Goal: Task Accomplishment & Management: Manage account settings

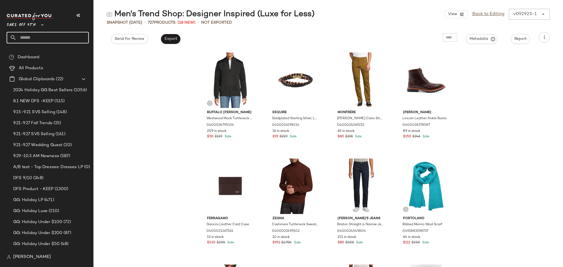
click at [42, 37] on input "text" at bounding box center [52, 38] width 72 height 12
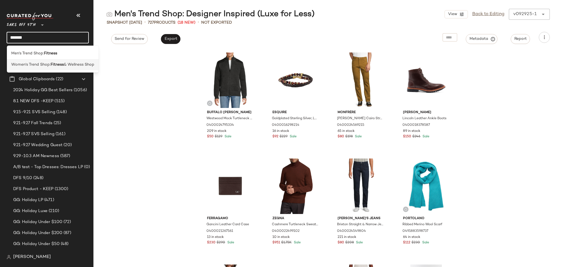
type input "*******"
click at [49, 67] on span "Women's Trend Shop:" at bounding box center [30, 65] width 39 height 6
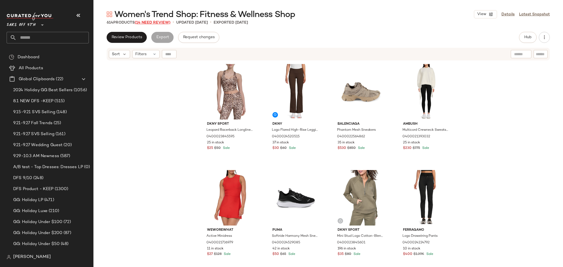
click at [153, 22] on span "(14 Need Review)" at bounding box center [153, 23] width 36 height 4
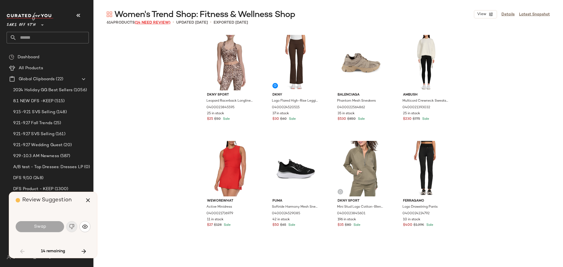
scroll to position [849, 0]
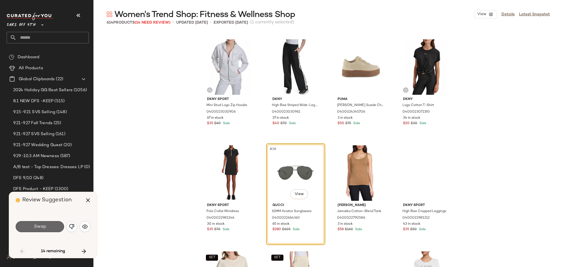
click at [26, 230] on button "Swap" at bounding box center [40, 226] width 48 height 11
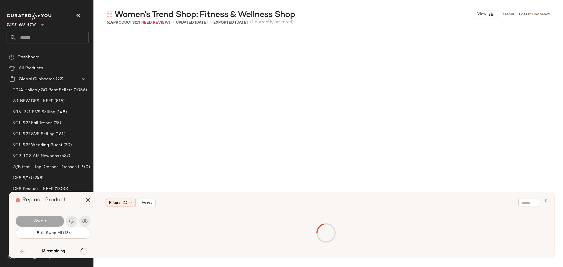
scroll to position [5944, 0]
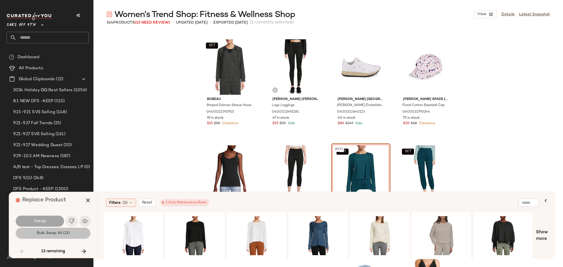
click at [44, 237] on button "Bulk Swap All (13)" at bounding box center [53, 233] width 75 height 11
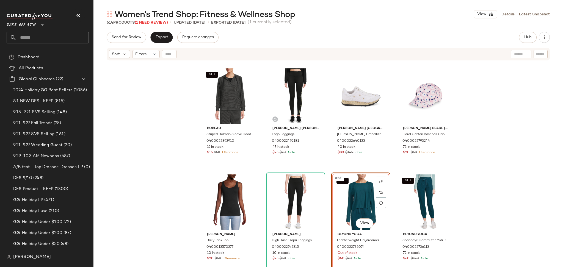
click at [152, 23] on span "(1 Need Review)" at bounding box center [151, 23] width 33 height 4
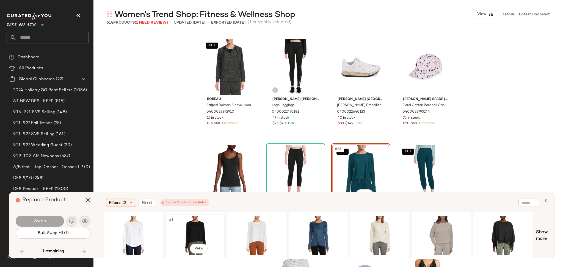
click at [186, 228] on div "#1 View" at bounding box center [194, 235] width 55 height 39
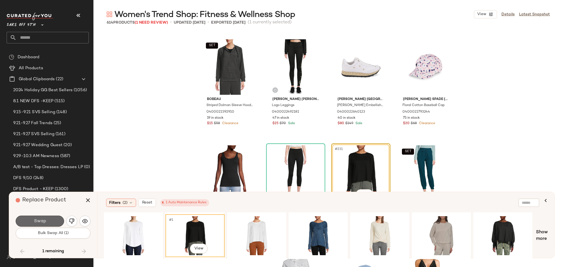
click at [54, 222] on button "Swap" at bounding box center [40, 221] width 48 height 11
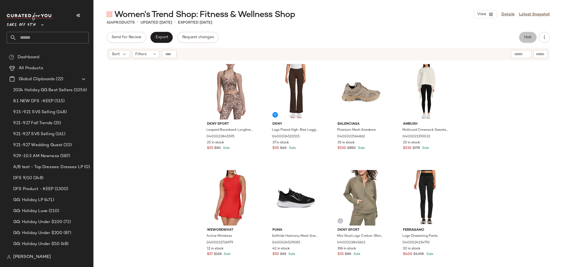
click at [529, 38] on span "Hub" at bounding box center [528, 37] width 8 height 4
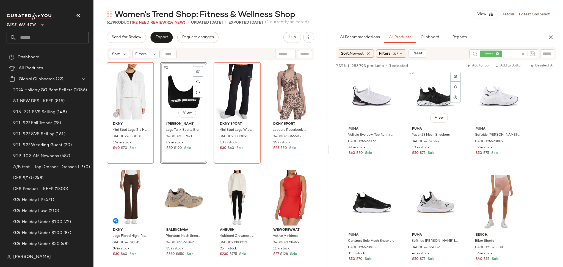
scroll to position [111, 0]
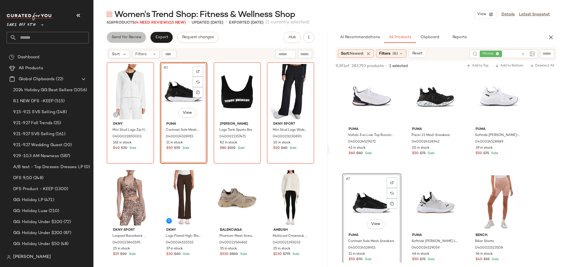
click at [130, 36] on span "Send for Review" at bounding box center [126, 37] width 30 height 4
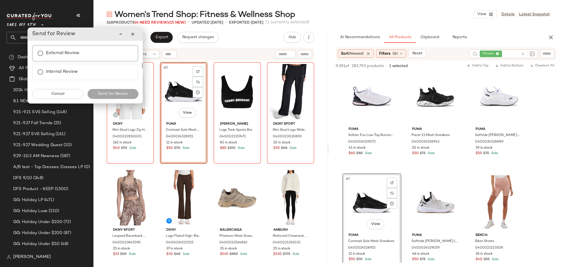
click at [79, 53] on label "External Review" at bounding box center [63, 53] width 34 height 11
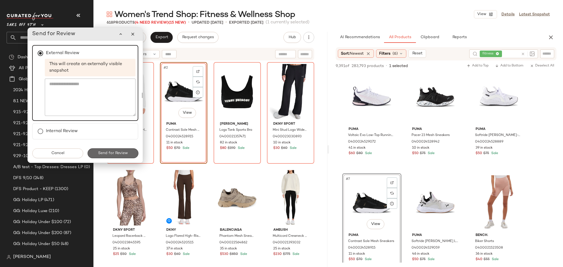
click at [115, 155] on button "Send for Review" at bounding box center [112, 153] width 51 height 10
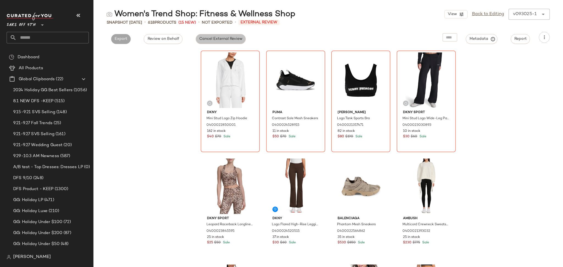
click at [235, 37] on span "Cancel External Review" at bounding box center [220, 39] width 43 height 4
click at [174, 38] on span "Export" at bounding box center [170, 39] width 13 height 4
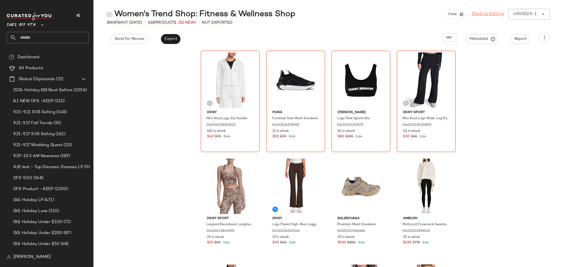
click at [494, 15] on link "Back to Editing" at bounding box center [488, 14] width 32 height 7
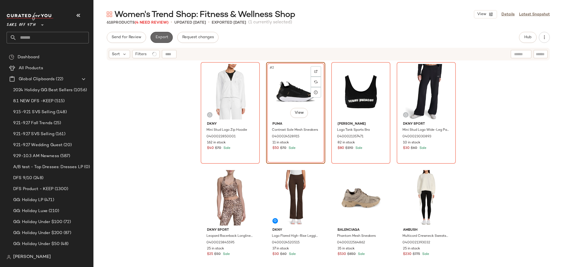
click at [164, 33] on button "Export" at bounding box center [161, 37] width 22 height 11
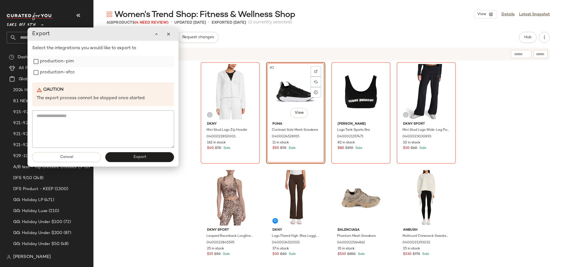
click at [61, 63] on label "production-pim" at bounding box center [57, 61] width 34 height 11
click at [60, 70] on label "production-sfcc" at bounding box center [57, 72] width 35 height 11
click at [122, 158] on button "Export" at bounding box center [139, 157] width 69 height 10
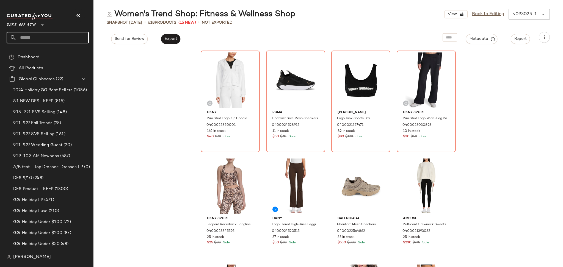
click at [42, 38] on input "text" at bounding box center [52, 38] width 72 height 12
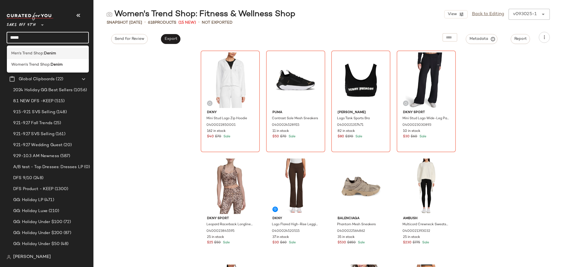
type input "*****"
click at [37, 53] on span "Men's Trend Shop:" at bounding box center [27, 54] width 33 height 6
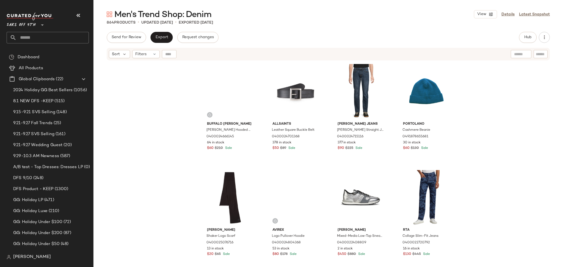
click at [46, 42] on input "text" at bounding box center [52, 38] width 72 height 12
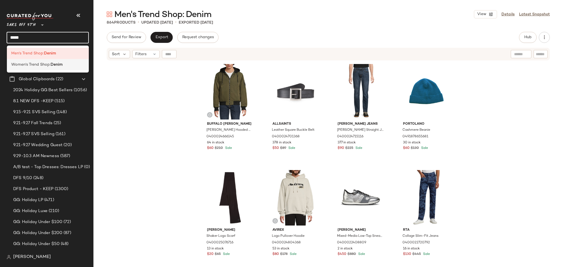
type input "*****"
click at [43, 64] on span "Women's Trend Shop:" at bounding box center [30, 65] width 39 height 6
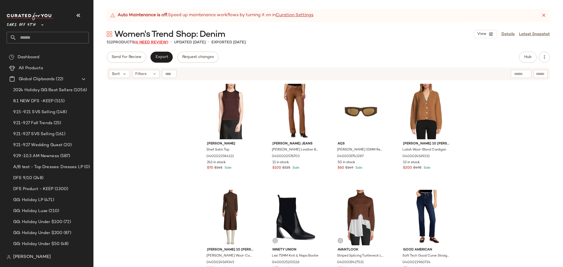
click at [144, 43] on span "(6 Need Review)" at bounding box center [151, 42] width 34 height 4
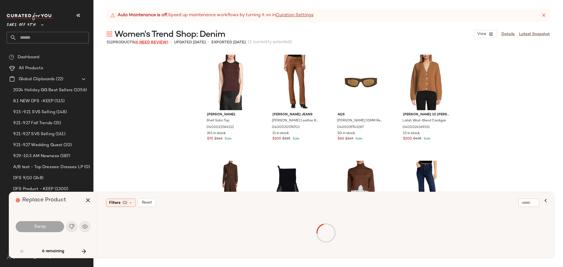
scroll to position [1486, 0]
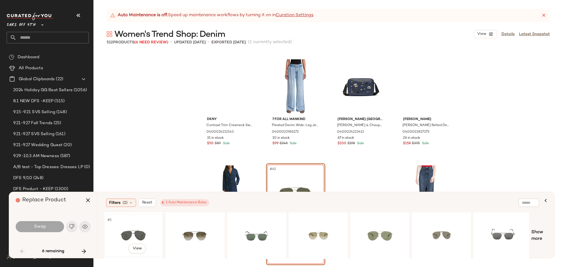
click at [124, 234] on div "#1 View" at bounding box center [133, 235] width 55 height 39
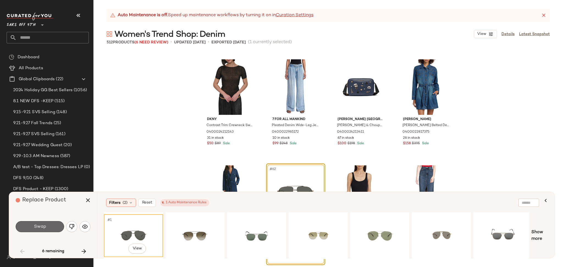
click at [34, 230] on span "Swap" at bounding box center [40, 226] width 12 height 5
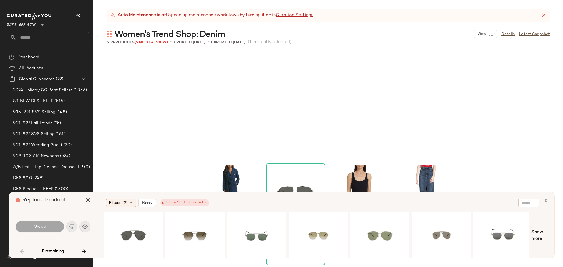
scroll to position [1592, 0]
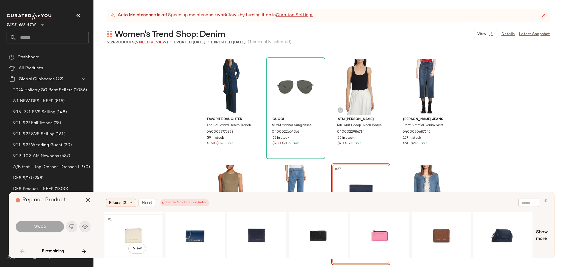
click at [122, 225] on div "#1 View" at bounding box center [133, 235] width 55 height 39
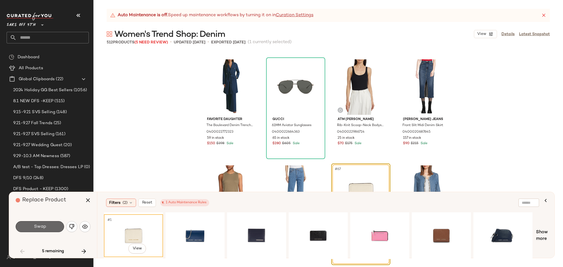
click at [43, 224] on span "Swap" at bounding box center [40, 226] width 12 height 5
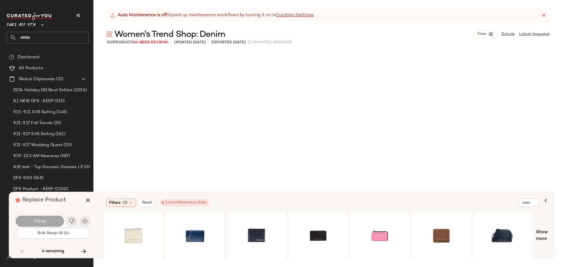
scroll to position [4140, 0]
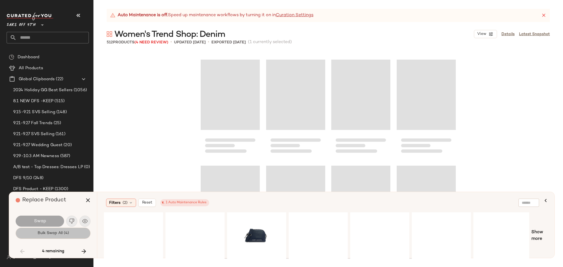
click at [52, 236] on button "Bulk Swap All (4)" at bounding box center [53, 233] width 75 height 11
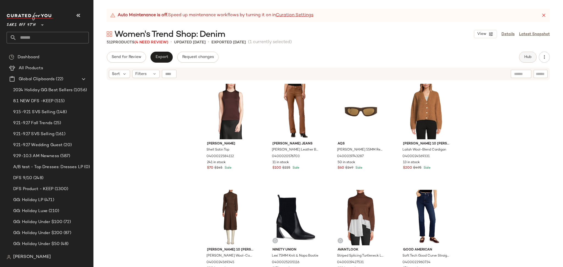
click at [526, 60] on button "Hub" at bounding box center [528, 57] width 18 height 11
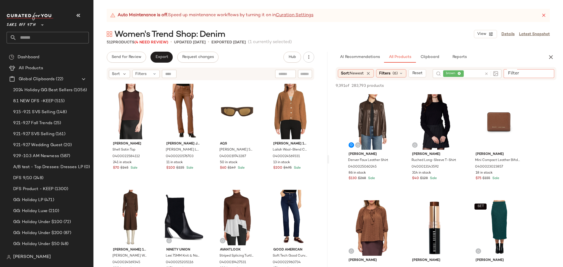
click at [548, 76] on input "Filter" at bounding box center [529, 74] width 47 height 6
type input "*****"
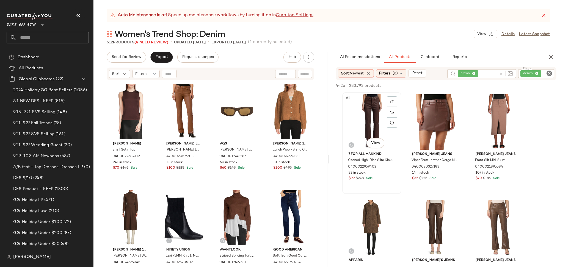
click at [367, 137] on div "#1 View" at bounding box center [371, 122] width 55 height 56
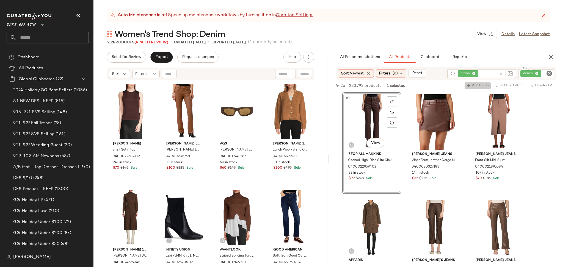
click at [477, 82] on button "Add to Top" at bounding box center [478, 85] width 26 height 7
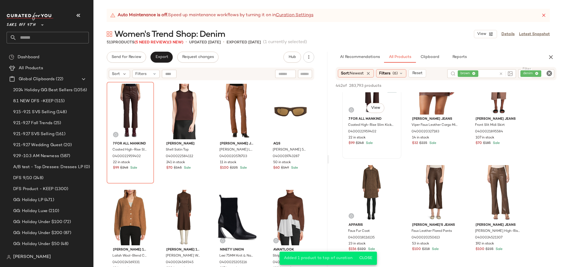
scroll to position [36, 0]
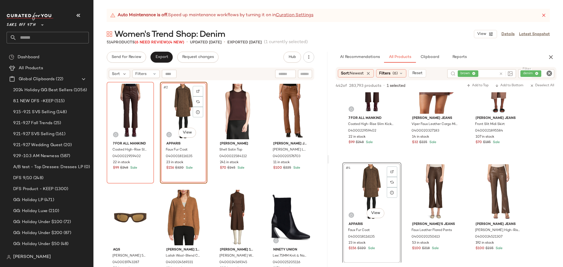
click at [550, 74] on icon "Clear Filter" at bounding box center [549, 73] width 7 height 7
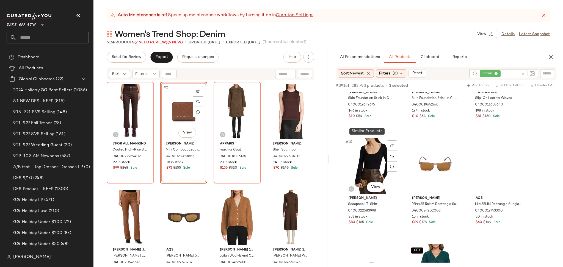
scroll to position [299, 0]
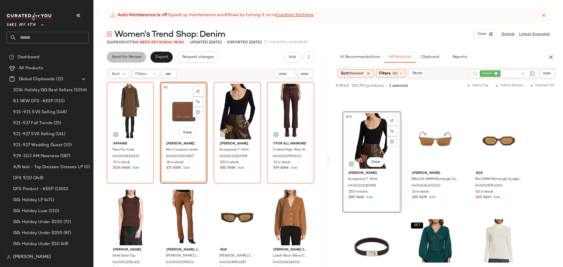
click at [134, 60] on button "Send for Review" at bounding box center [126, 57] width 39 height 11
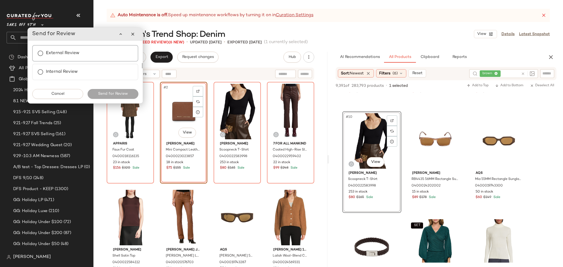
click at [90, 53] on div "External Review" at bounding box center [85, 53] width 106 height 16
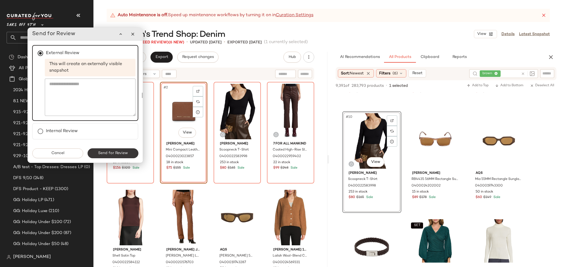
click at [115, 152] on span "Send for Review" at bounding box center [113, 153] width 30 height 4
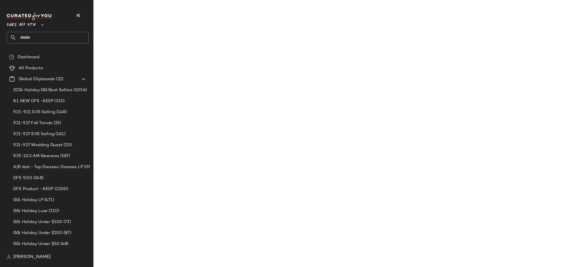
scroll to position [406, 0]
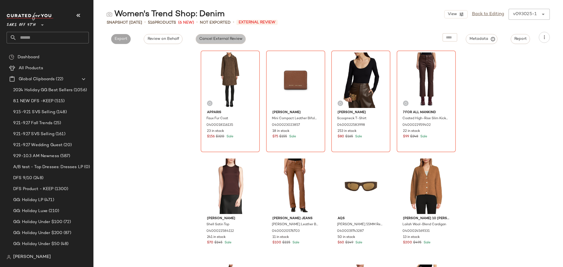
click at [208, 40] on span "Cancel External Review" at bounding box center [220, 39] width 43 height 4
drag, startPoint x: 160, startPoint y: 43, endPoint x: 169, endPoint y: 37, distance: 11.4
click at [169, 37] on div "Women's Trend Shop: Denim View Back to Editing v093025-1 ****** Snapshot Sep 30…" at bounding box center [328, 138] width 470 height 258
click at [169, 37] on span "Export" at bounding box center [170, 39] width 13 height 4
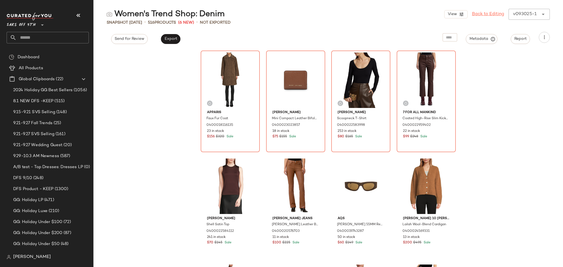
click at [475, 14] on link "Back to Editing" at bounding box center [488, 14] width 32 height 7
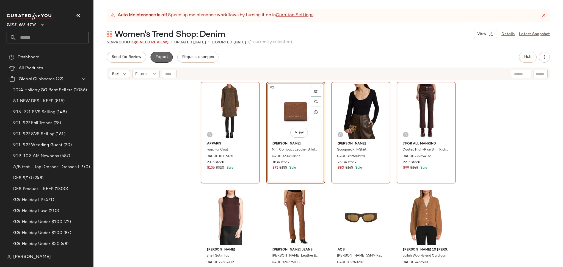
click at [161, 60] on button "Export" at bounding box center [161, 57] width 22 height 11
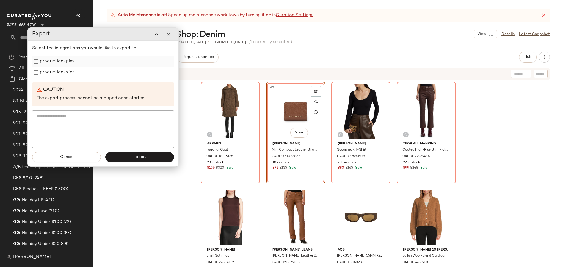
click at [46, 64] on label "production-pim" at bounding box center [57, 61] width 34 height 11
click at [45, 71] on label "production-sfcc" at bounding box center [57, 72] width 35 height 11
click at [134, 162] on button "Export" at bounding box center [139, 157] width 69 height 10
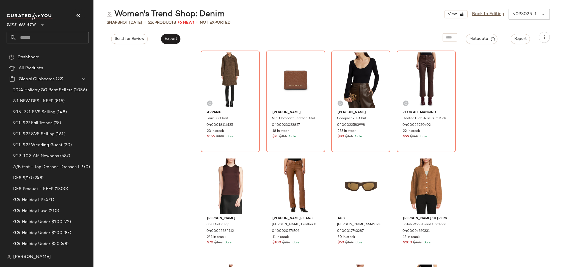
click at [134, 162] on div "Apparis Faux Fur Coat 0400018116135 23 in stock $156 $320 Sale Marc Jacobs Mini…" at bounding box center [328, 158] width 470 height 218
click at [44, 33] on input "text" at bounding box center [52, 38] width 72 height 12
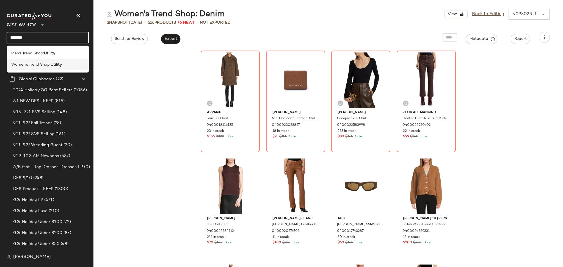
type input "*******"
click at [43, 64] on span "Women's Trend Shop:" at bounding box center [30, 65] width 39 height 6
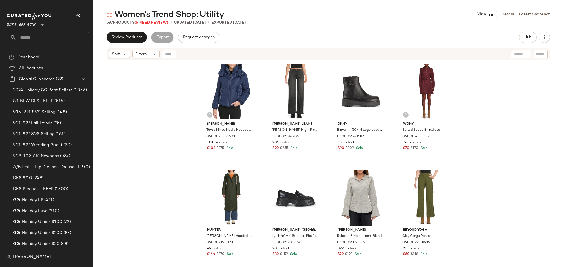
click at [145, 22] on span "(6 Need Review)" at bounding box center [151, 23] width 34 height 4
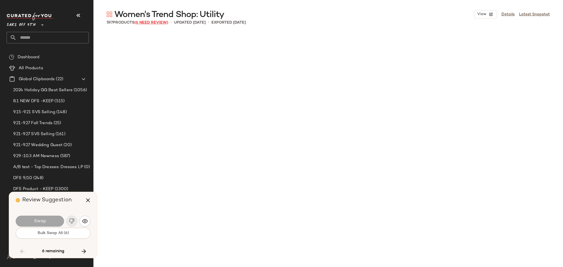
scroll to position [9766, 0]
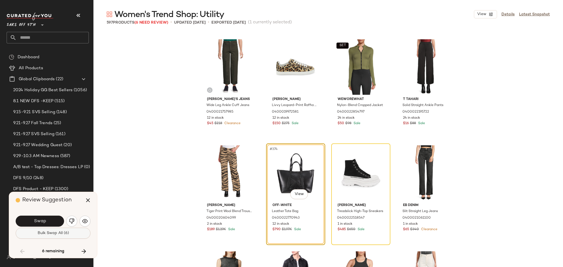
click at [44, 231] on span "Bulk Swap All (6)" at bounding box center [53, 233] width 32 height 4
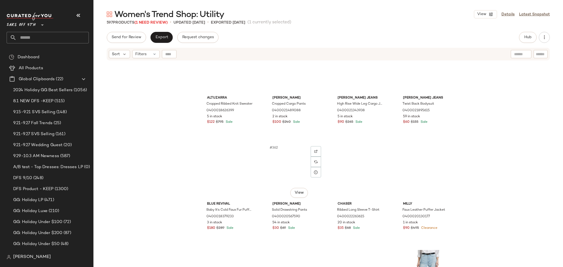
scroll to position [9468, 0]
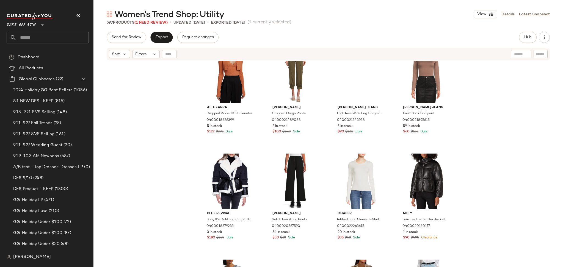
click at [151, 24] on span "(1 Need Review)" at bounding box center [150, 23] width 33 height 4
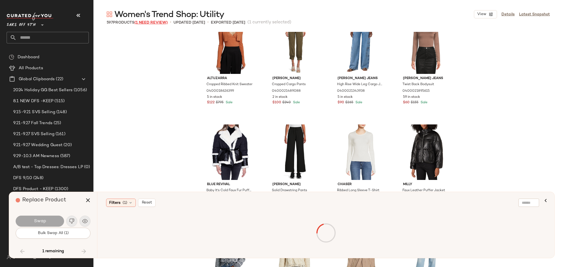
scroll to position [12950, 0]
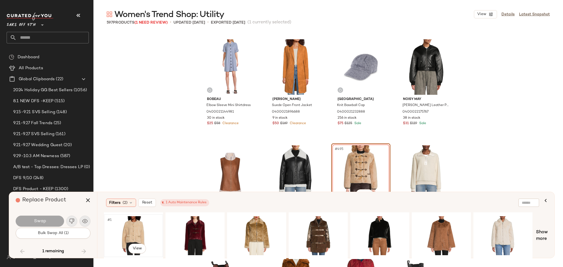
click at [130, 229] on div "#1 View" at bounding box center [133, 235] width 55 height 39
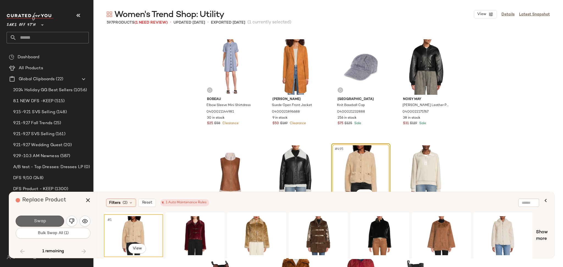
click at [53, 221] on button "Swap" at bounding box center [40, 221] width 48 height 11
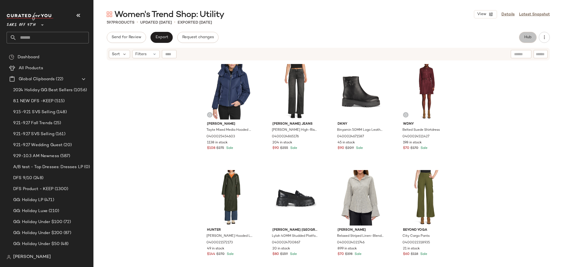
click at [527, 37] on span "Hub" at bounding box center [528, 37] width 8 height 4
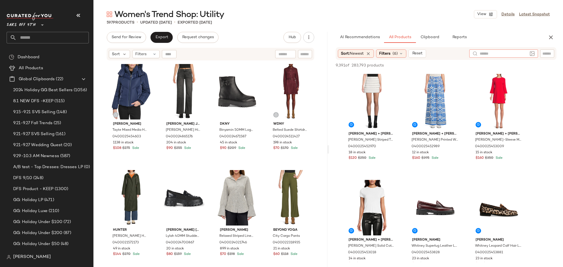
click at [524, 55] on input "text" at bounding box center [504, 54] width 48 height 6
type input "*******"
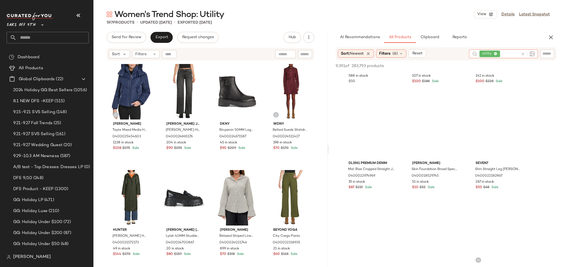
scroll to position [1352, 0]
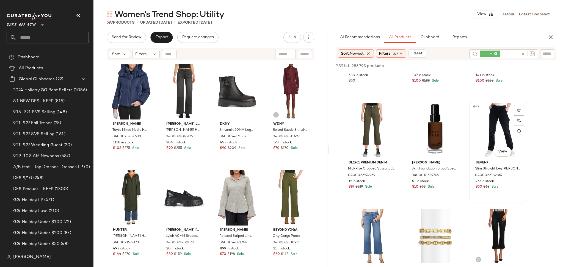
click at [493, 133] on div "#42 View" at bounding box center [498, 131] width 55 height 56
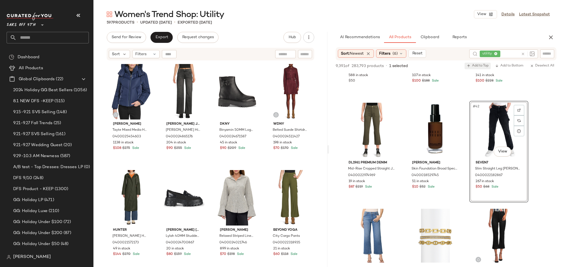
click at [474, 65] on span "Add to Top" at bounding box center [478, 66] width 22 height 4
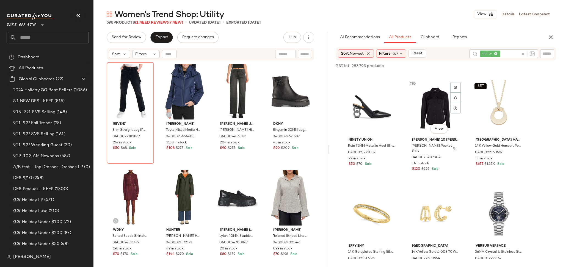
scroll to position [2967, 0]
click at [437, 109] on div "#86 View" at bounding box center [435, 108] width 55 height 56
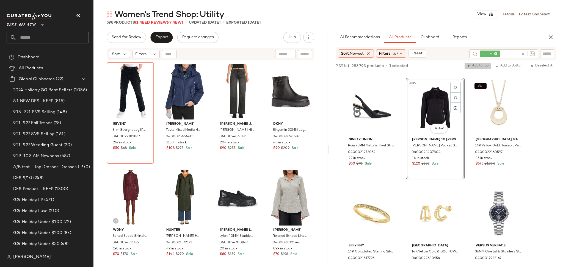
click at [469, 65] on icon "button" at bounding box center [469, 66] width 4 height 4
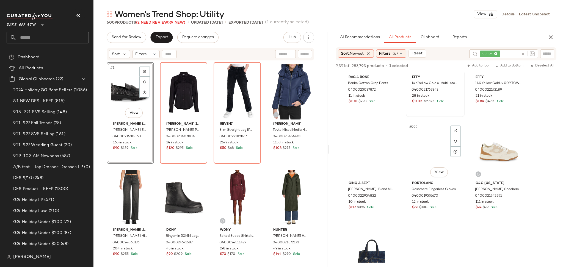
scroll to position [6748, 0]
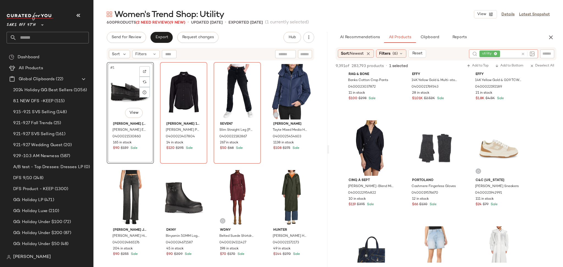
click at [505, 53] on input "text" at bounding box center [510, 54] width 18 height 6
type input "******"
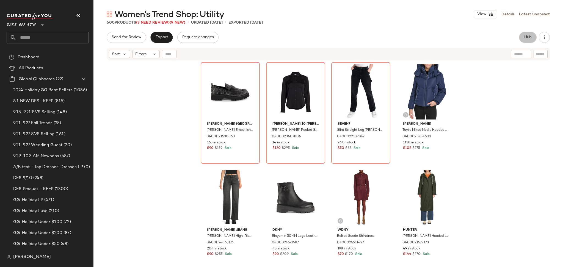
click at [528, 40] on span "Hub" at bounding box center [528, 37] width 8 height 4
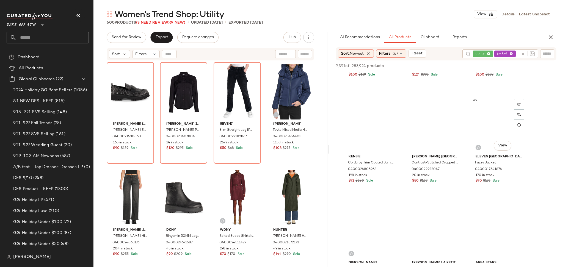
scroll to position [190, 0]
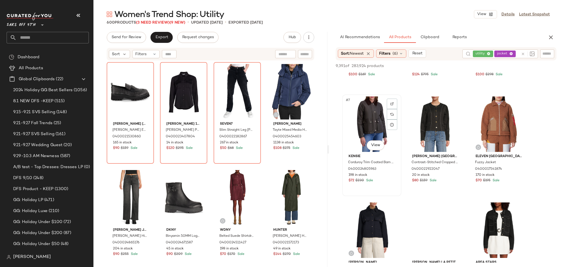
click at [365, 117] on div "#7 View" at bounding box center [371, 125] width 55 height 56
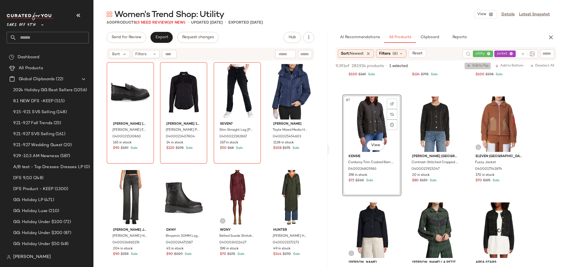
click at [479, 68] on button "Add to Top" at bounding box center [478, 66] width 26 height 7
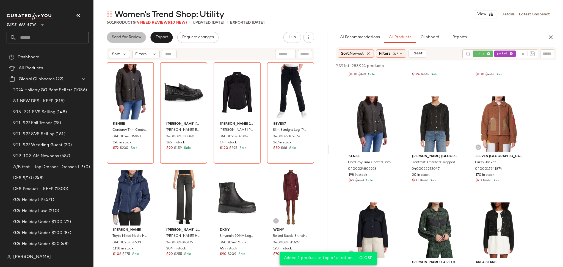
click at [123, 37] on span "Send for Review" at bounding box center [126, 37] width 30 height 4
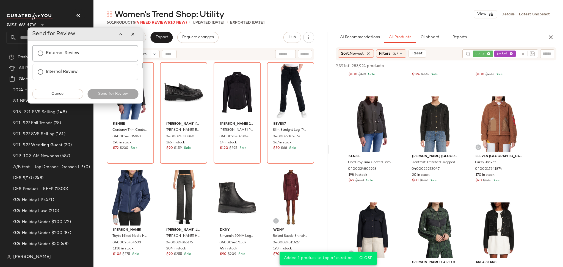
click at [58, 53] on label "External Review" at bounding box center [63, 53] width 34 height 11
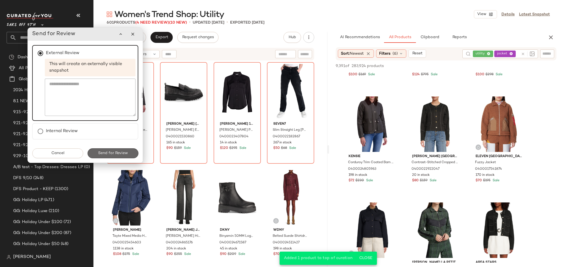
click at [113, 152] on span "Send for Review" at bounding box center [113, 153] width 30 height 4
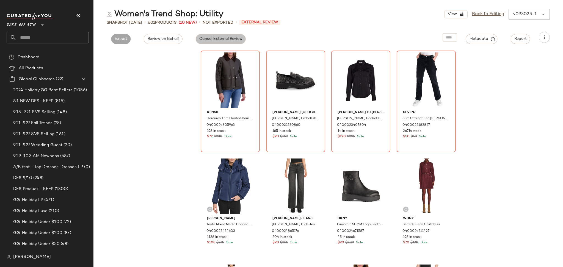
click at [233, 40] on span "Cancel External Review" at bounding box center [220, 39] width 43 height 4
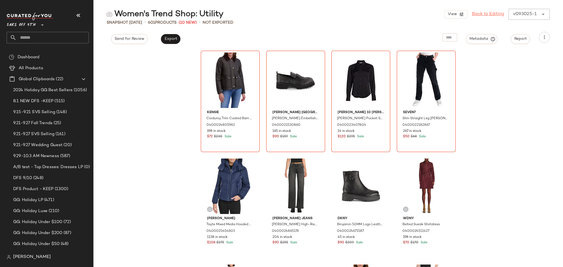
click at [485, 16] on link "Back to Editing" at bounding box center [488, 14] width 32 height 7
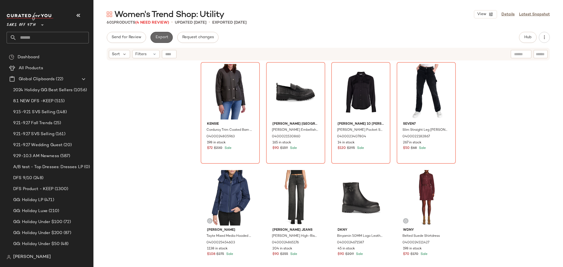
click at [157, 40] on button "Export" at bounding box center [161, 37] width 22 height 11
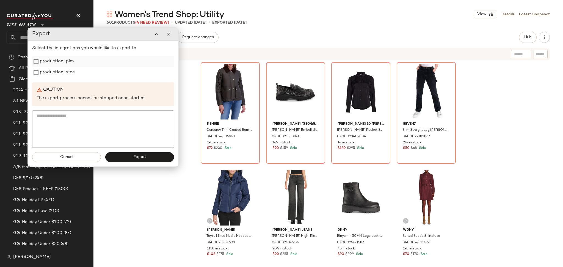
click at [53, 65] on label "production-pim" at bounding box center [57, 61] width 34 height 11
click at [50, 74] on label "production-sfcc" at bounding box center [57, 72] width 35 height 11
click at [134, 156] on span "Export" at bounding box center [139, 157] width 13 height 4
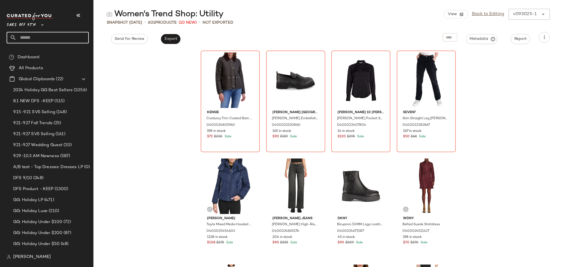
click at [26, 37] on input "text" at bounding box center [52, 38] width 72 height 12
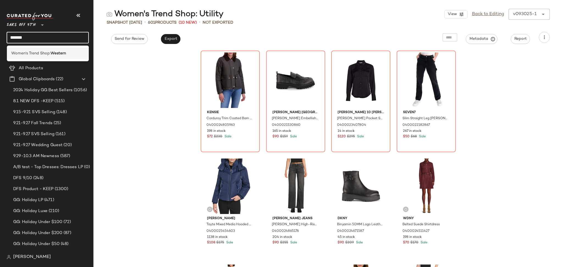
type input "*******"
click at [34, 53] on span "Women's Trend Shop:" at bounding box center [30, 54] width 39 height 6
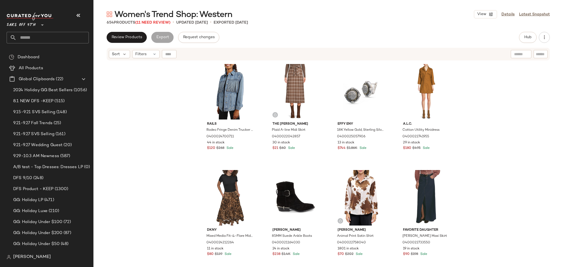
click at [159, 20] on span "Women's Trend Shop: Western" at bounding box center [173, 14] width 118 height 11
click at [159, 22] on span "(11 Need Review)" at bounding box center [152, 23] width 35 height 4
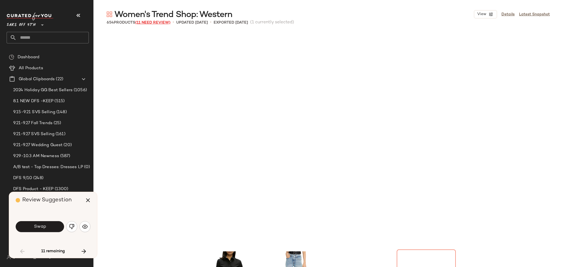
scroll to position [217, 0]
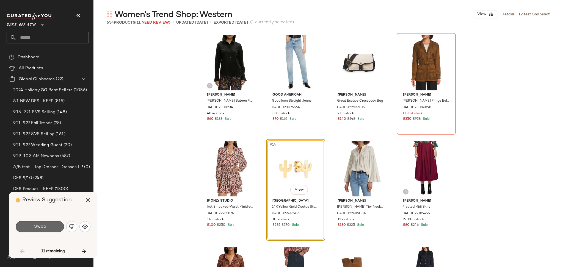
click at [49, 225] on button "Swap" at bounding box center [40, 226] width 48 height 11
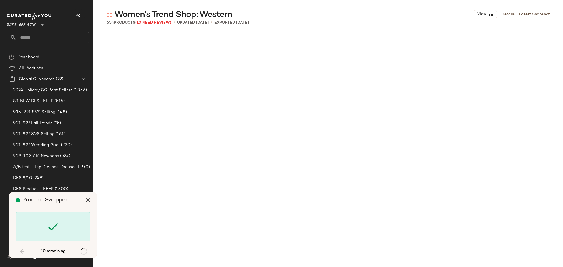
scroll to position [2229, 0]
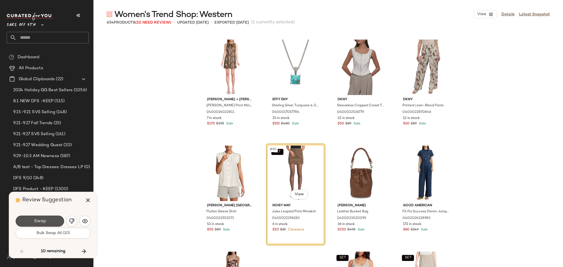
click at [49, 225] on button "Swap" at bounding box center [40, 221] width 48 height 11
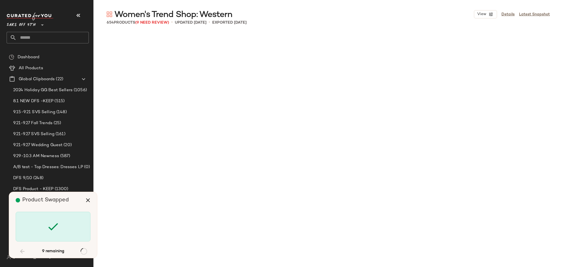
scroll to position [3715, 0]
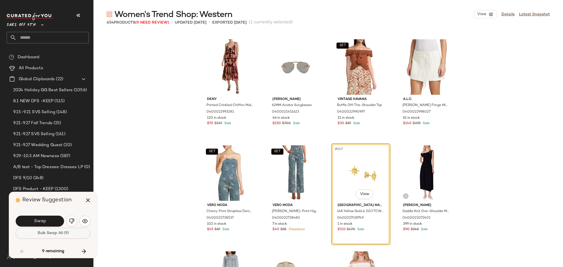
click at [58, 238] on button "Bulk Swap All (9)" at bounding box center [53, 233] width 75 height 11
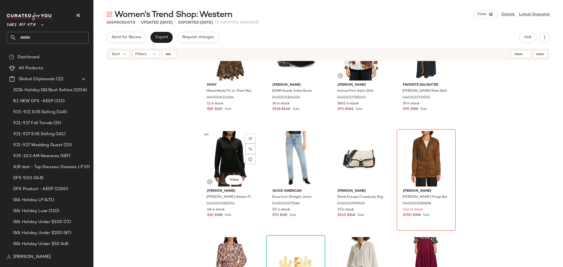
scroll to position [148, 0]
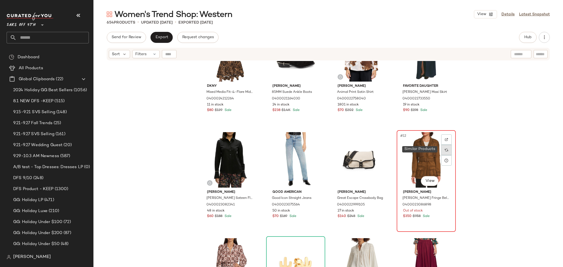
click at [445, 150] on img at bounding box center [446, 149] width 3 height 3
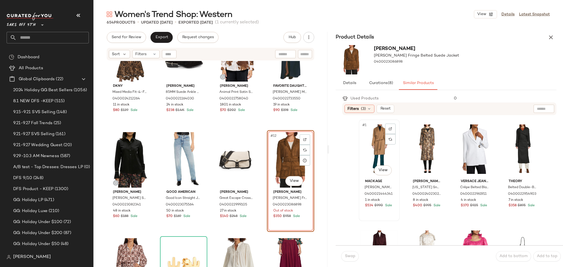
click at [380, 140] on div "#1 View" at bounding box center [379, 150] width 37 height 56
click at [348, 257] on span "Swap" at bounding box center [350, 256] width 11 height 4
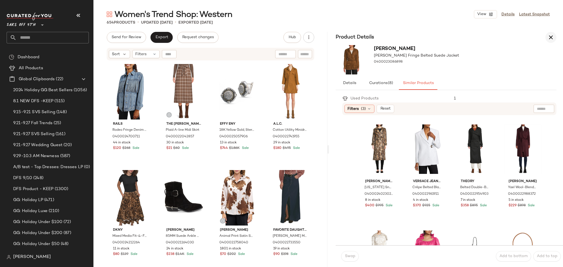
click at [552, 36] on icon "button" at bounding box center [551, 37] width 7 height 7
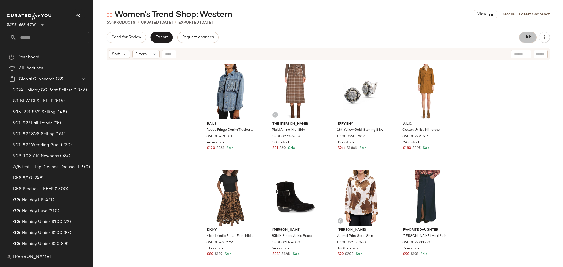
click at [534, 37] on button "Hub" at bounding box center [528, 37] width 18 height 11
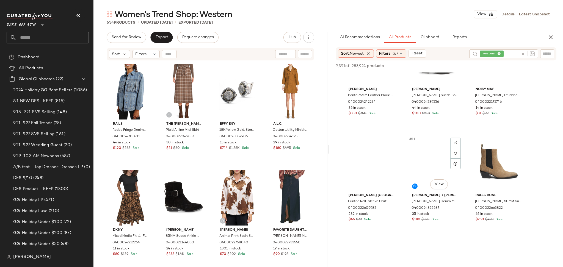
scroll to position [258, 0]
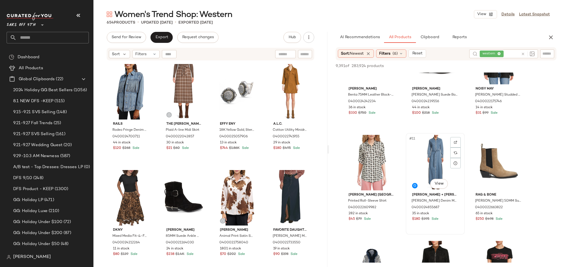
click at [432, 144] on div "#11 View" at bounding box center [435, 163] width 55 height 56
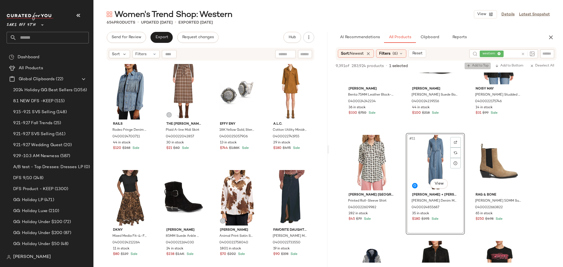
click at [475, 67] on span "Add to Top" at bounding box center [478, 66] width 22 height 4
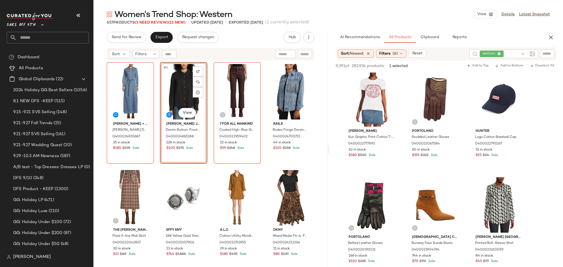
scroll to position [1065, 0]
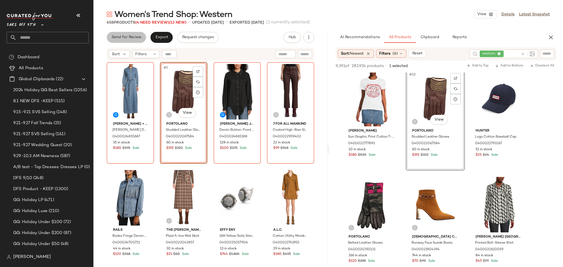
click at [128, 37] on span "Send for Review" at bounding box center [126, 37] width 30 height 4
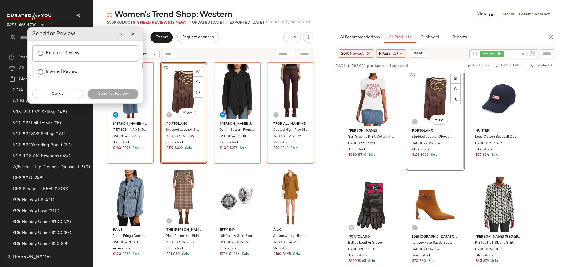
click at [81, 56] on div "External Review" at bounding box center [85, 53] width 106 height 16
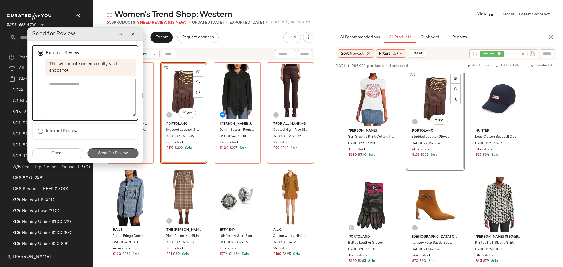
click at [124, 155] on span "Send for Review" at bounding box center [113, 153] width 30 height 4
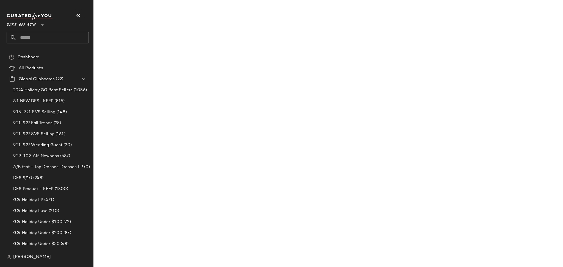
scroll to position [1596, 0]
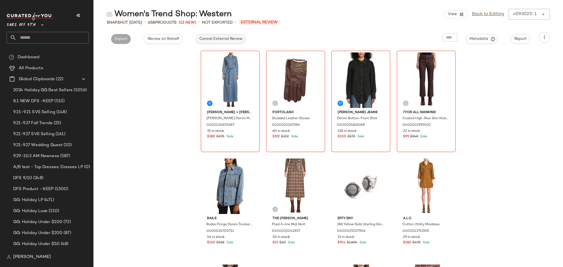
click at [232, 40] on span "Cancel External Review" at bounding box center [220, 39] width 43 height 4
click at [486, 14] on link "Back to Editing" at bounding box center [488, 14] width 32 height 7
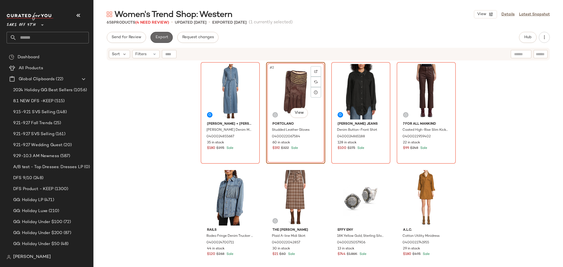
click at [166, 37] on span "Export" at bounding box center [161, 37] width 13 height 4
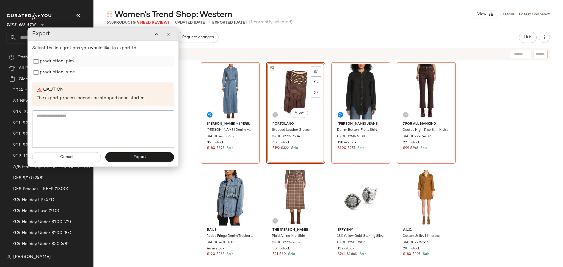
click at [67, 63] on label "production-pim" at bounding box center [57, 61] width 34 height 11
click at [59, 71] on label "production-sfcc" at bounding box center [57, 72] width 35 height 11
click at [122, 159] on button "Export" at bounding box center [139, 157] width 69 height 10
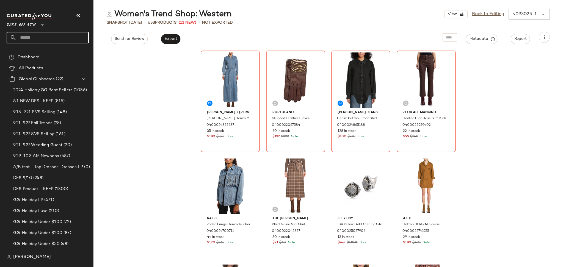
click at [37, 35] on input "text" at bounding box center [52, 38] width 72 height 12
type input "****"
click at [39, 55] on span "Women's Trend Shop:" at bounding box center [30, 54] width 39 height 6
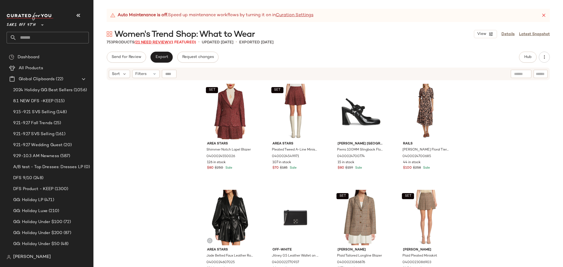
click at [152, 43] on span "(21 Need Review)" at bounding box center [151, 42] width 35 height 4
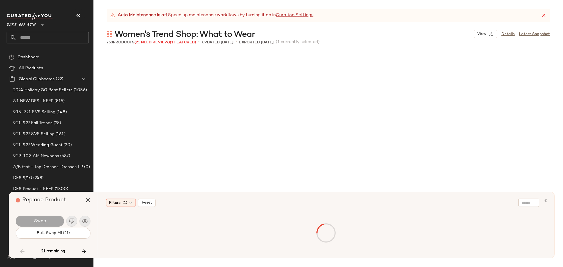
scroll to position [2017, 0]
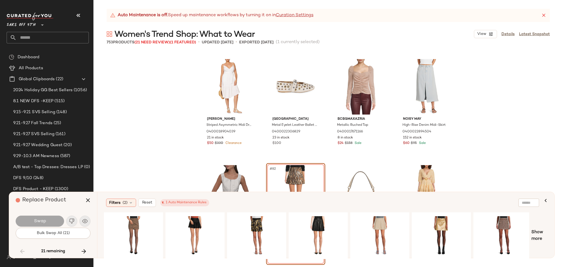
click at [137, 153] on div "Marissa Webb Striped Asymmetric Midi Dress 0400018904039 21 in stock $50 $330 C…" at bounding box center [328, 160] width 470 height 216
click at [134, 231] on div "#1 View" at bounding box center [133, 235] width 55 height 39
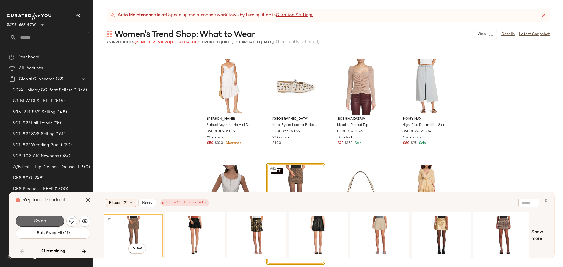
click at [51, 221] on button "Swap" at bounding box center [40, 221] width 48 height 11
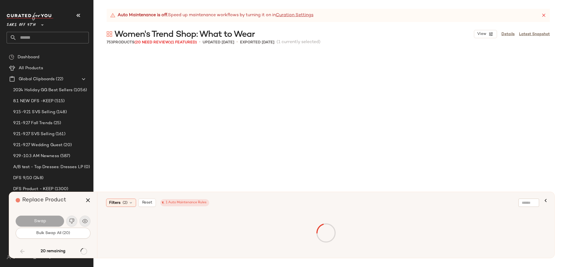
scroll to position [2229, 0]
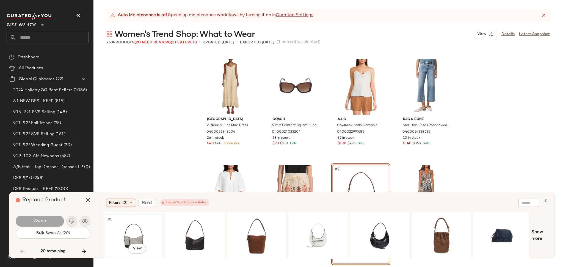
click at [129, 226] on div "#1 View" at bounding box center [133, 235] width 55 height 39
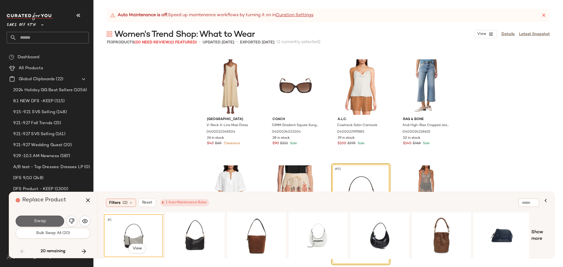
click at [52, 221] on button "Swap" at bounding box center [40, 221] width 48 height 11
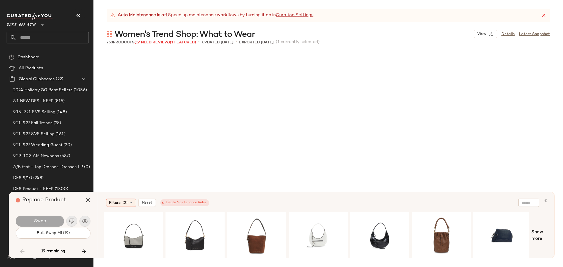
scroll to position [5520, 0]
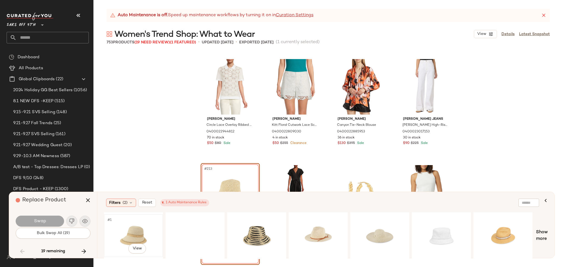
click at [123, 233] on div "#1 View" at bounding box center [133, 235] width 55 height 39
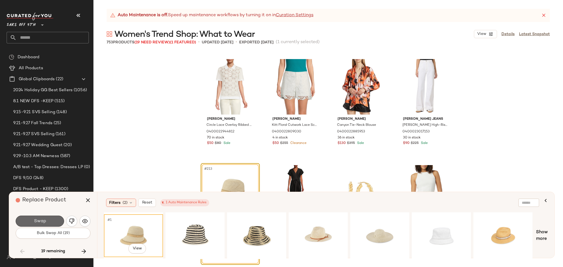
click at [48, 218] on button "Swap" at bounding box center [40, 221] width 48 height 11
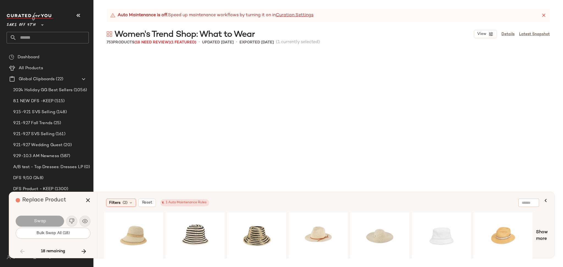
scroll to position [5732, 0]
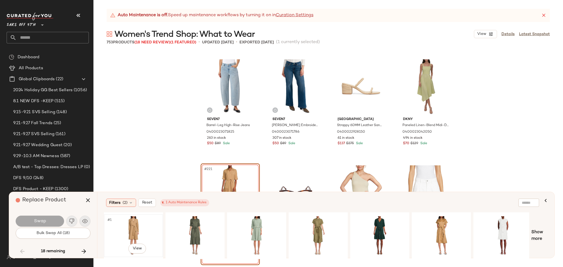
click at [115, 227] on div "#1 View" at bounding box center [133, 235] width 55 height 39
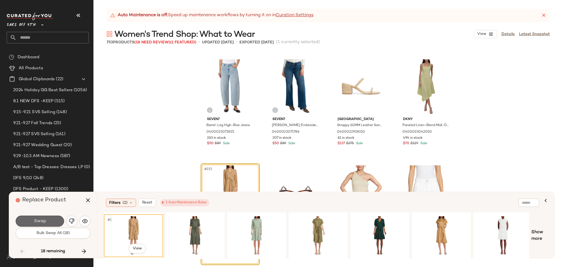
click at [43, 224] on span "Swap" at bounding box center [40, 221] width 12 height 5
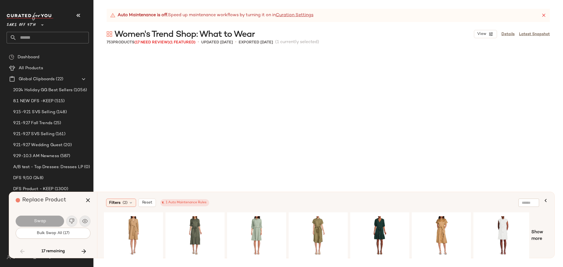
scroll to position [10297, 0]
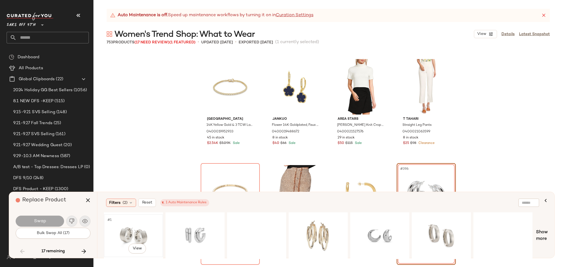
click at [122, 222] on div "#1 View" at bounding box center [133, 235] width 55 height 39
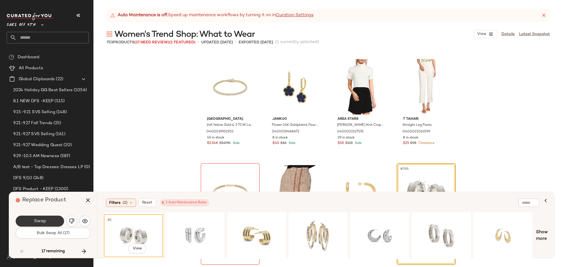
click at [50, 220] on button "Swap" at bounding box center [40, 221] width 48 height 11
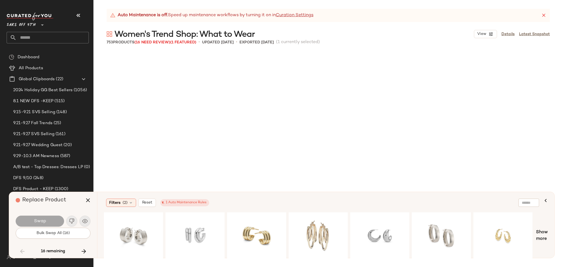
scroll to position [10615, 0]
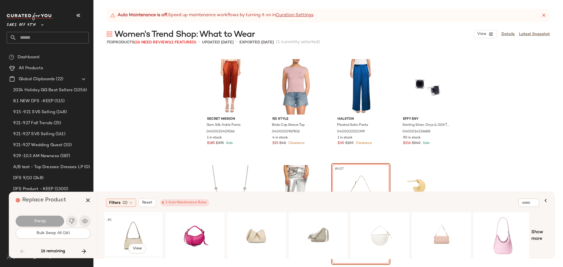
click at [140, 236] on div "#1 View" at bounding box center [133, 235] width 55 height 39
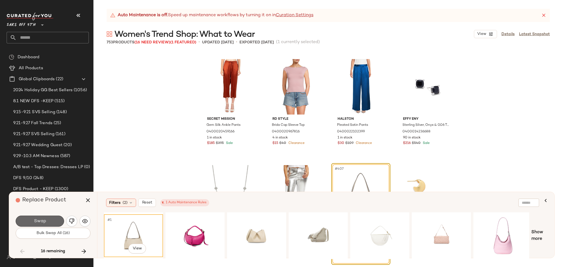
click at [49, 219] on button "Swap" at bounding box center [40, 221] width 48 height 11
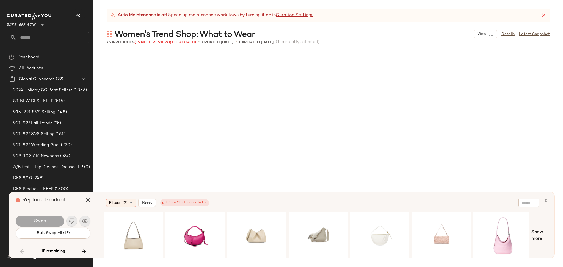
scroll to position [11252, 0]
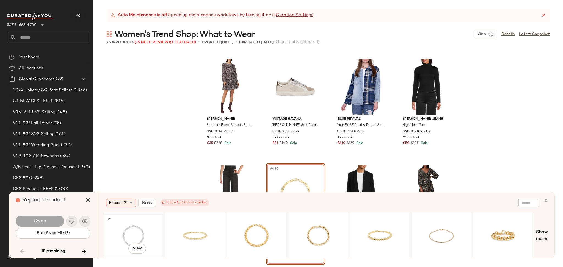
click at [131, 232] on div "#1 View" at bounding box center [133, 235] width 55 height 39
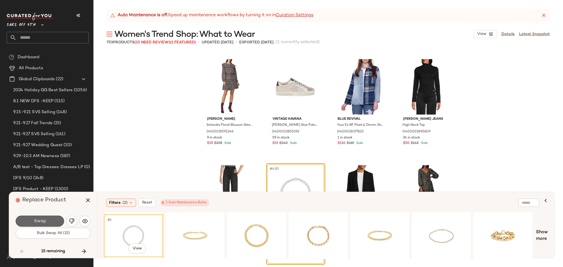
click at [54, 222] on button "Swap" at bounding box center [40, 221] width 48 height 11
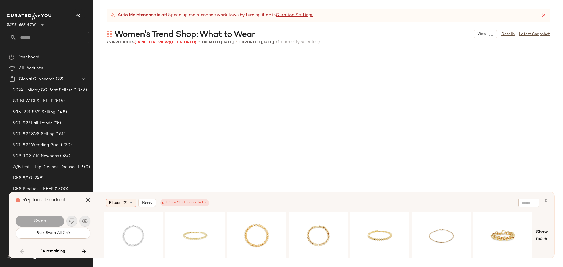
scroll to position [11995, 0]
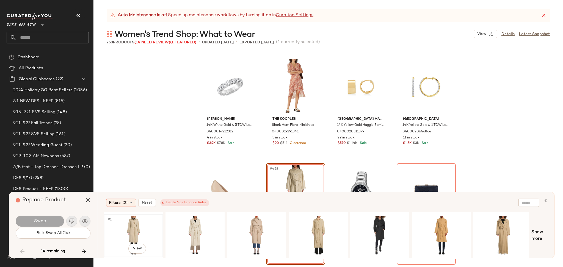
click at [125, 229] on div "#1 View" at bounding box center [133, 235] width 55 height 39
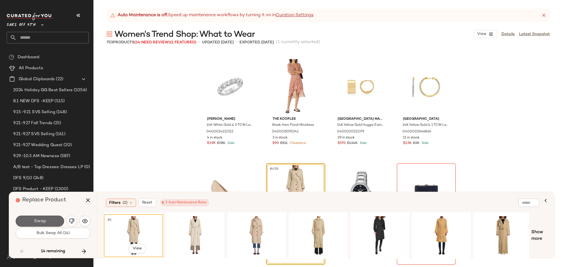
click at [55, 220] on button "Swap" at bounding box center [40, 221] width 48 height 11
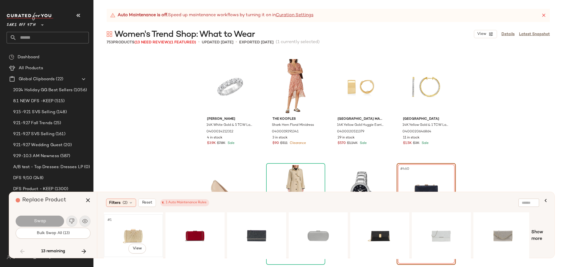
click at [130, 224] on div "#1 View" at bounding box center [133, 235] width 55 height 39
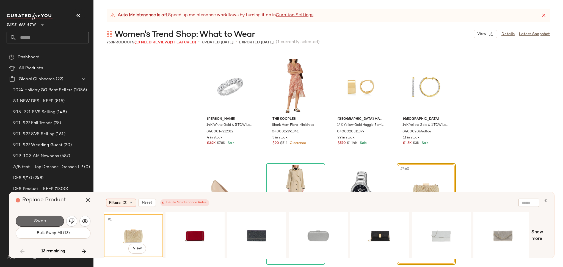
click at [51, 220] on button "Swap" at bounding box center [40, 221] width 48 height 11
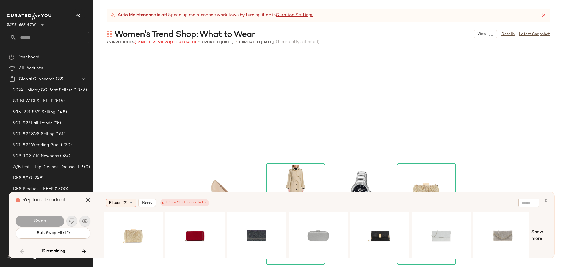
scroll to position [12101, 0]
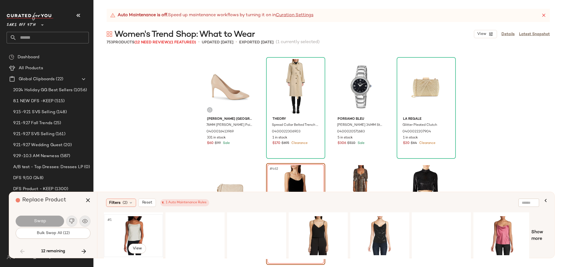
click at [120, 224] on div "#1 View" at bounding box center [133, 235] width 55 height 39
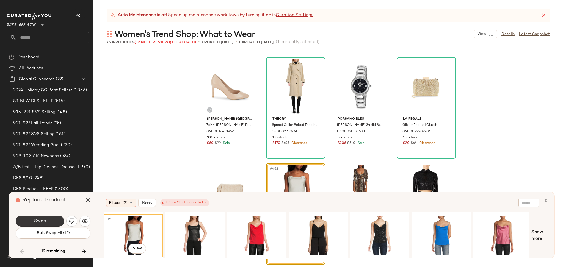
click at [44, 218] on button "Swap" at bounding box center [40, 221] width 48 height 11
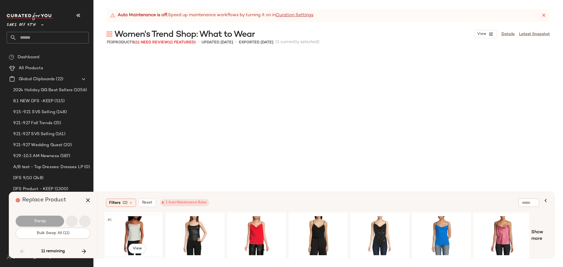
scroll to position [12632, 0]
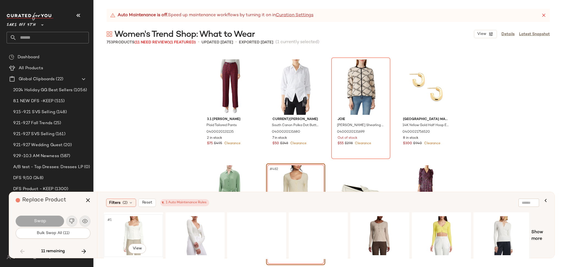
click at [136, 226] on div "#1 View" at bounding box center [133, 235] width 55 height 39
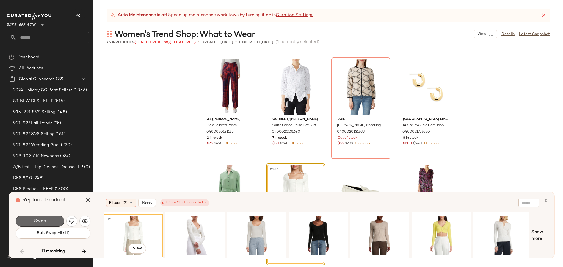
click at [54, 220] on button "Swap" at bounding box center [40, 221] width 48 height 11
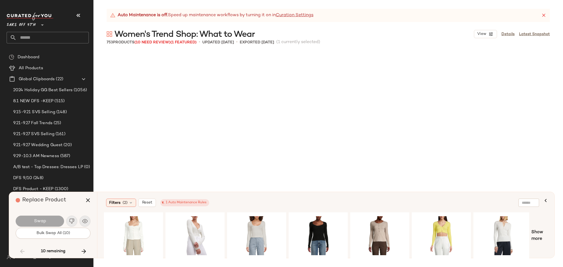
scroll to position [13163, 0]
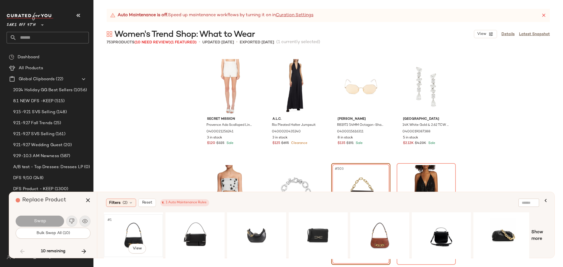
click at [132, 235] on div "#1 View" at bounding box center [133, 235] width 55 height 39
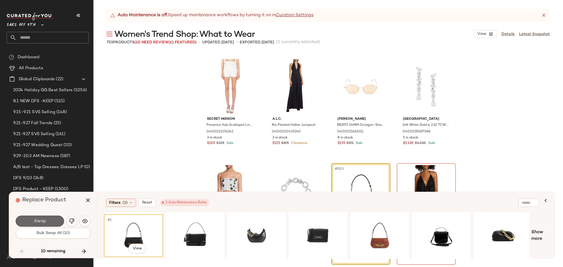
click at [52, 221] on button "Swap" at bounding box center [40, 221] width 48 height 11
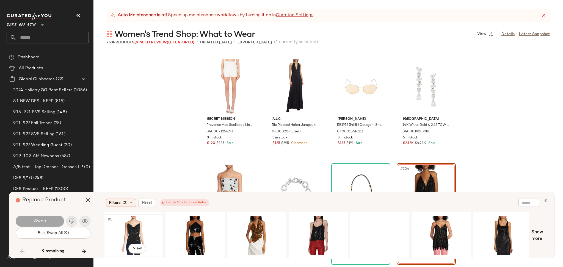
click at [126, 231] on div "#1 View" at bounding box center [133, 235] width 55 height 39
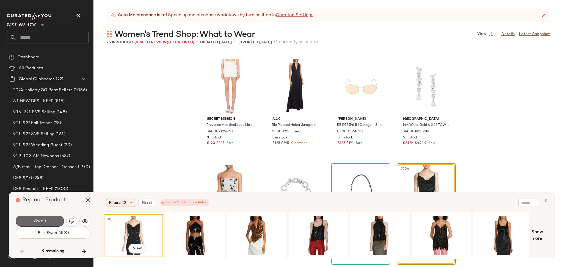
click at [53, 220] on button "Swap" at bounding box center [40, 221] width 48 height 11
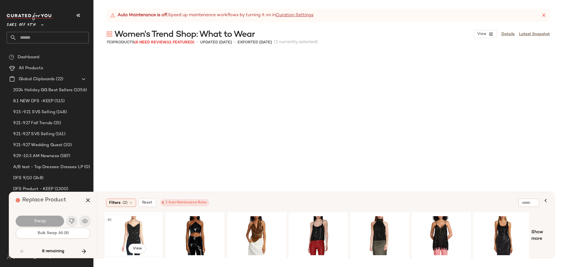
scroll to position [14224, 0]
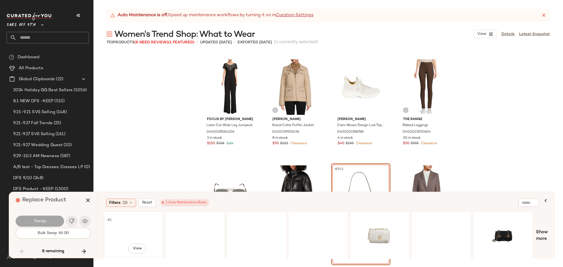
click at [125, 226] on div "#1 View" at bounding box center [133, 235] width 55 height 39
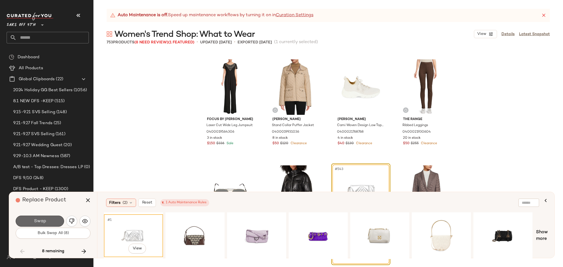
click at [52, 221] on button "Swap" at bounding box center [40, 221] width 48 height 11
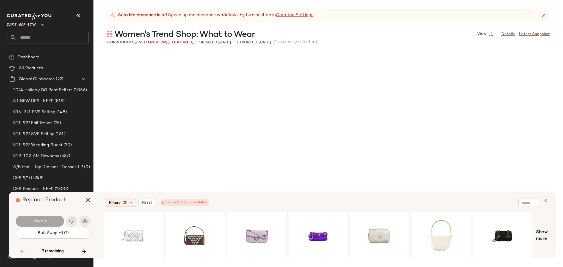
scroll to position [15816, 0]
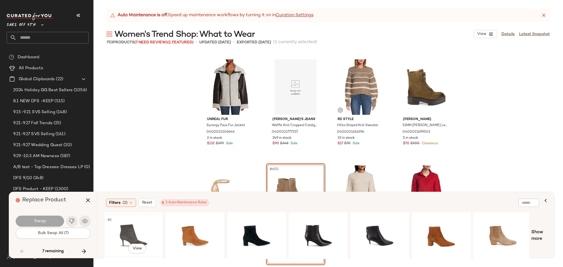
click at [122, 234] on div "#1 View" at bounding box center [133, 235] width 55 height 39
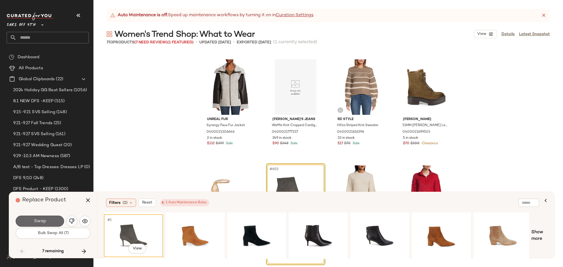
click at [40, 219] on span "Swap" at bounding box center [40, 221] width 12 height 5
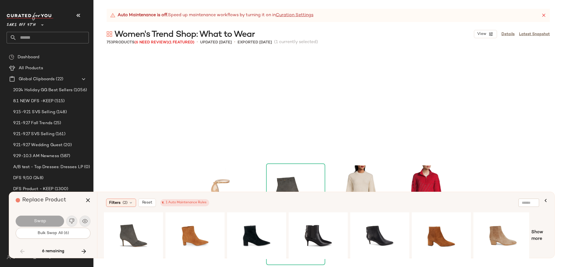
scroll to position [15922, 0]
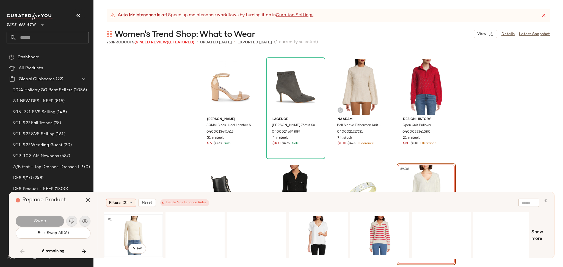
click at [122, 224] on div "#1 View" at bounding box center [133, 235] width 55 height 39
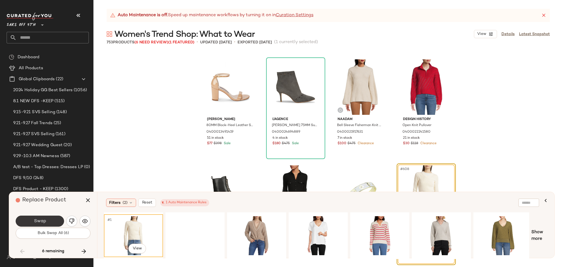
click at [55, 220] on button "Swap" at bounding box center [40, 221] width 48 height 11
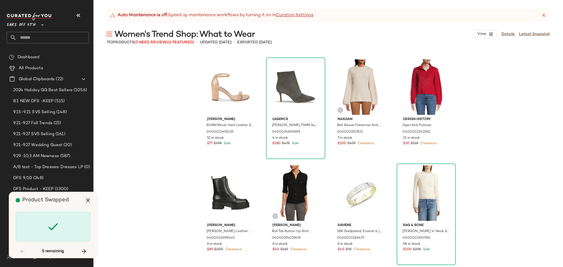
scroll to position [16665, 0]
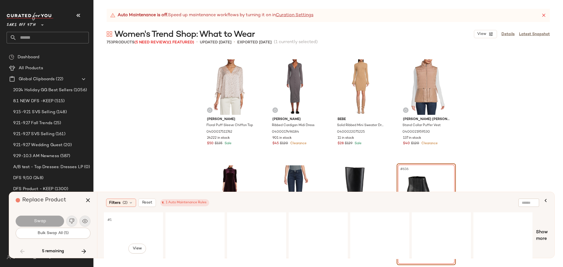
click at [121, 224] on div "#1 View" at bounding box center [133, 235] width 55 height 39
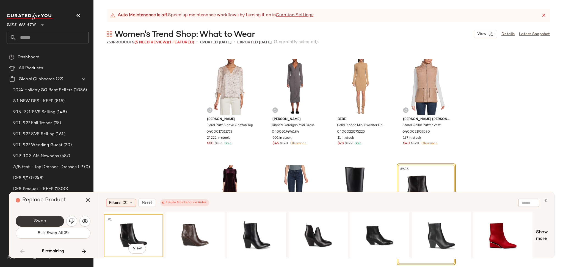
click at [54, 220] on button "Swap" at bounding box center [40, 221] width 48 height 11
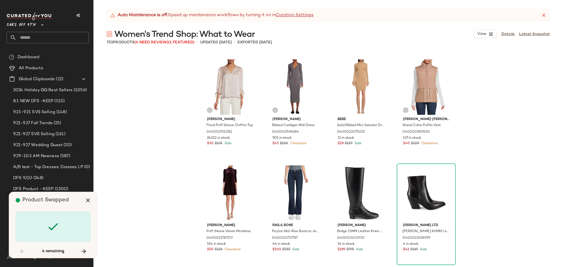
scroll to position [17514, 0]
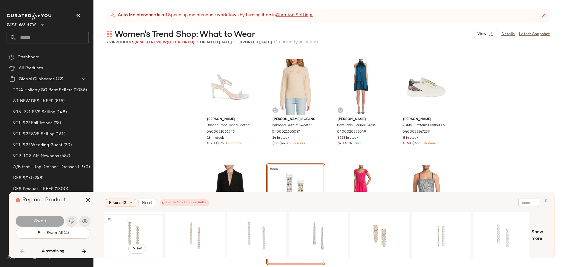
click at [133, 227] on div "#1 View" at bounding box center [133, 235] width 55 height 39
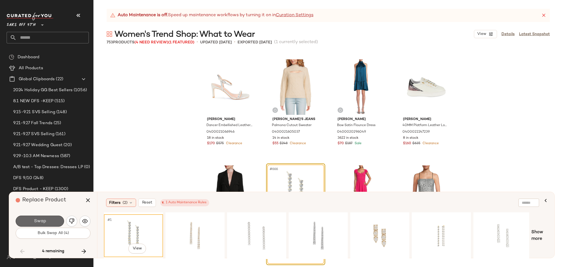
click at [56, 221] on button "Swap" at bounding box center [40, 221] width 48 height 11
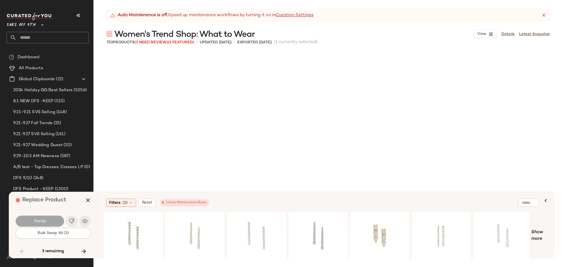
scroll to position [17727, 0]
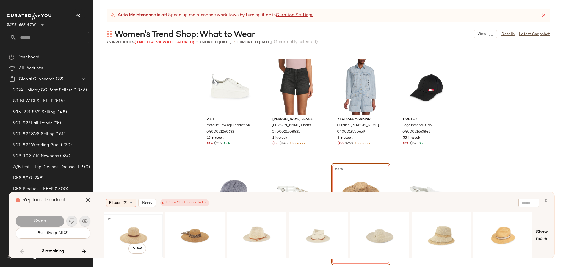
click at [130, 232] on div "#1 View" at bounding box center [133, 235] width 55 height 39
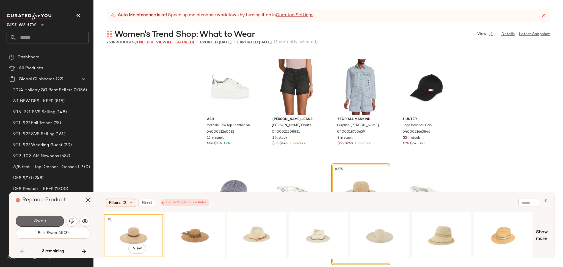
click at [29, 221] on button "Swap" at bounding box center [40, 221] width 48 height 11
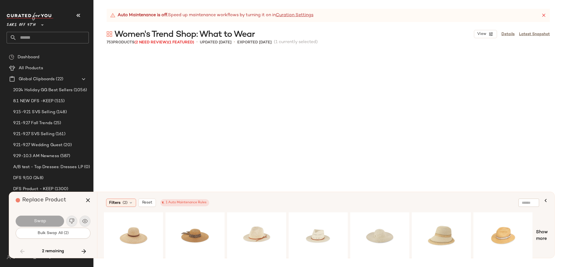
scroll to position [19425, 0]
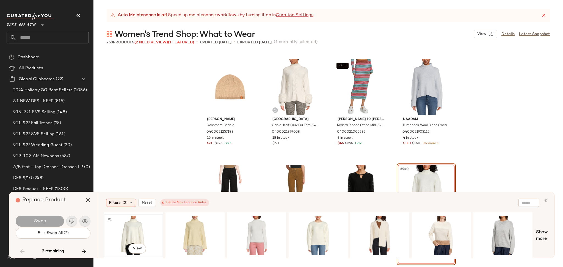
click at [132, 235] on div "#1 View" at bounding box center [133, 235] width 55 height 39
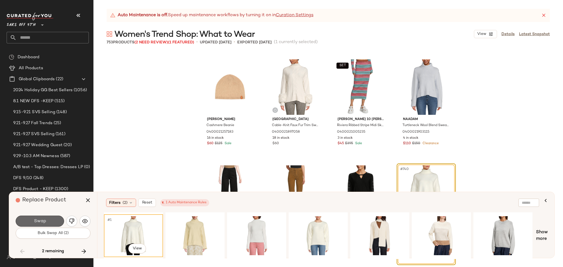
click at [45, 217] on button "Swap" at bounding box center [40, 221] width 48 height 11
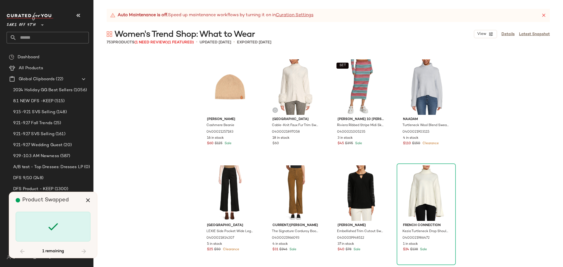
scroll to position [19744, 0]
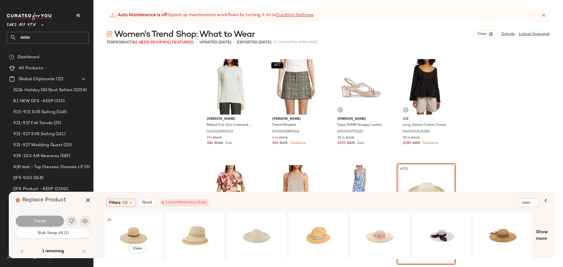
click at [126, 228] on div "#1 View" at bounding box center [133, 235] width 55 height 39
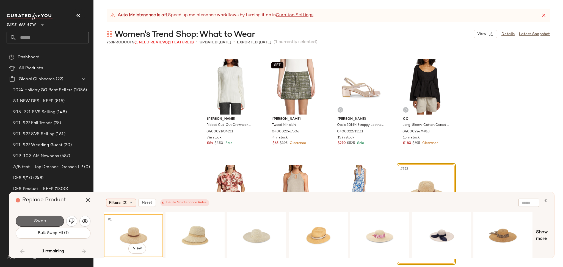
click at [51, 225] on button "Swap" at bounding box center [40, 221] width 48 height 11
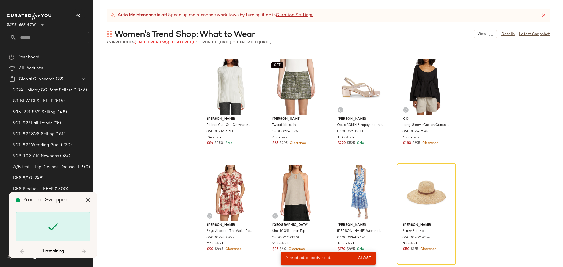
scroll to position [17727, 0]
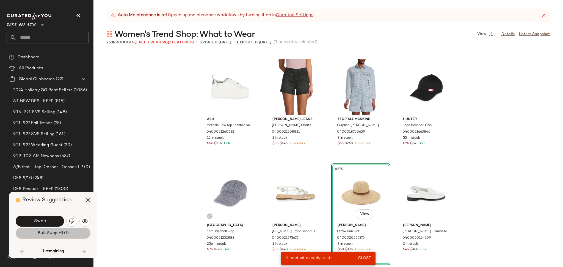
click at [57, 232] on span "Bulk Swap All (1)" at bounding box center [52, 233] width 31 height 4
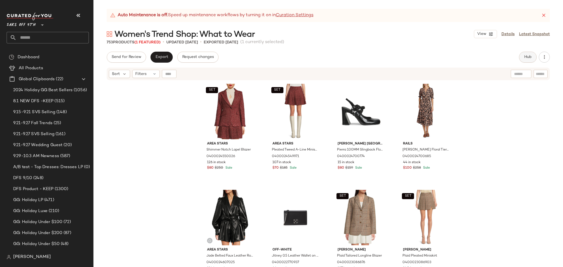
click at [527, 55] on span "Hub" at bounding box center [528, 57] width 8 height 4
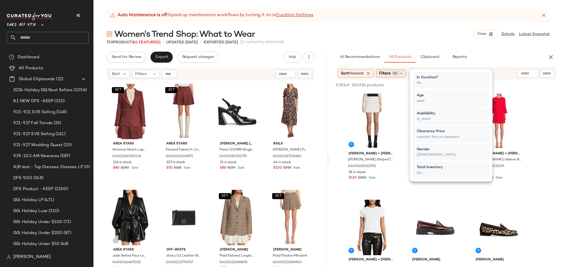
click at [395, 75] on span "(6)" at bounding box center [395, 74] width 5 height 6
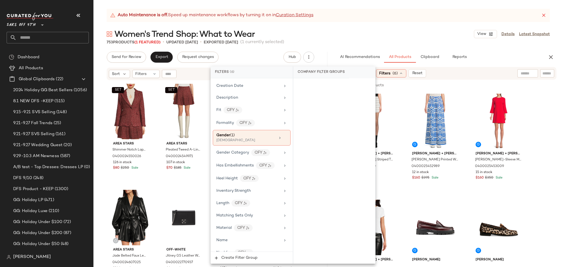
scroll to position [169, 0]
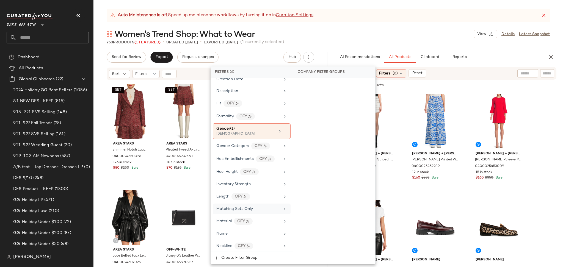
click at [247, 208] on span "Matching Sets Only" at bounding box center [234, 209] width 37 height 4
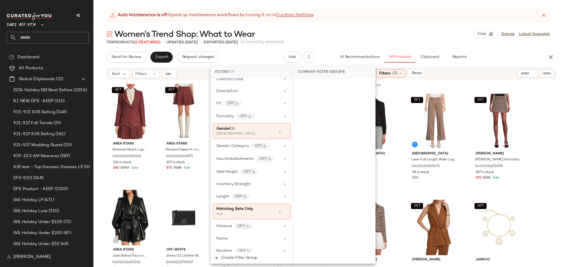
click at [381, 29] on div "Women's Trend Shop: What to Wear View Details Latest Snapshot" at bounding box center [328, 34] width 470 height 11
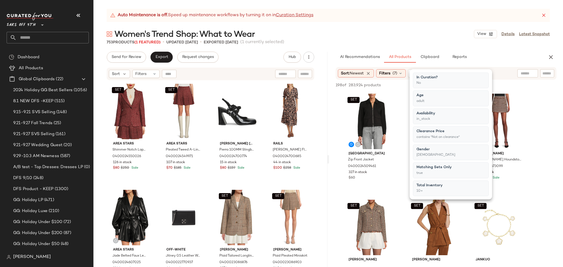
click at [381, 29] on div "Women's Trend Shop: What to Wear View Details Latest Snapshot" at bounding box center [328, 34] width 470 height 11
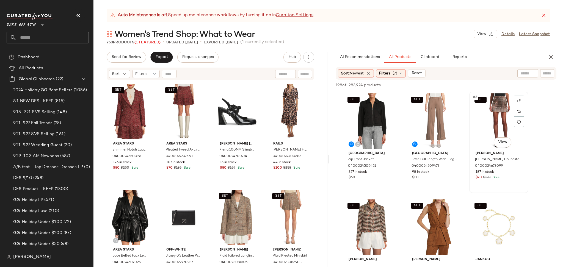
scroll to position [0, 0]
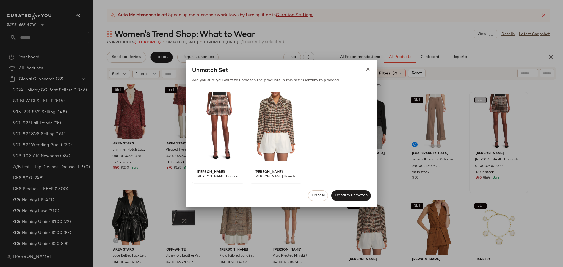
click at [481, 100] on body "Saks OFF 5TH ** Dashboard All Products Global Clipboards (22) 2024 Holiday GG B…" at bounding box center [281, 133] width 563 height 267
click at [318, 194] on span "Cancel" at bounding box center [318, 196] width 13 height 4
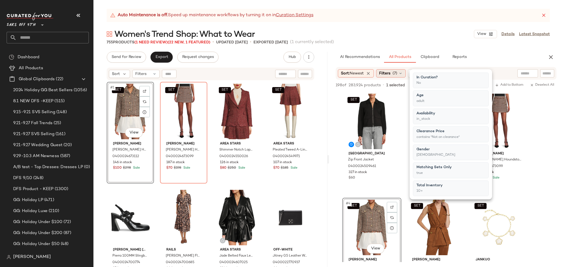
click at [400, 74] on icon at bounding box center [400, 73] width 4 height 4
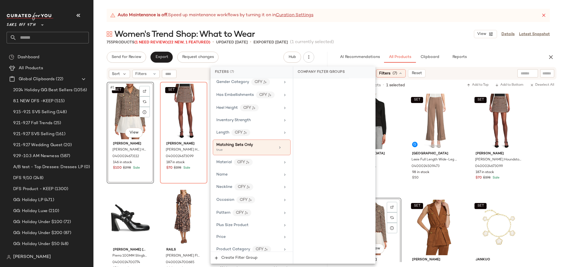
scroll to position [234, 0]
click at [283, 149] on icon at bounding box center [285, 147] width 4 height 4
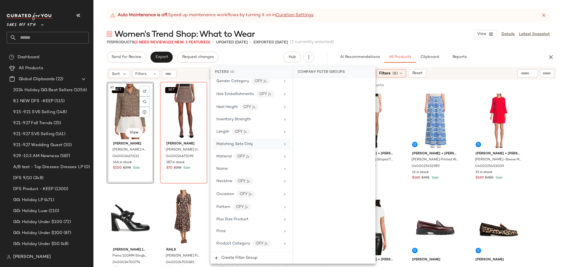
click at [406, 43] on div "755 Products (1 Need Review) (22 New, 1 Featured) • updated Sep 30th • Exported…" at bounding box center [328, 42] width 470 height 5
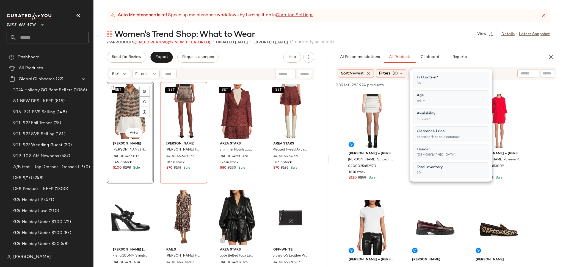
click at [406, 43] on div "755 Products (1 Need Review) (22 New, 1 Featured) • updated Sep 30th • Exported…" at bounding box center [328, 42] width 470 height 5
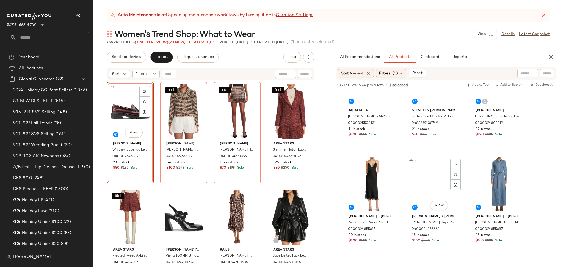
scroll to position [681, 0]
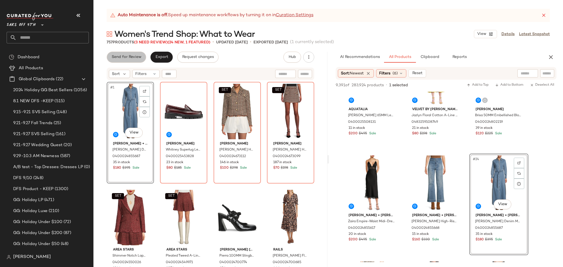
click at [119, 56] on span "Send for Review" at bounding box center [126, 57] width 30 height 4
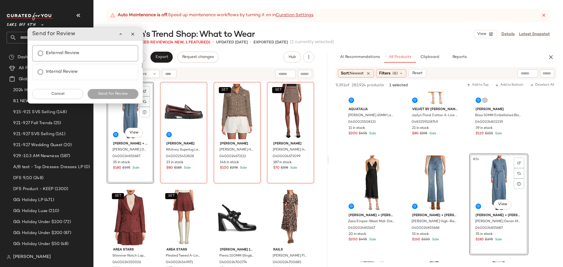
click at [76, 54] on label "External Review" at bounding box center [63, 53] width 34 height 11
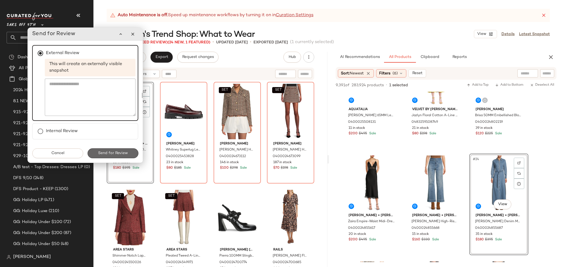
click at [122, 152] on span "Send for Review" at bounding box center [113, 153] width 30 height 4
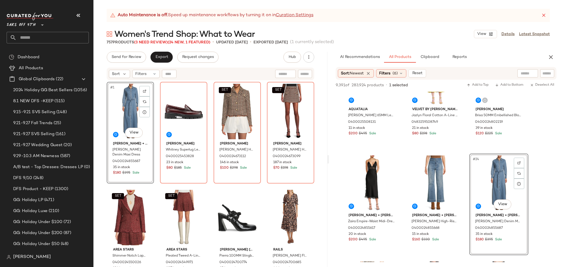
scroll to position [1000, 0]
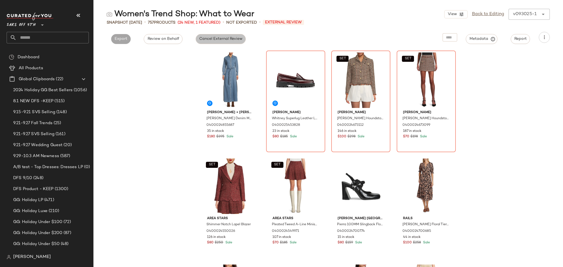
click at [225, 41] on span "Cancel External Review" at bounding box center [220, 39] width 43 height 4
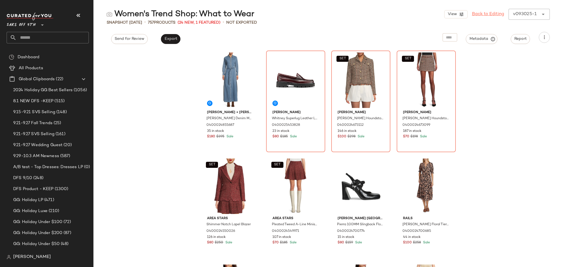
click at [485, 15] on link "Back to Editing" at bounding box center [488, 14] width 32 height 7
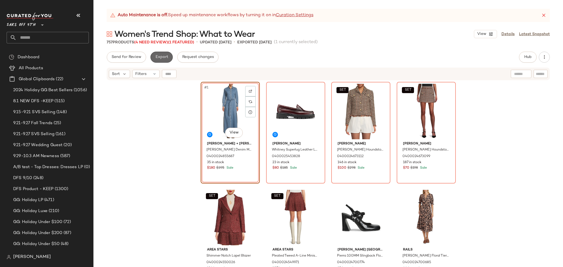
click at [163, 59] on span "Export" at bounding box center [161, 57] width 13 height 4
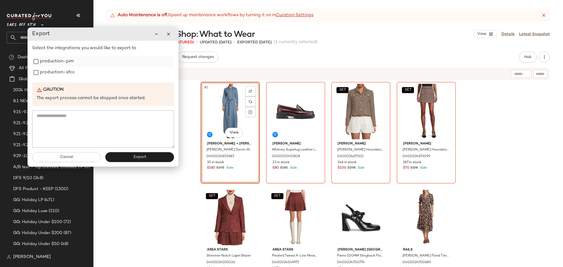
click at [65, 62] on label "production-pim" at bounding box center [57, 61] width 34 height 11
click at [60, 74] on label "production-sfcc" at bounding box center [57, 72] width 35 height 11
click at [131, 157] on button "Export" at bounding box center [139, 157] width 69 height 10
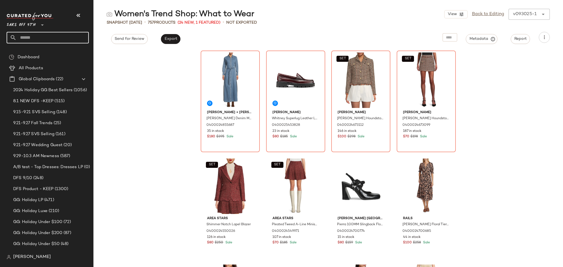
click at [27, 40] on input "text" at bounding box center [52, 38] width 72 height 12
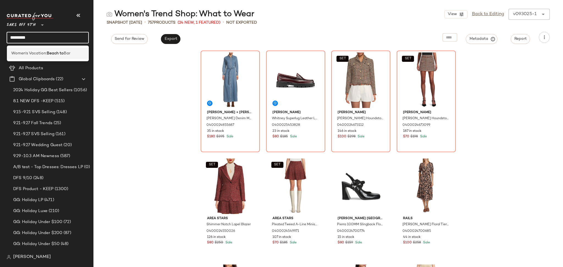
type input "********"
click at [35, 55] on span "Women's Vacation:" at bounding box center [28, 54] width 35 height 6
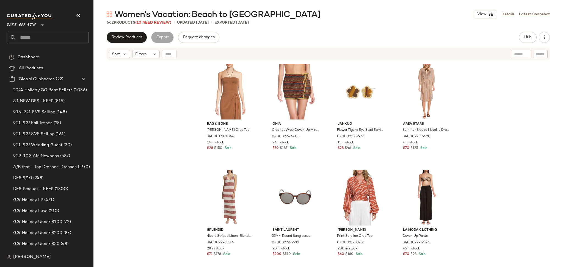
click at [153, 21] on span "(10 Need Review)" at bounding box center [153, 23] width 36 height 4
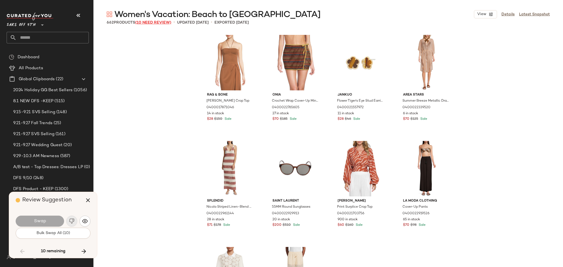
scroll to position [6157, 0]
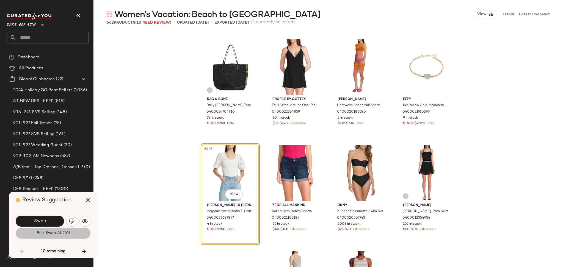
click at [44, 234] on span "Bulk Swap All (10)" at bounding box center [53, 233] width 34 height 4
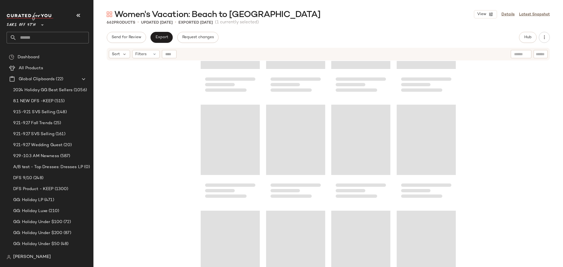
scroll to position [5831, 0]
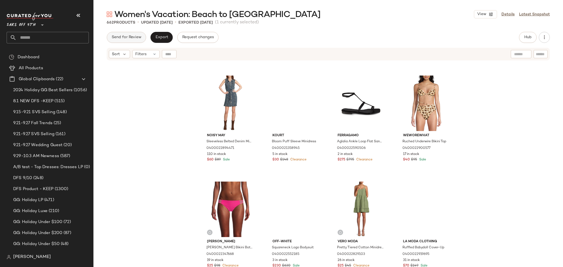
click at [129, 37] on span "Send for Review" at bounding box center [126, 37] width 30 height 4
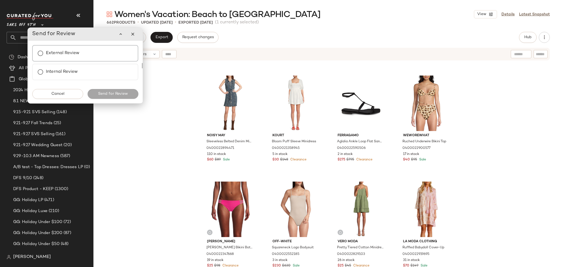
click at [68, 52] on label "External Review" at bounding box center [63, 53] width 34 height 11
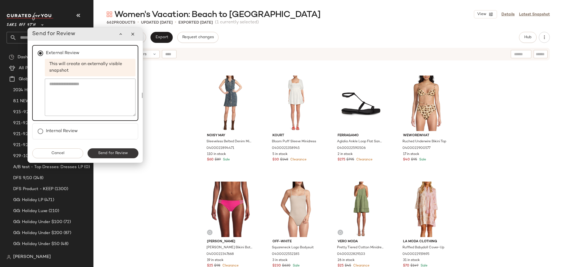
click at [119, 152] on span "Send for Review" at bounding box center [113, 153] width 30 height 4
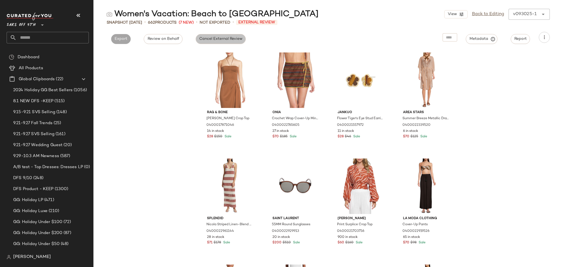
click at [217, 40] on span "Cancel External Review" at bounding box center [220, 39] width 43 height 4
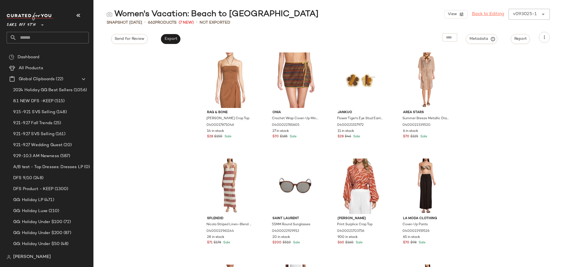
click at [493, 16] on link "Back to Editing" at bounding box center [488, 14] width 32 height 7
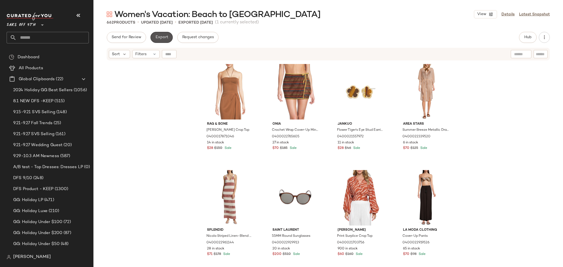
click at [169, 38] on button "Export" at bounding box center [161, 37] width 22 height 11
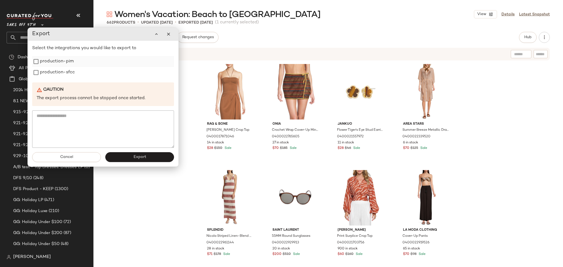
click at [60, 63] on label "production-pim" at bounding box center [57, 61] width 34 height 11
click at [54, 74] on label "production-sfcc" at bounding box center [57, 72] width 35 height 11
click at [140, 157] on span "Export" at bounding box center [139, 157] width 13 height 4
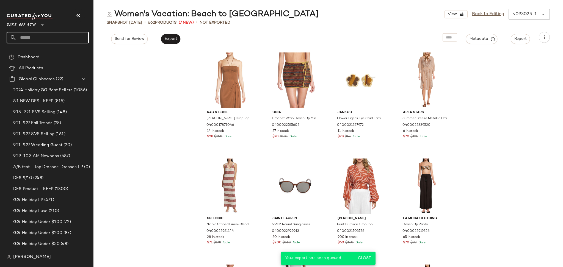
click at [57, 37] on input "text" at bounding box center [52, 38] width 72 height 12
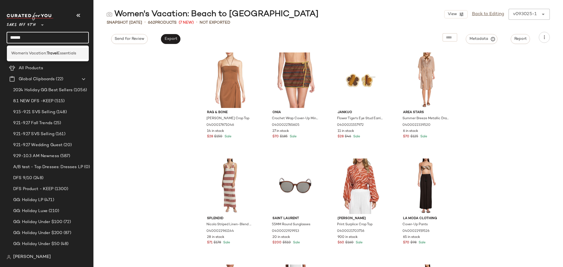
type input "******"
click at [51, 52] on b "Travel" at bounding box center [52, 54] width 11 height 6
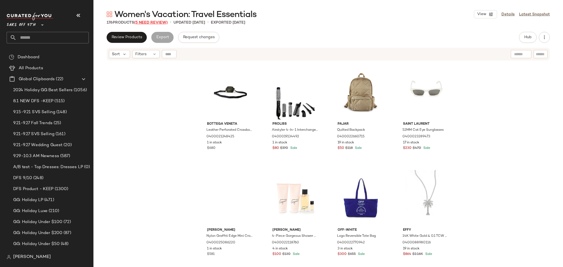
click at [152, 22] on span "(5 Need Review)" at bounding box center [151, 23] width 34 height 4
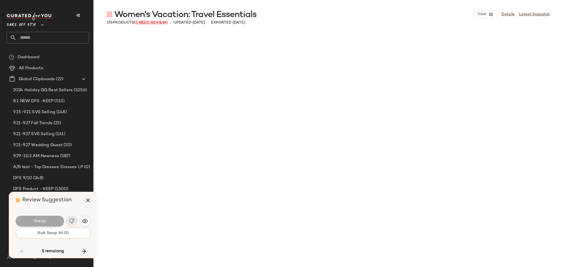
scroll to position [2760, 0]
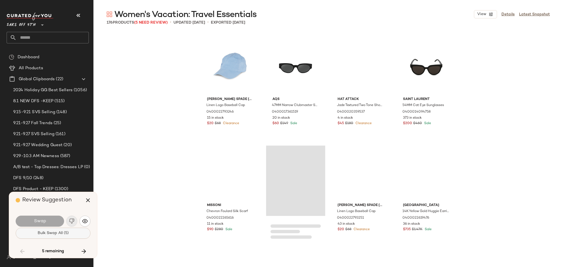
click at [48, 234] on span "Bulk Swap All (5)" at bounding box center [52, 233] width 31 height 4
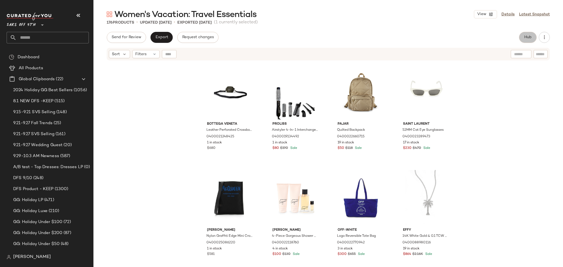
click at [527, 40] on button "Hub" at bounding box center [528, 37] width 18 height 11
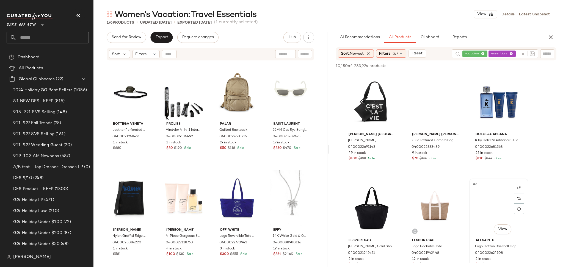
click at [496, 211] on div "#6 View" at bounding box center [498, 209] width 55 height 56
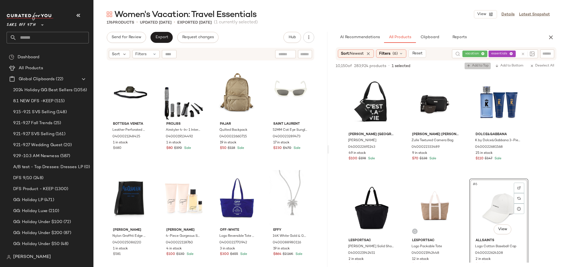
click at [467, 68] on icon "button" at bounding box center [469, 66] width 4 height 4
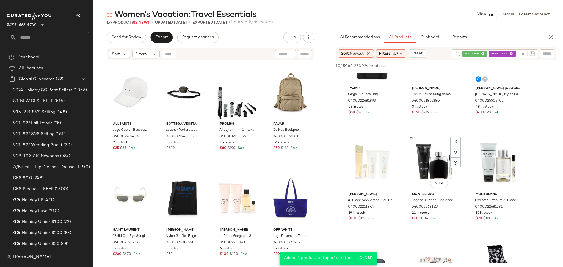
scroll to position [368, 0]
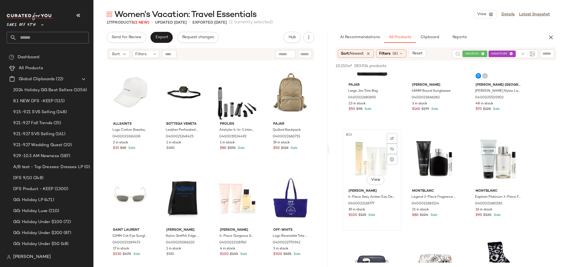
click at [367, 159] on div "#13 View" at bounding box center [371, 159] width 55 height 56
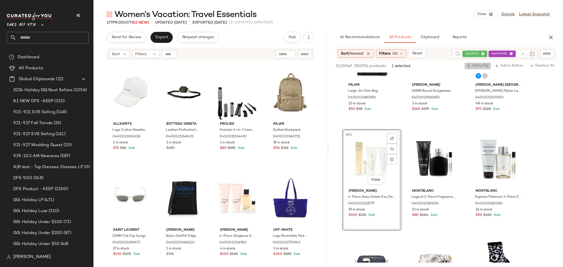
click at [482, 64] on span "Add to Top" at bounding box center [478, 66] width 22 height 4
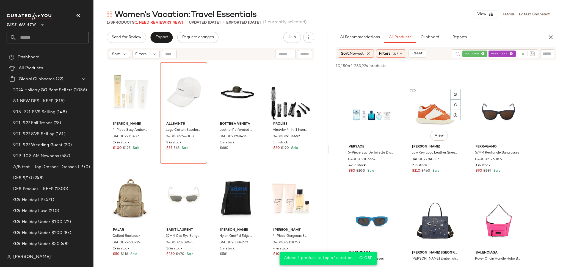
scroll to position [859, 0]
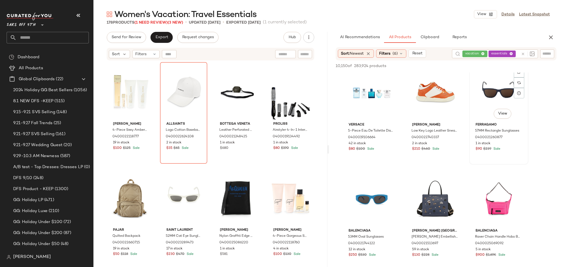
click at [492, 96] on div "#27 View" at bounding box center [498, 93] width 55 height 56
click at [478, 65] on span "Add to Top" at bounding box center [478, 66] width 22 height 4
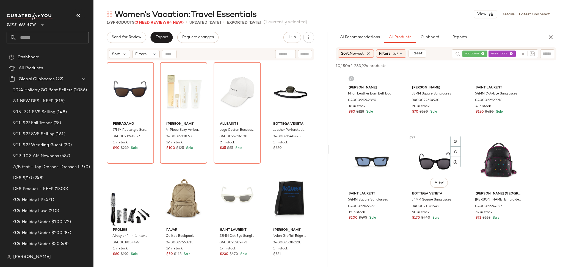
scroll to position [2595, 0]
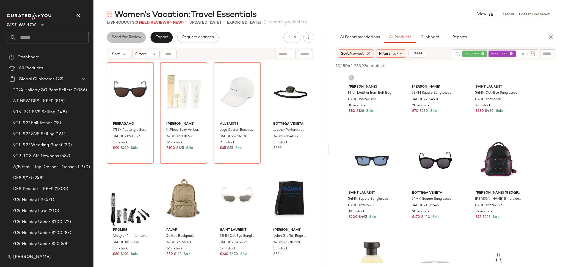
click at [128, 34] on button "Send for Review" at bounding box center [126, 37] width 39 height 11
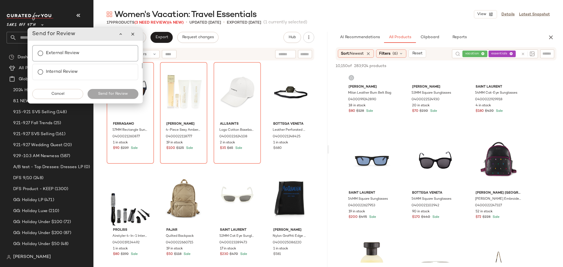
click at [55, 53] on label "External Review" at bounding box center [63, 53] width 34 height 11
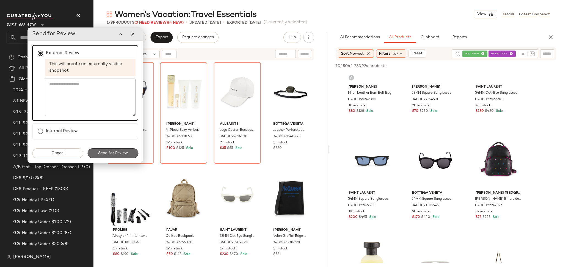
click at [108, 155] on button "Send for Review" at bounding box center [112, 153] width 51 height 10
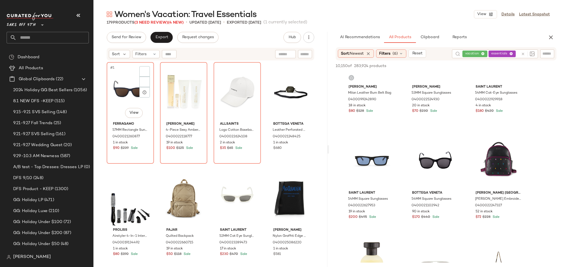
scroll to position [3869, 0]
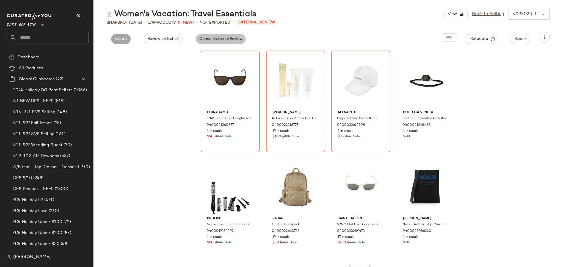
click at [208, 37] on span "Cancel External Review" at bounding box center [220, 39] width 43 height 4
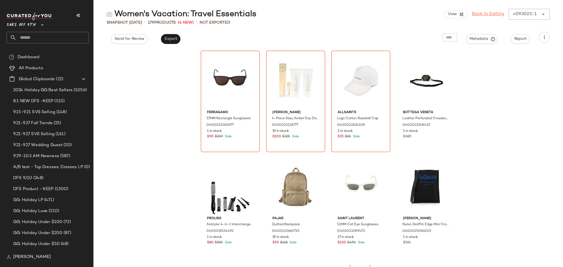
click at [498, 14] on link "Back to Editing" at bounding box center [488, 14] width 32 height 7
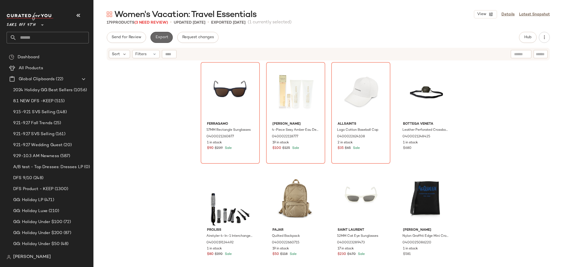
click at [166, 39] on span "Export" at bounding box center [161, 37] width 13 height 4
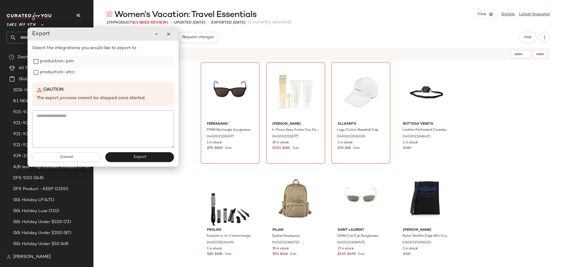
click at [45, 64] on label "production-pim" at bounding box center [57, 61] width 34 height 11
click at [121, 158] on button "Export" at bounding box center [139, 157] width 69 height 10
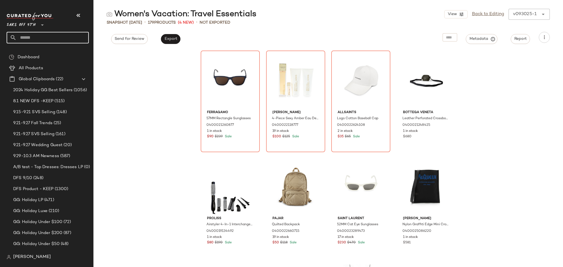
click at [42, 38] on input "text" at bounding box center [52, 38] width 72 height 12
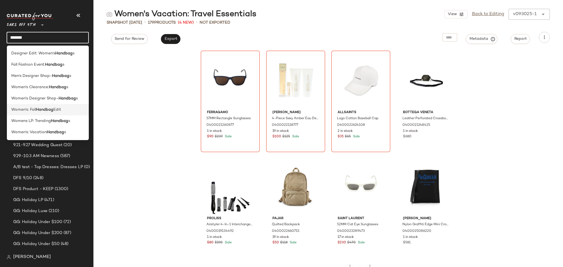
type input "*******"
click at [47, 110] on b "Handbag" at bounding box center [44, 110] width 17 height 6
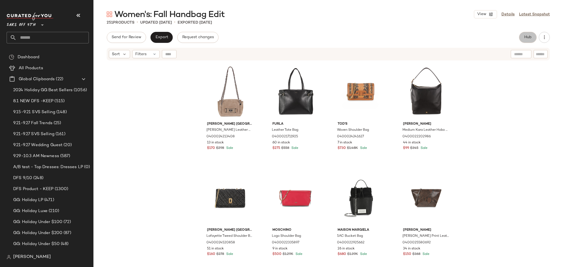
click at [529, 38] on span "Hub" at bounding box center [528, 37] width 8 height 4
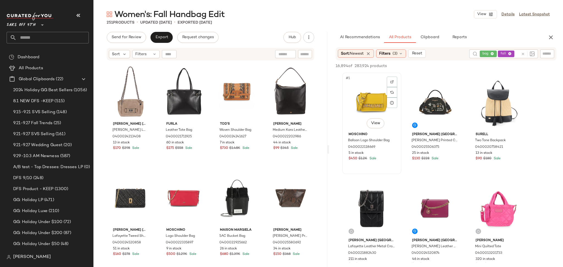
click at [381, 98] on div "#1 View" at bounding box center [371, 103] width 55 height 56
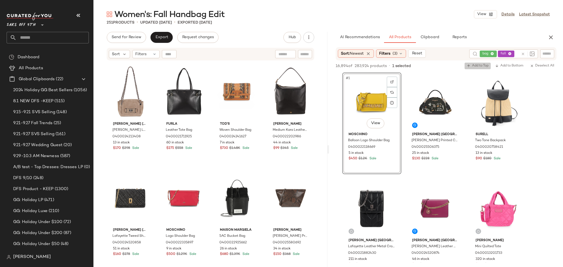
click at [481, 66] on span "Add to Top" at bounding box center [478, 66] width 22 height 4
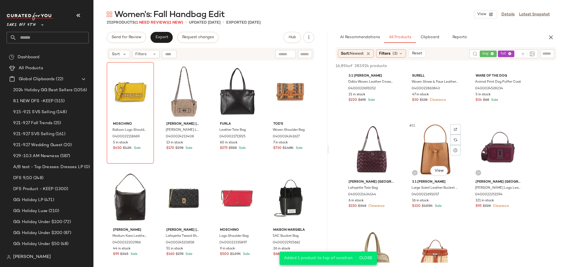
scroll to position [271, 0]
click at [428, 150] on div "#11 View" at bounding box center [435, 150] width 55 height 56
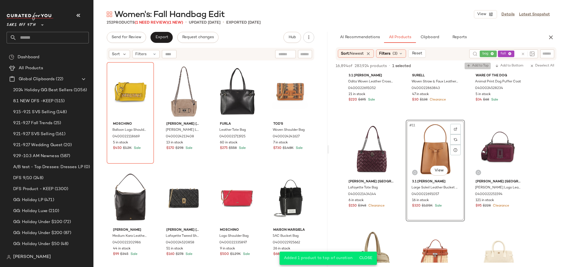
click at [480, 64] on span "Add to Top" at bounding box center [478, 66] width 22 height 4
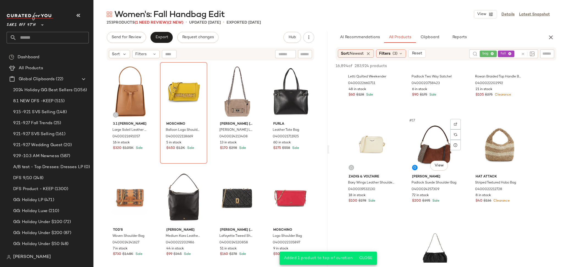
scroll to position [489, 0]
click at [434, 146] on div "#17 View" at bounding box center [435, 145] width 55 height 56
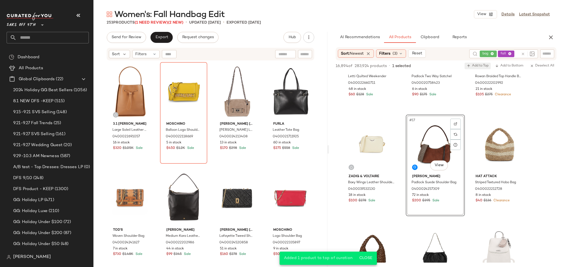
click at [479, 67] on span "Add to Top" at bounding box center [478, 66] width 22 height 4
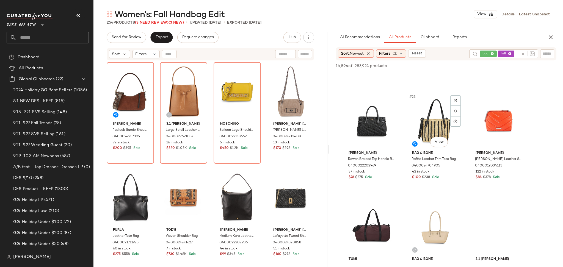
scroll to position [726, 0]
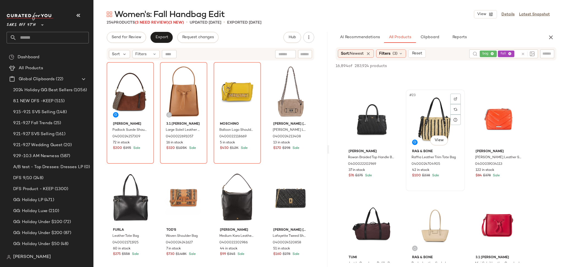
click at [434, 127] on div "#23 View" at bounding box center [435, 120] width 55 height 56
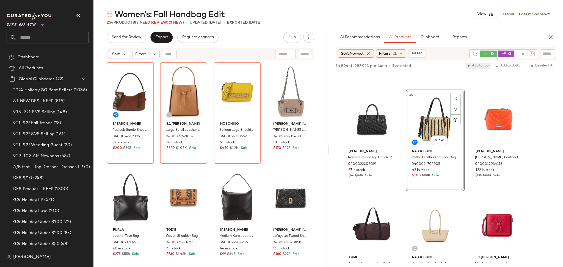
click at [480, 66] on span "Add to Top" at bounding box center [478, 66] width 22 height 4
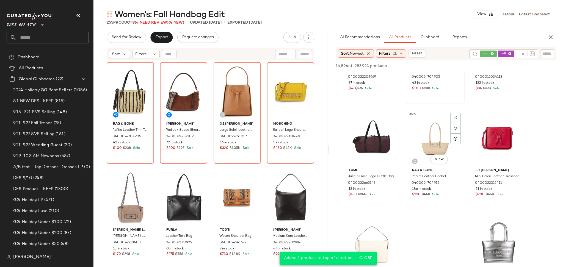
scroll to position [815, 0]
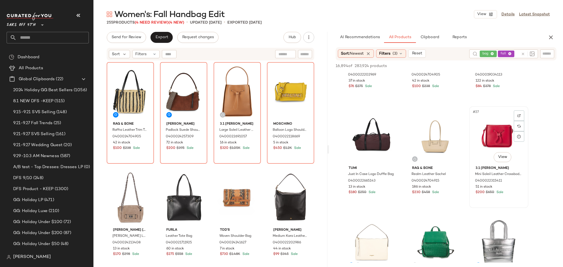
click at [489, 135] on div "#27 View" at bounding box center [498, 136] width 55 height 56
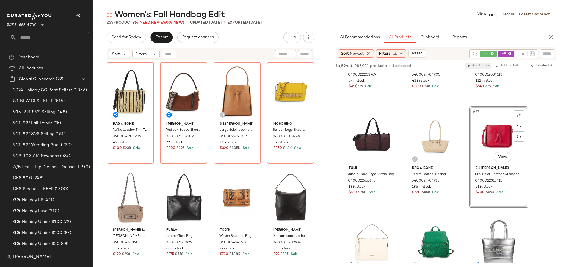
click at [481, 67] on span "Add to Top" at bounding box center [478, 66] width 22 height 4
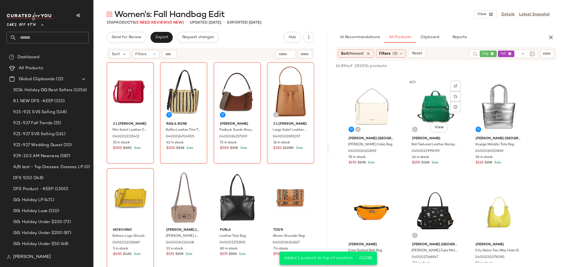
scroll to position [951, 0]
click at [372, 110] on div "#28 View" at bounding box center [371, 106] width 55 height 56
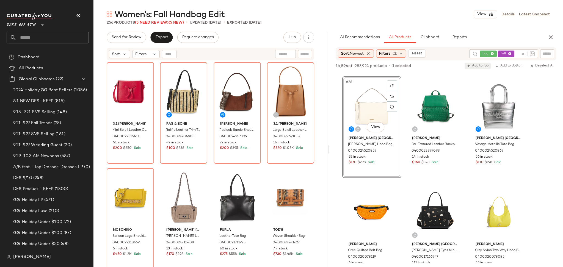
click at [471, 67] on span "Add to Top" at bounding box center [478, 66] width 22 height 4
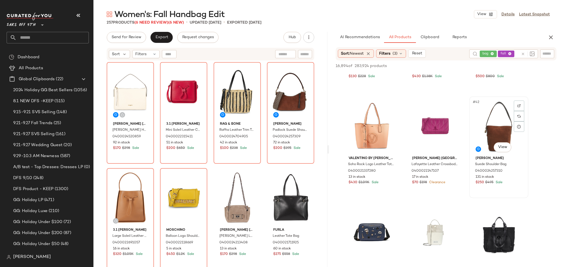
scroll to position [1356, 0]
click at [494, 126] on div "#42 View" at bounding box center [498, 126] width 55 height 56
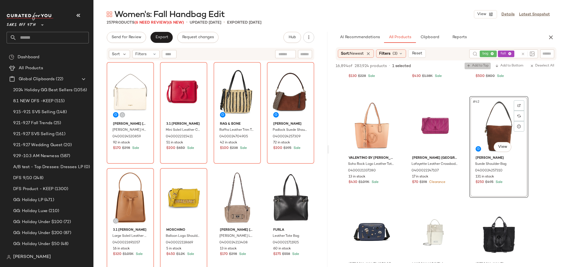
click at [477, 66] on span "Add to Top" at bounding box center [478, 66] width 22 height 4
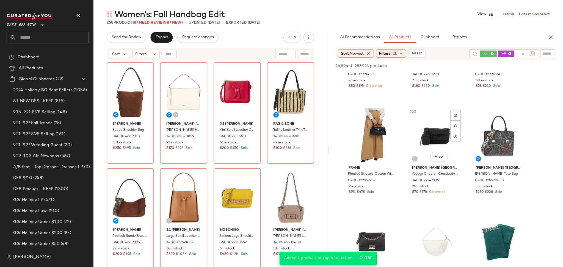
scroll to position [1666, 0]
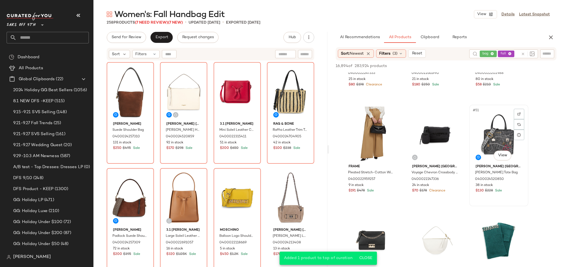
click at [485, 144] on div "#51 View" at bounding box center [498, 135] width 55 height 56
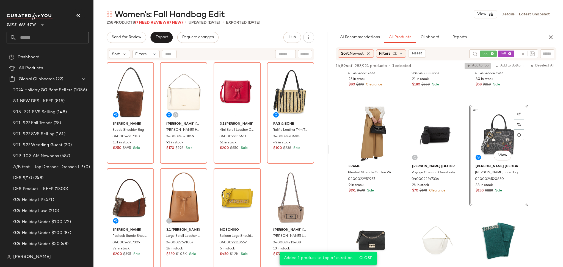
click at [475, 64] on span "Add to Top" at bounding box center [478, 66] width 22 height 4
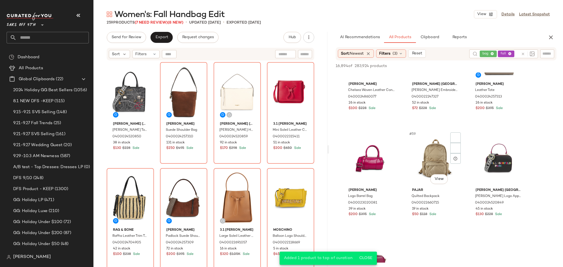
scroll to position [1963, 0]
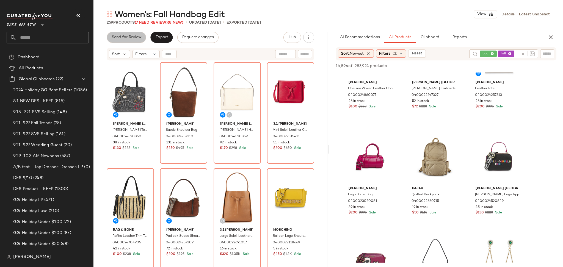
click at [131, 37] on span "Send for Review" at bounding box center [126, 37] width 30 height 4
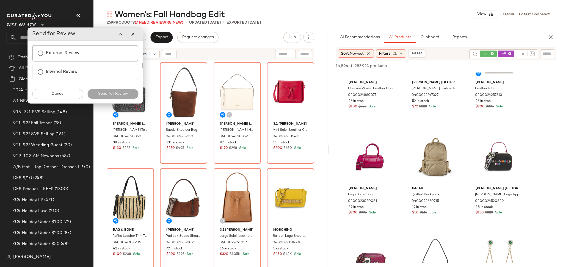
click at [61, 54] on label "External Review" at bounding box center [63, 53] width 34 height 11
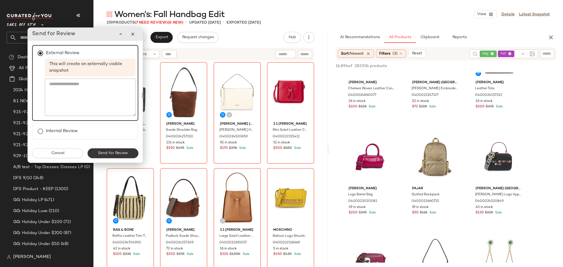
click at [112, 153] on span "Send for Review" at bounding box center [113, 153] width 30 height 4
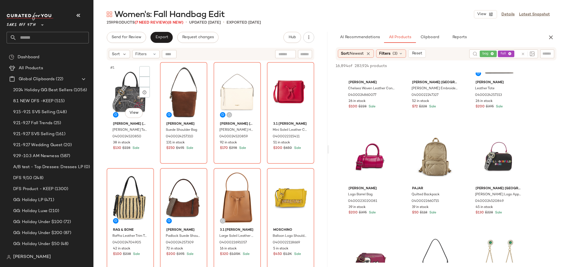
scroll to position [2918, 0]
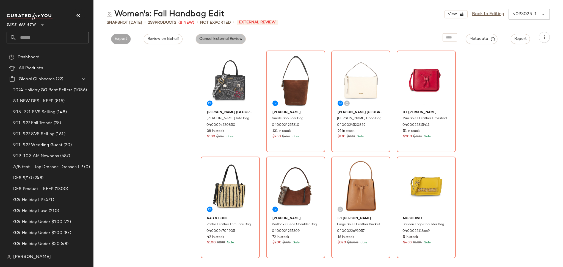
click at [216, 35] on button "Cancel External Review" at bounding box center [221, 39] width 50 height 10
click at [474, 10] on div "View Back to Editing v093025-1 ******" at bounding box center [497, 14] width 106 height 11
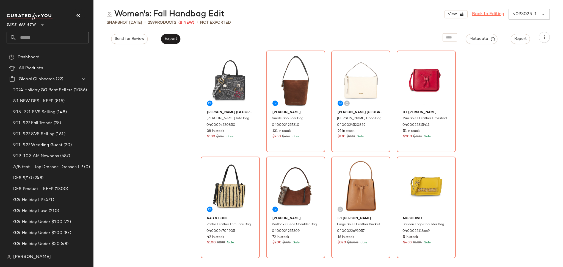
click at [478, 15] on link "Back to Editing" at bounding box center [488, 14] width 32 height 7
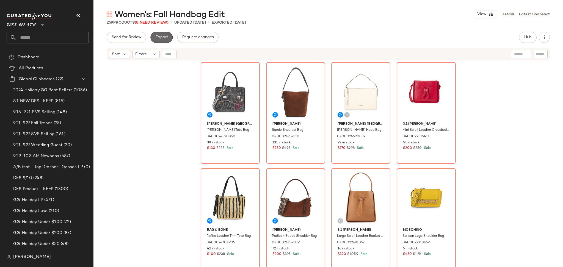
click at [162, 35] on span "Export" at bounding box center [161, 37] width 13 height 4
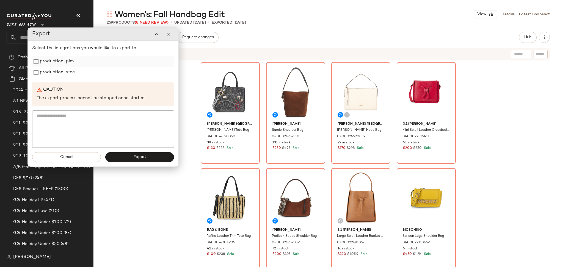
click at [60, 61] on label "production-pim" at bounding box center [57, 61] width 34 height 11
click at [57, 73] on label "production-sfcc" at bounding box center [57, 72] width 35 height 11
click at [141, 157] on span "Export" at bounding box center [139, 157] width 13 height 4
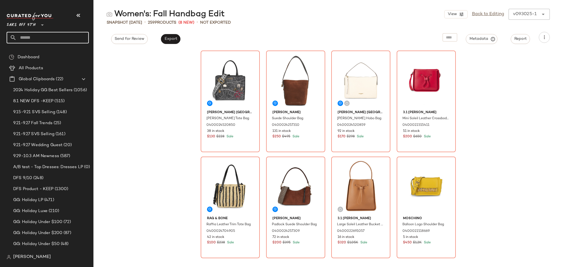
click at [32, 33] on input "text" at bounding box center [52, 38] width 72 height 12
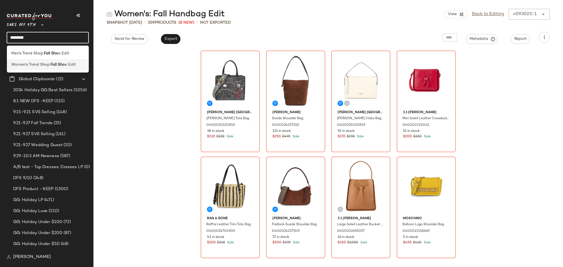
type input "********"
click at [32, 66] on span "Women's Trend Shop:" at bounding box center [30, 65] width 39 height 6
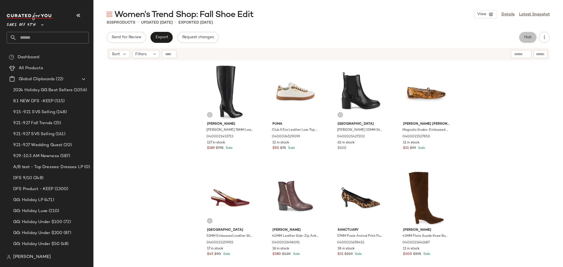
click at [524, 35] on span "Hub" at bounding box center [528, 37] width 8 height 4
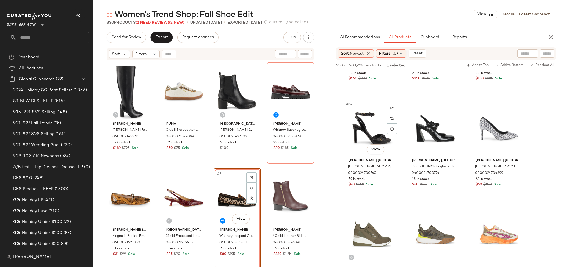
scroll to position [1142, 0]
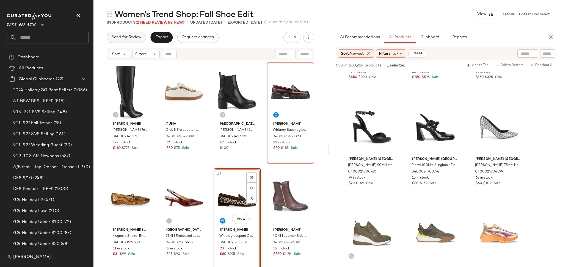
click at [134, 35] on span "Send for Review" at bounding box center [126, 37] width 30 height 4
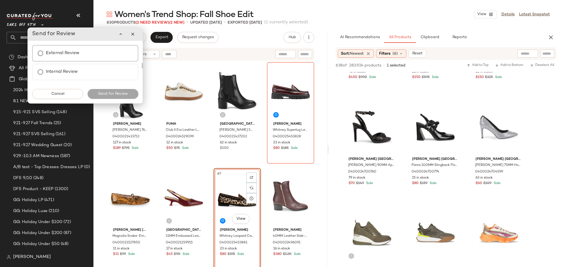
click at [76, 54] on label "External Review" at bounding box center [63, 53] width 34 height 11
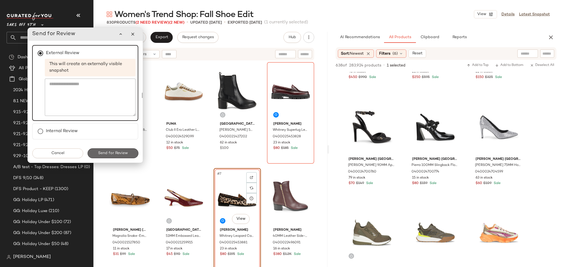
click at [109, 154] on span "Send for Review" at bounding box center [113, 153] width 30 height 4
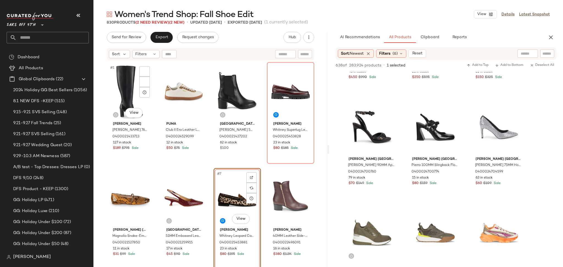
scroll to position [1673, 0]
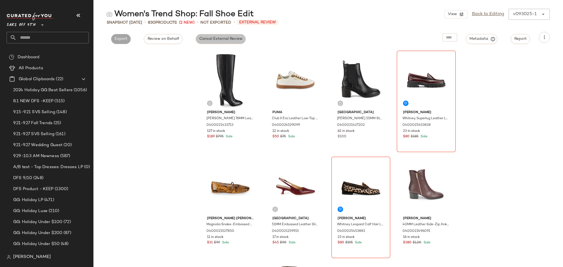
click at [207, 39] on span "Cancel External Review" at bounding box center [220, 39] width 43 height 4
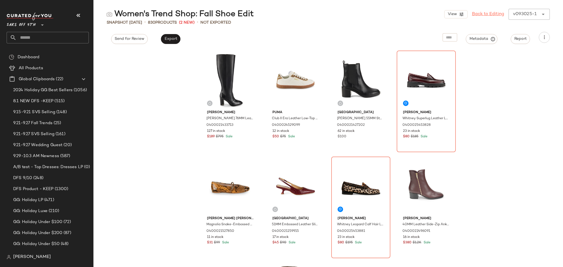
click at [482, 13] on link "Back to Editing" at bounding box center [488, 14] width 32 height 7
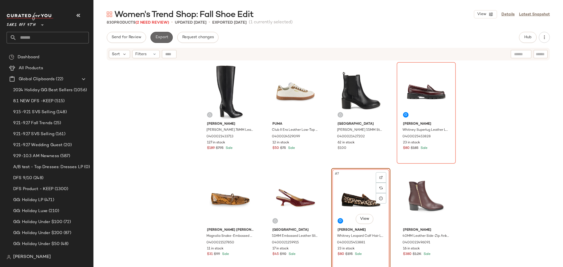
click at [160, 33] on button "Export" at bounding box center [161, 37] width 22 height 11
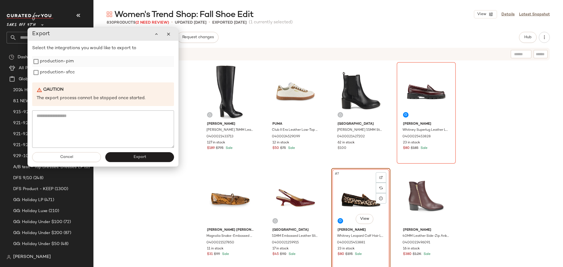
click at [66, 62] on label "production-pim" at bounding box center [57, 61] width 34 height 11
click at [140, 156] on span "Export" at bounding box center [139, 157] width 13 height 4
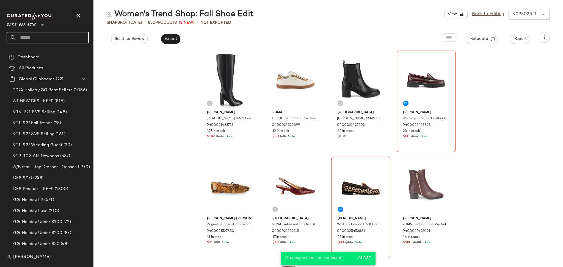
click at [41, 36] on input "text" at bounding box center [52, 38] width 72 height 12
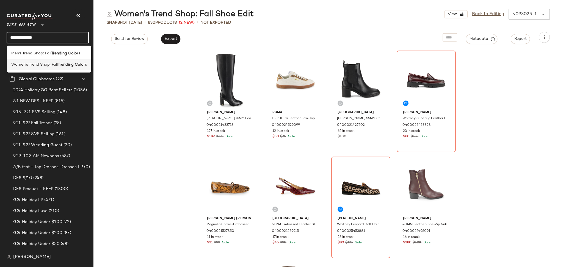
type input "**********"
click at [42, 65] on span "Women's Trend Shop: Fall" at bounding box center [34, 65] width 46 height 6
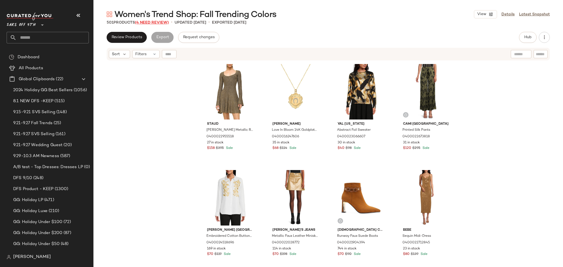
click at [148, 21] on span "(4 Need Review)" at bounding box center [152, 23] width 34 height 4
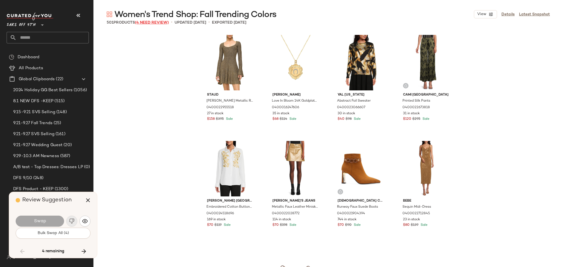
scroll to position [7218, 0]
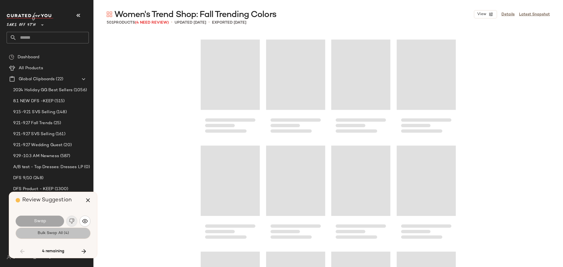
click at [36, 236] on button "Bulk Swap All (4)" at bounding box center [53, 233] width 75 height 11
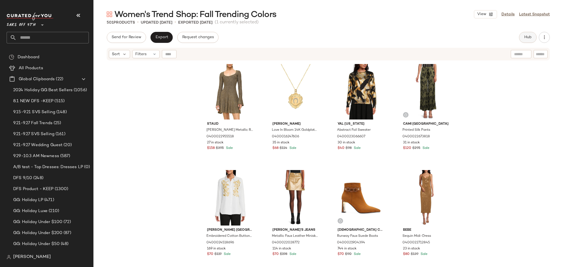
click at [526, 37] on span "Hub" at bounding box center [528, 37] width 8 height 4
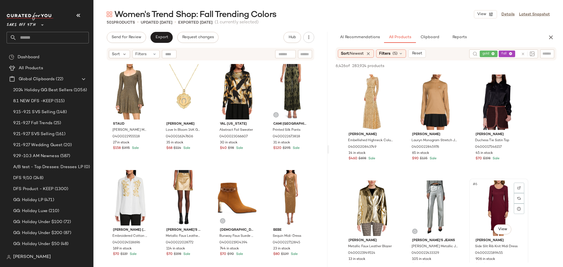
click at [502, 205] on div "#6 View" at bounding box center [498, 209] width 55 height 56
click at [485, 68] on button "Add to Top" at bounding box center [478, 66] width 26 height 7
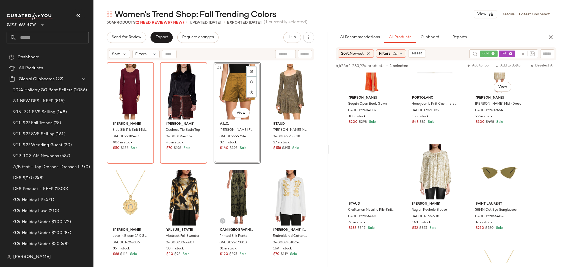
scroll to position [679, 0]
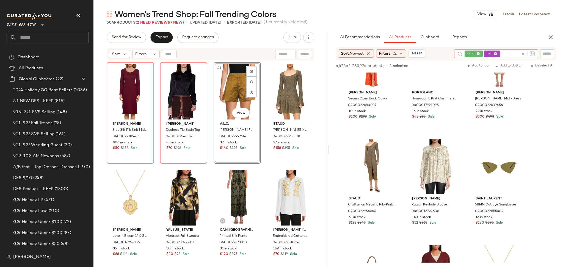
click at [490, 55] on div "gold fall" at bounding box center [492, 53] width 54 height 9
click at [478, 52] on icon at bounding box center [479, 54] width 4 height 4
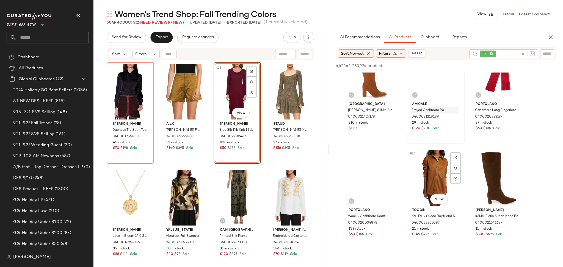
scroll to position [349, 0]
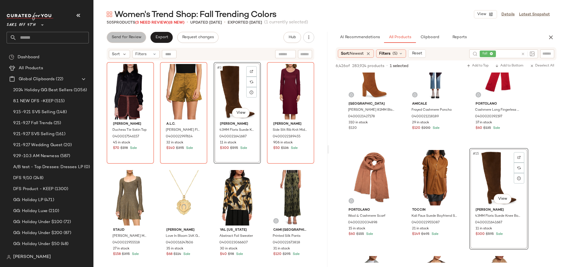
click at [137, 34] on button "Send for Review" at bounding box center [126, 37] width 39 height 11
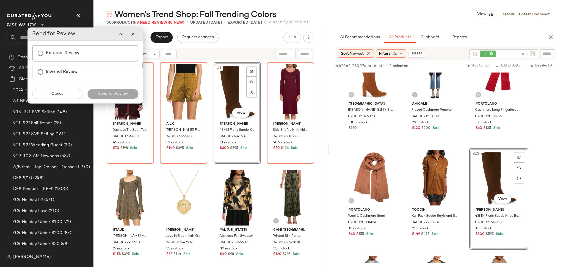
click at [88, 52] on div "External Review" at bounding box center [85, 53] width 106 height 16
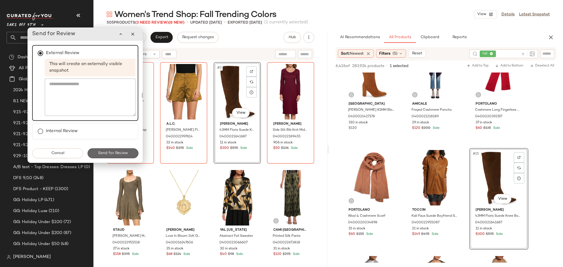
click at [105, 153] on span "Send for Review" at bounding box center [113, 153] width 30 height 4
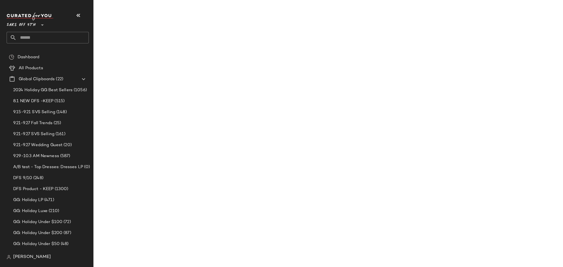
scroll to position [455, 0]
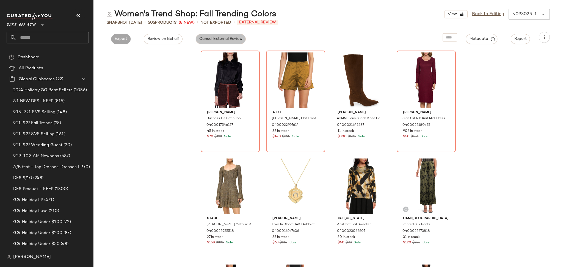
click at [231, 40] on span "Cancel External Review" at bounding box center [220, 39] width 43 height 4
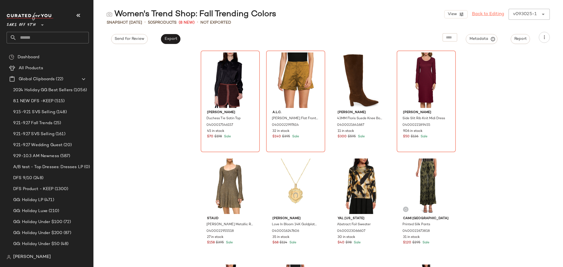
click at [482, 16] on link "Back to Editing" at bounding box center [488, 14] width 32 height 7
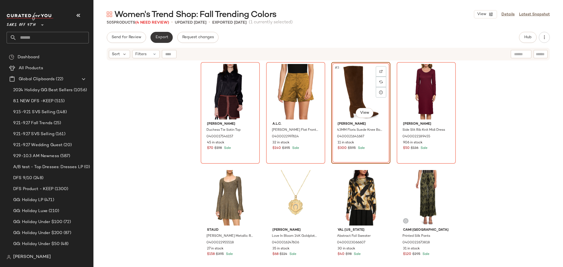
click at [159, 36] on span "Export" at bounding box center [161, 37] width 13 height 4
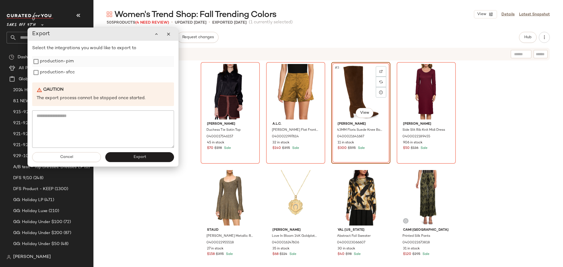
click at [67, 62] on label "production-pim" at bounding box center [57, 61] width 34 height 11
click at [60, 73] on label "production-sfcc" at bounding box center [57, 72] width 35 height 11
click at [123, 158] on button "Export" at bounding box center [139, 157] width 69 height 10
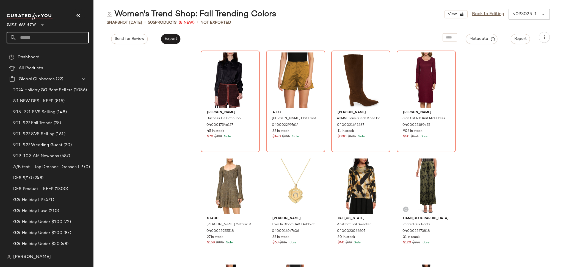
click at [34, 38] on input "text" at bounding box center [52, 38] width 72 height 12
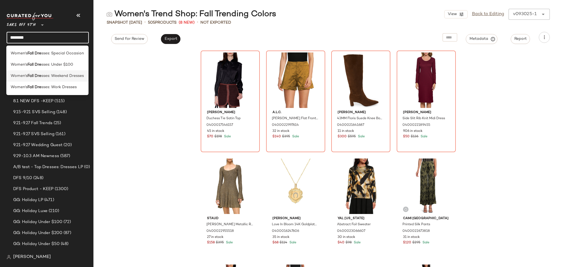
type input "********"
click at [54, 76] on span "sses: Weekend Dresses" at bounding box center [62, 76] width 43 height 6
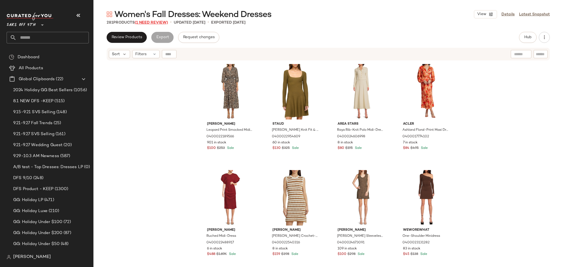
click at [152, 23] on span "(1 Need Review)" at bounding box center [151, 23] width 33 height 4
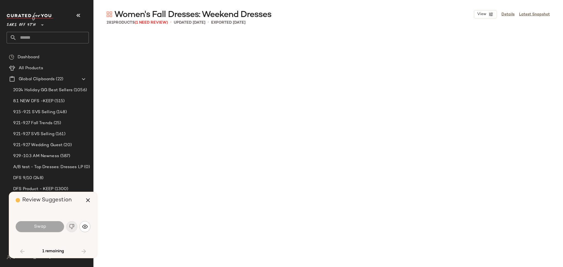
scroll to position [1486, 0]
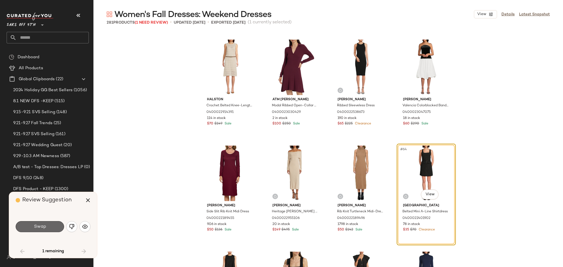
click at [47, 231] on button "Swap" at bounding box center [40, 226] width 48 height 11
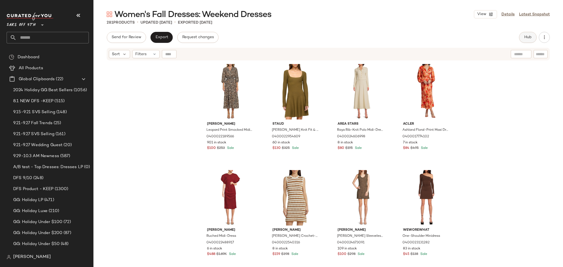
click at [521, 37] on button "Hub" at bounding box center [528, 37] width 18 height 11
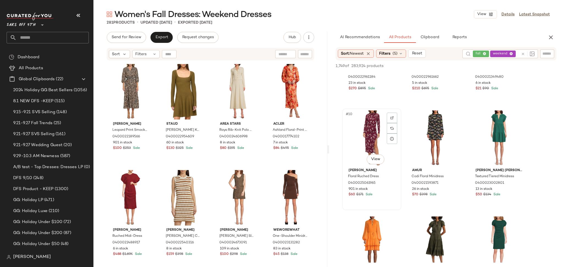
scroll to position [282, 0]
click at [367, 121] on div "#10 View" at bounding box center [371, 139] width 55 height 56
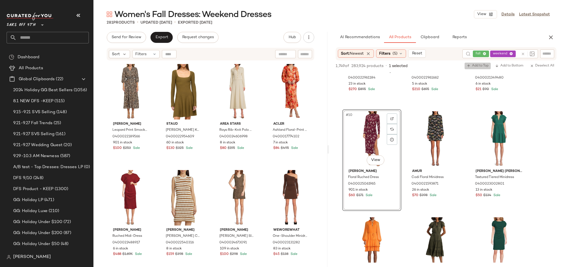
click at [474, 64] on span "Add to Top" at bounding box center [478, 66] width 22 height 4
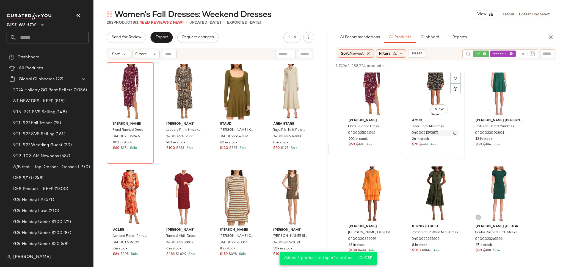
scroll to position [337, 0]
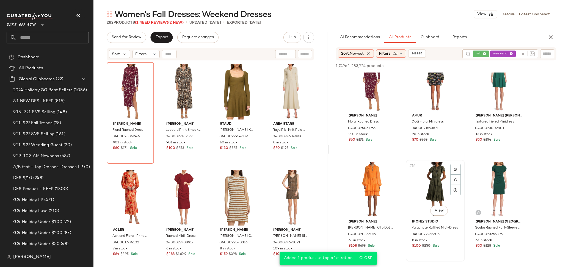
click at [432, 176] on div "#14 View" at bounding box center [435, 190] width 55 height 56
click at [479, 65] on span "Add to Top" at bounding box center [478, 66] width 22 height 4
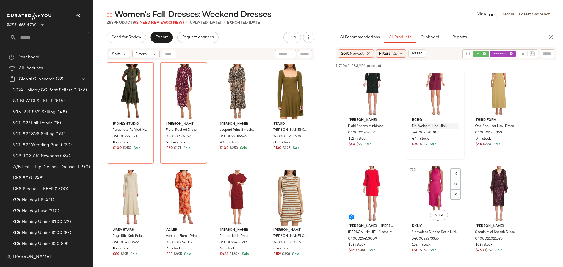
scroll to position [1076, 0]
click at [499, 170] on div "#36 View" at bounding box center [498, 194] width 55 height 56
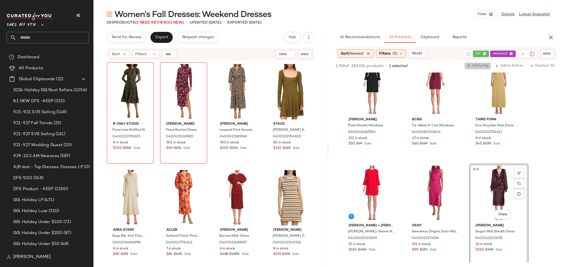
click at [473, 66] on span "Add to Top" at bounding box center [478, 66] width 22 height 4
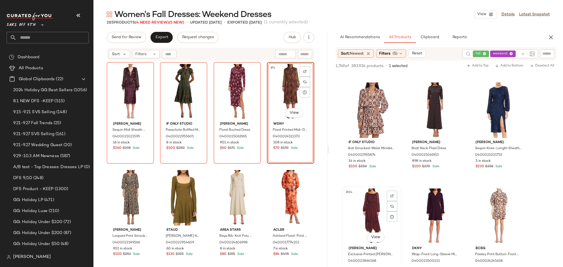
scroll to position [2108, 0]
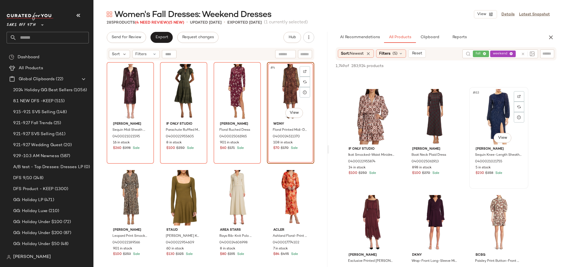
click at [491, 98] on div "#63 View" at bounding box center [498, 117] width 55 height 56
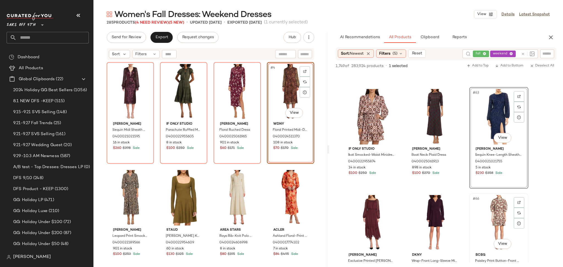
click at [492, 203] on div "#66 View" at bounding box center [498, 223] width 55 height 56
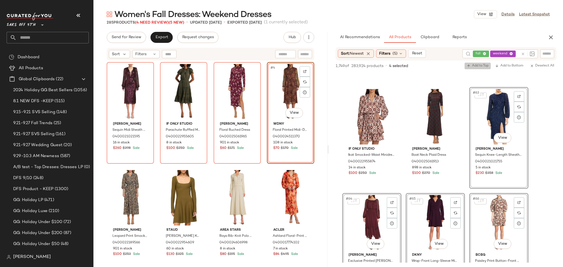
click at [475, 64] on span "Add to Top" at bounding box center [478, 66] width 22 height 4
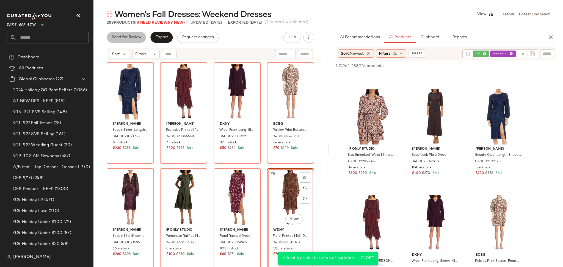
click at [136, 36] on span "Send for Review" at bounding box center [126, 37] width 30 height 4
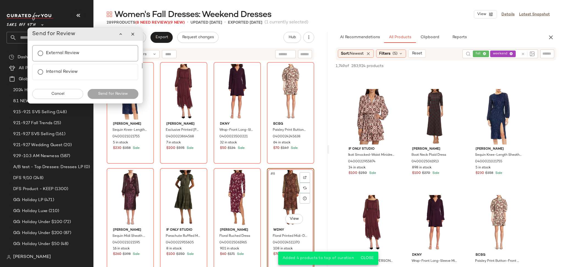
click at [73, 59] on div "External Review" at bounding box center [85, 53] width 106 height 16
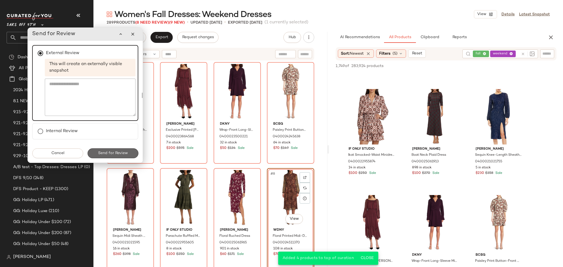
click at [109, 153] on span "Send for Review" at bounding box center [113, 153] width 30 height 4
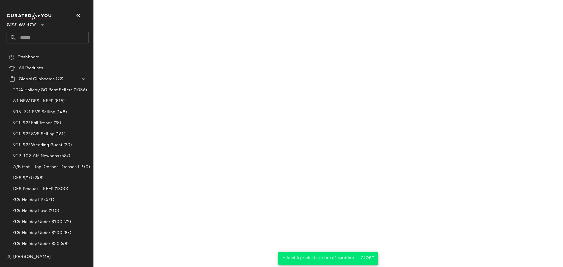
scroll to position [3064, 0]
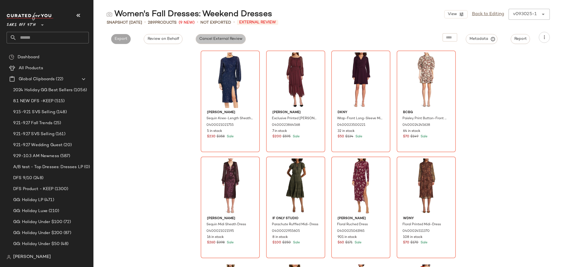
click at [222, 37] on span "Cancel External Review" at bounding box center [220, 39] width 43 height 4
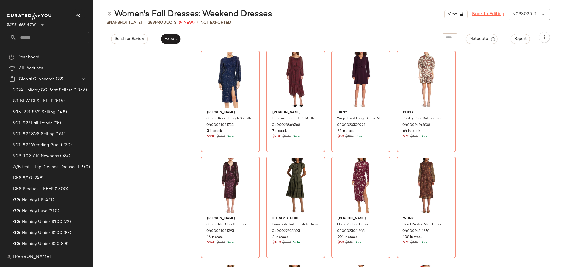
click at [490, 12] on link "Back to Editing" at bounding box center [488, 14] width 32 height 7
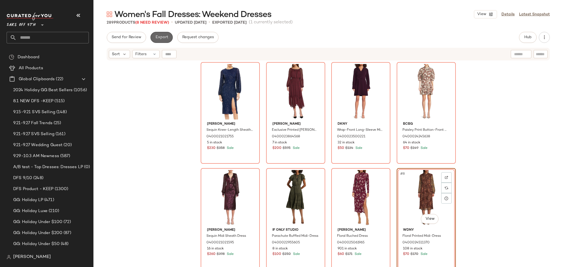
click at [163, 37] on span "Export" at bounding box center [161, 37] width 13 height 4
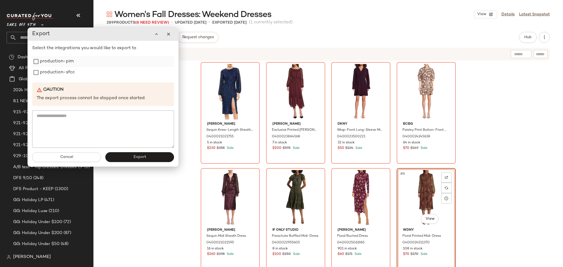
click at [44, 59] on label "production-pim" at bounding box center [57, 61] width 34 height 11
click at [44, 73] on label "production-sfcc" at bounding box center [57, 72] width 35 height 11
click at [139, 158] on span "Export" at bounding box center [139, 157] width 13 height 4
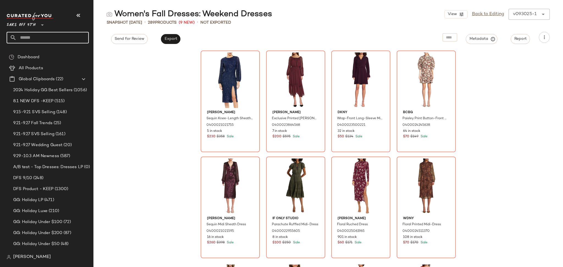
click at [45, 37] on input "text" at bounding box center [52, 38] width 72 height 12
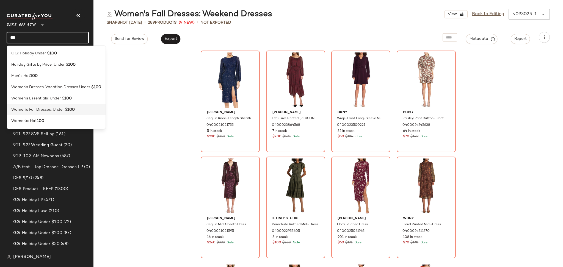
type input "***"
click at [63, 111] on span "Women's Fall Dresses: Under $" at bounding box center [39, 110] width 56 height 6
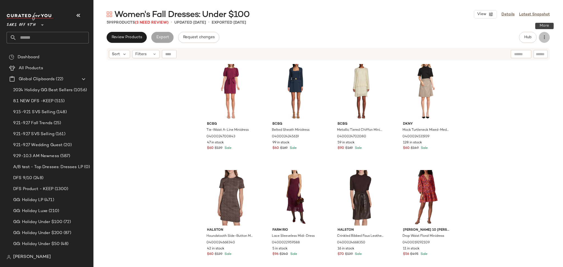
click at [548, 37] on button "button" at bounding box center [544, 37] width 11 height 11
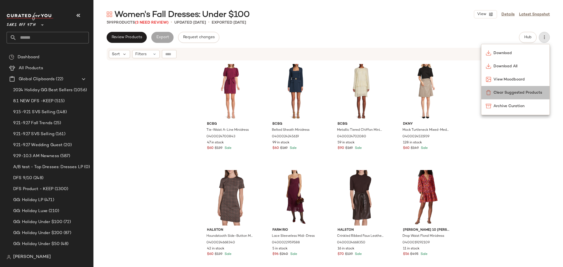
click at [500, 92] on span "Clear Suggested Products" at bounding box center [520, 93] width 52 height 6
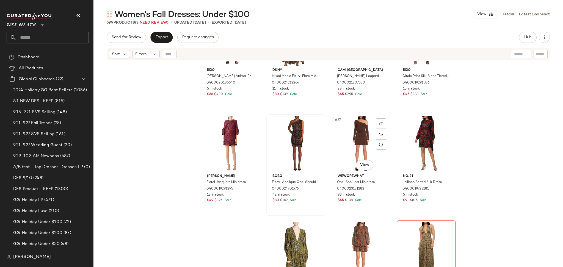
scroll to position [595, 0]
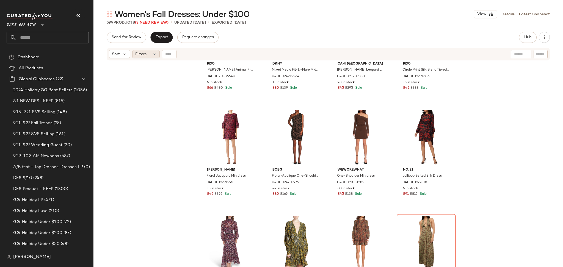
click at [152, 54] on icon at bounding box center [154, 54] width 4 height 4
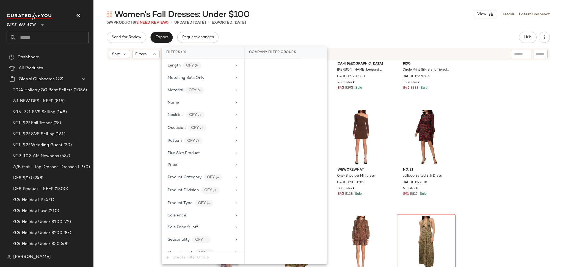
scroll to position [277, 0]
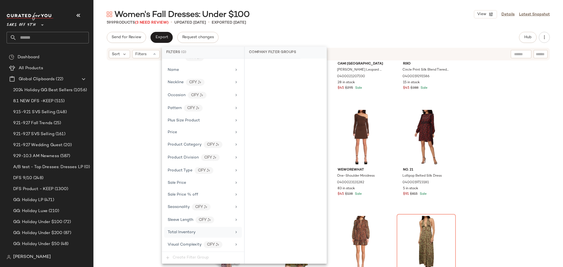
click at [192, 231] on span "Total Inventory" at bounding box center [182, 232] width 28 height 4
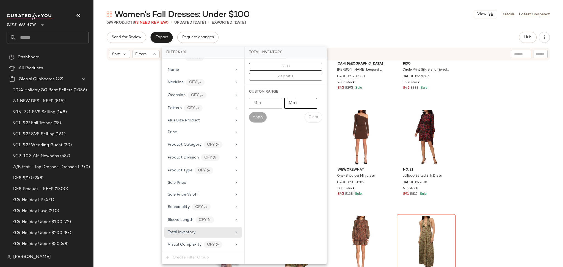
click at [301, 103] on input "Max" at bounding box center [300, 103] width 33 height 11
type input "*"
click at [260, 117] on span "Apply" at bounding box center [257, 117] width 11 height 4
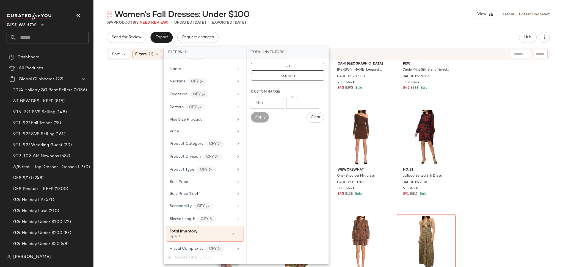
click at [315, 27] on div "Women's Fall Dresses: Under $100 View Details Latest Snapshot 599 Products (3 N…" at bounding box center [328, 138] width 470 height 258
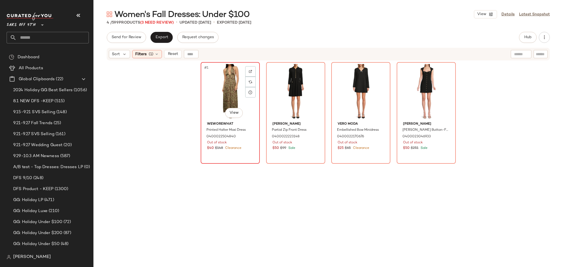
click at [227, 77] on div "#1 View" at bounding box center [230, 92] width 55 height 56
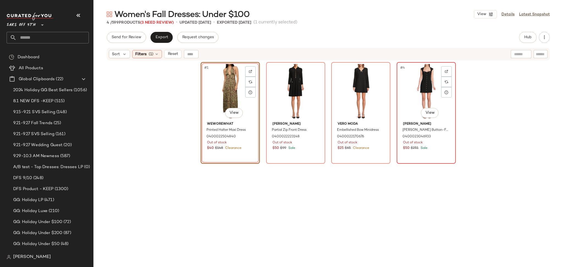
click at [413, 81] on div "#4 View" at bounding box center [426, 92] width 55 height 56
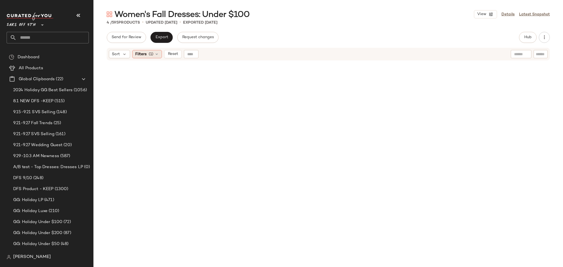
click at [145, 53] on span "Filters" at bounding box center [140, 54] width 11 height 6
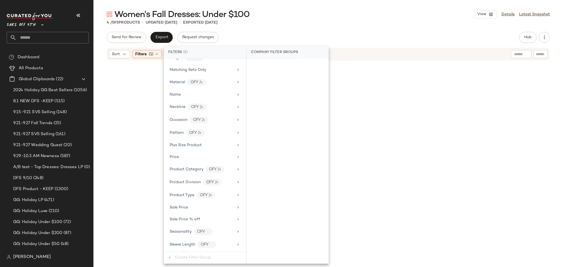
scroll to position [282, 0]
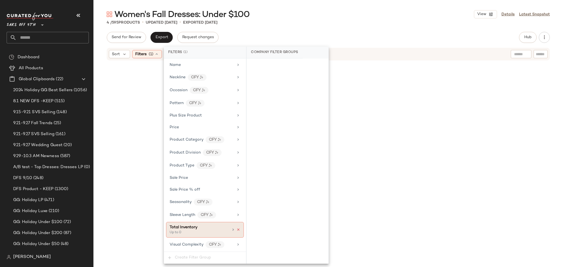
click at [236, 231] on icon at bounding box center [238, 230] width 4 height 4
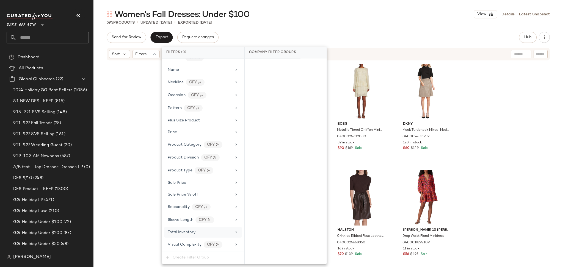
click at [371, 31] on div "Women's Fall Dresses: Under $100 View Details Latest Snapshot 595 Products • up…" at bounding box center [328, 138] width 470 height 258
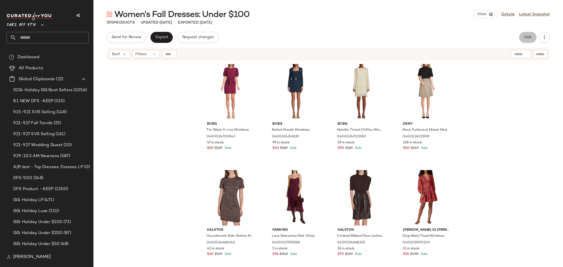
click at [526, 35] on span "Hub" at bounding box center [528, 37] width 8 height 4
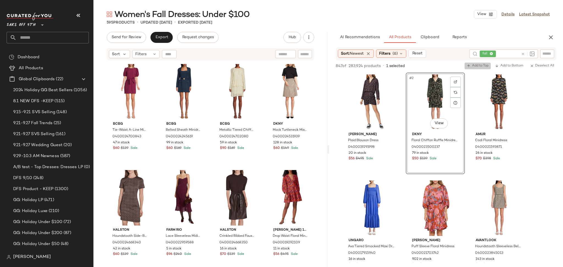
click at [472, 64] on span "Add to Top" at bounding box center [478, 66] width 22 height 4
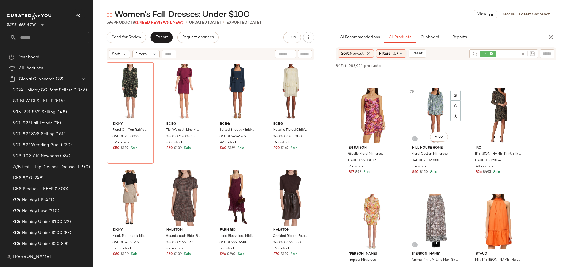
scroll to position [199, 0]
click at [493, 111] on div "#9 View" at bounding box center [498, 116] width 55 height 56
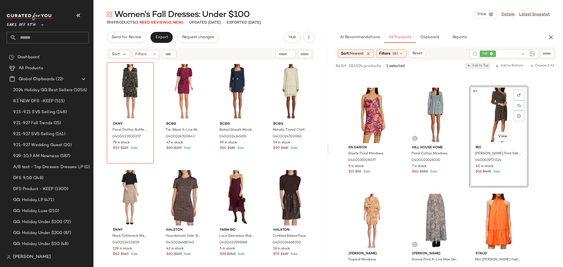
click at [477, 64] on span "Add to Top" at bounding box center [478, 66] width 22 height 4
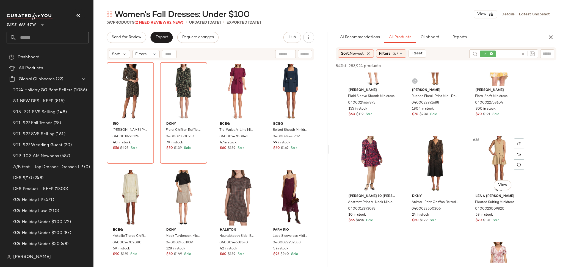
scroll to position [1113, 0]
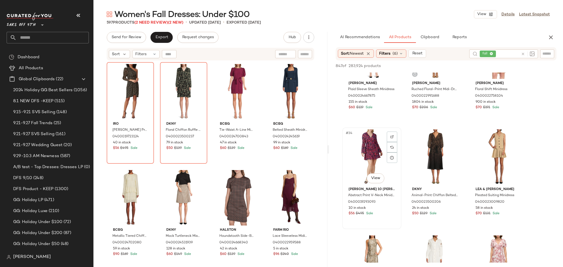
click at [364, 150] on div "#34 View" at bounding box center [371, 158] width 55 height 56
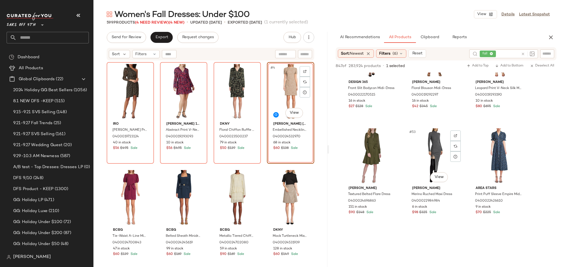
scroll to position [1751, 0]
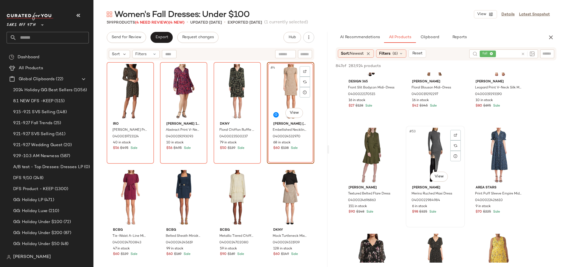
click at [426, 153] on div "#53 View" at bounding box center [435, 156] width 55 height 56
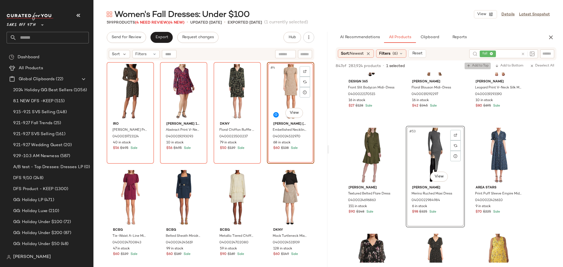
click at [477, 66] on span "Add to Top" at bounding box center [478, 66] width 22 height 4
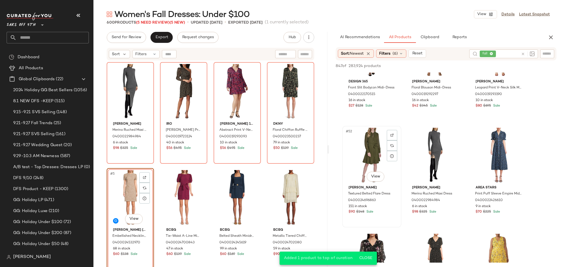
click at [366, 143] on div "#52 View" at bounding box center [371, 156] width 55 height 56
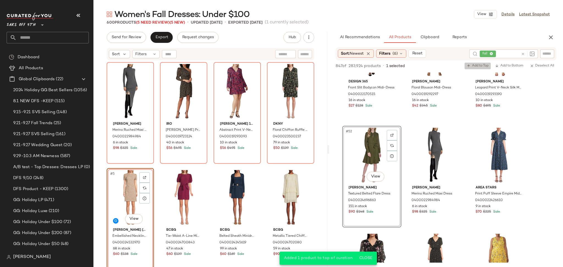
click at [477, 63] on button "Add to Top" at bounding box center [478, 66] width 26 height 7
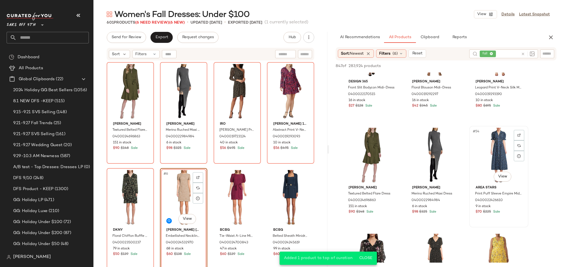
click at [494, 145] on div "#54 View" at bounding box center [498, 156] width 55 height 56
click at [476, 66] on span "Add to Top" at bounding box center [478, 66] width 22 height 4
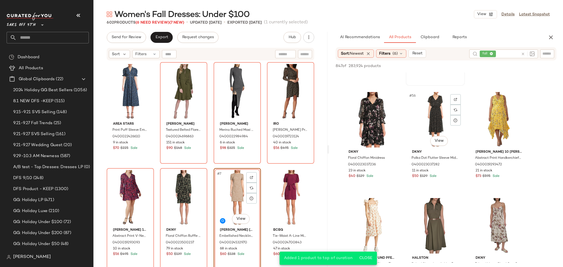
scroll to position [1893, 0]
click at [432, 206] on div "#59 View" at bounding box center [435, 226] width 55 height 56
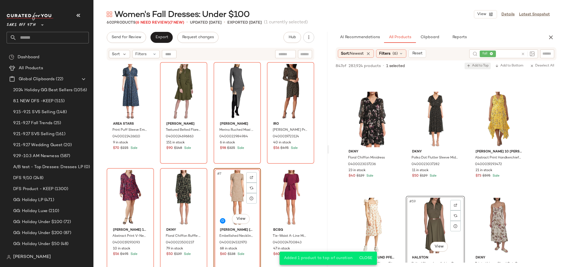
click at [477, 67] on span "Add to Top" at bounding box center [478, 66] width 22 height 4
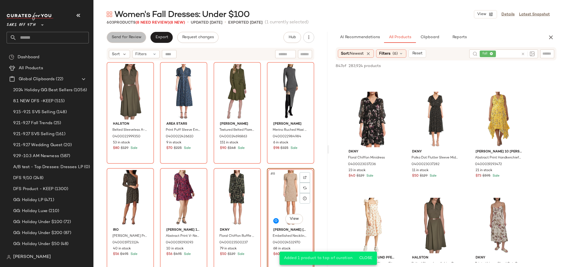
click at [134, 37] on span "Send for Review" at bounding box center [126, 37] width 30 height 4
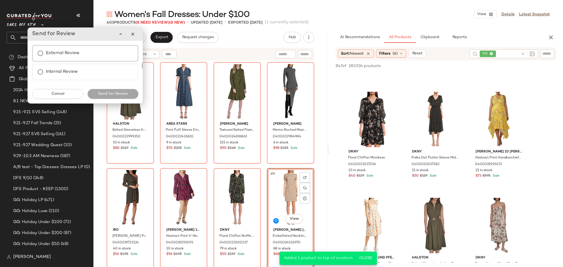
click at [67, 57] on label "External Review" at bounding box center [63, 53] width 34 height 11
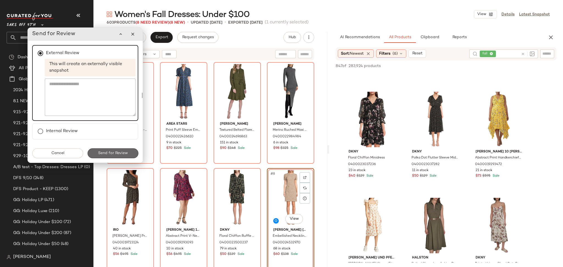
click at [101, 156] on button "Send for Review" at bounding box center [112, 153] width 51 height 10
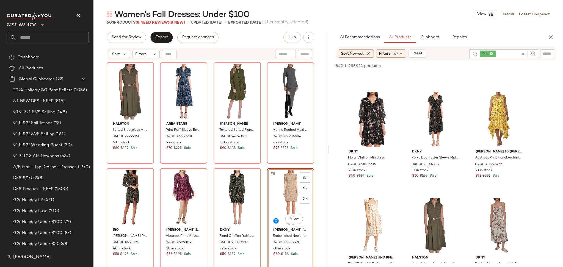
scroll to position [2743, 0]
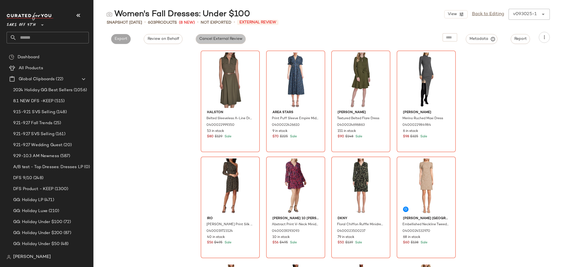
click at [223, 36] on button "Cancel External Review" at bounding box center [221, 39] width 50 height 10
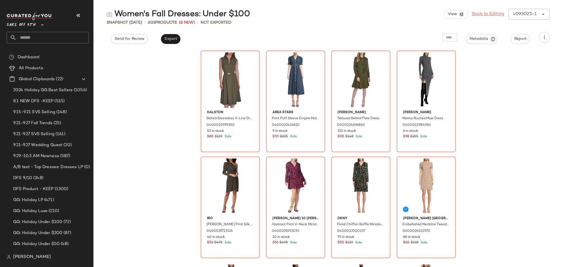
click at [486, 14] on link "Back to Editing" at bounding box center [488, 14] width 32 height 7
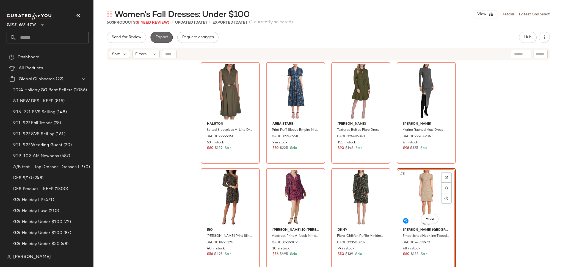
click at [159, 39] on span "Export" at bounding box center [161, 37] width 13 height 4
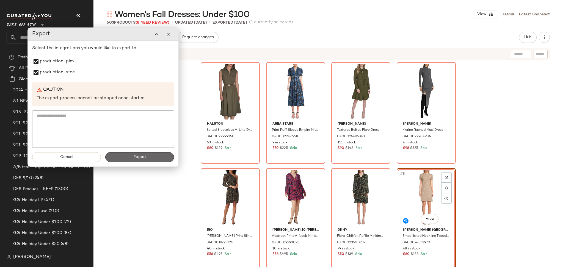
click at [129, 156] on button "Export" at bounding box center [139, 157] width 69 height 10
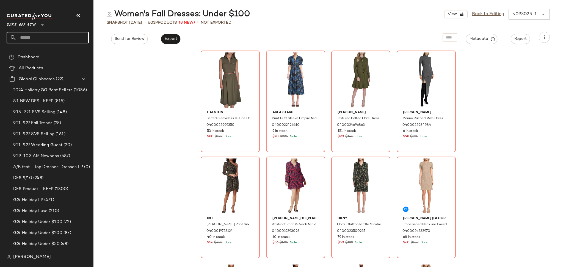
click at [58, 38] on input "text" at bounding box center [52, 38] width 72 height 12
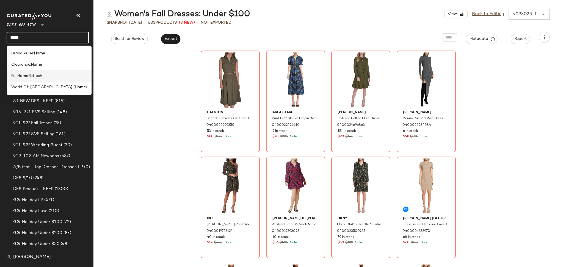
type input "****"
click at [41, 74] on span "Refresh" at bounding box center [35, 76] width 14 height 6
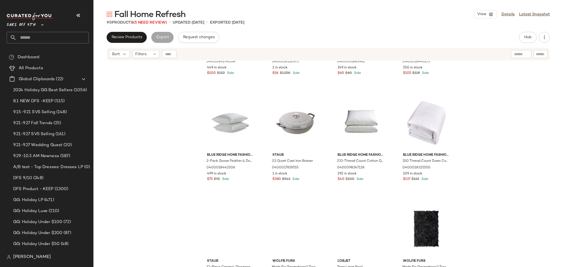
scroll to position [78, 0]
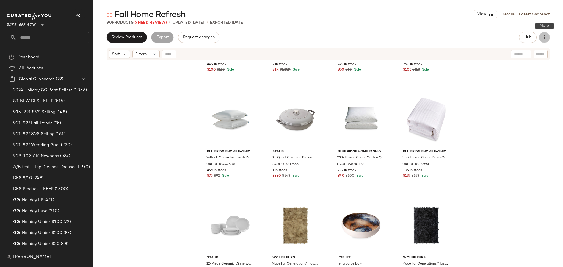
click at [544, 37] on icon "button" at bounding box center [544, 37] width 5 height 5
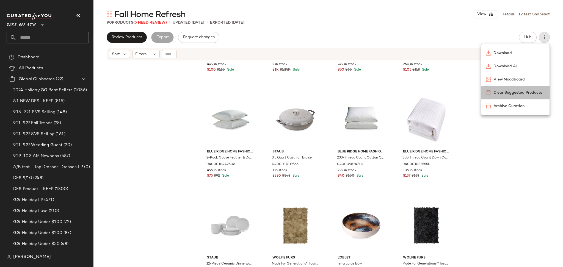
click at [513, 93] on span "Clear Suggested Products" at bounding box center [520, 93] width 52 height 6
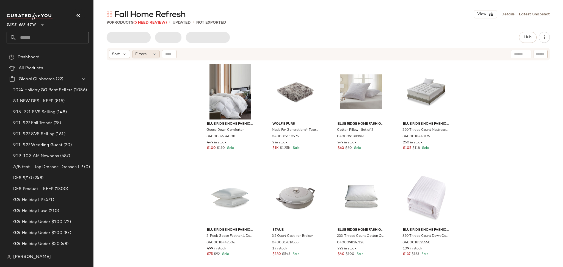
click at [147, 55] on div "Filters" at bounding box center [145, 54] width 27 height 8
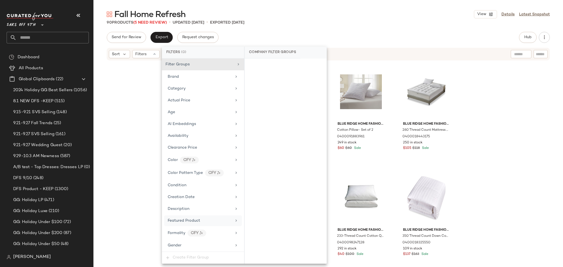
scroll to position [213, 0]
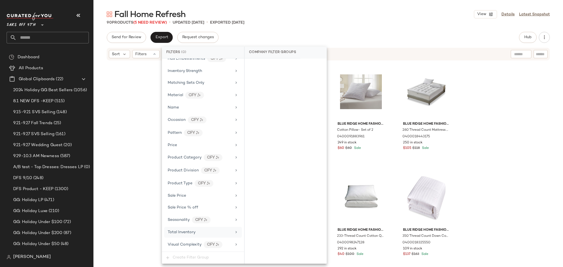
click at [182, 234] on span "Total Inventory" at bounding box center [182, 232] width 28 height 4
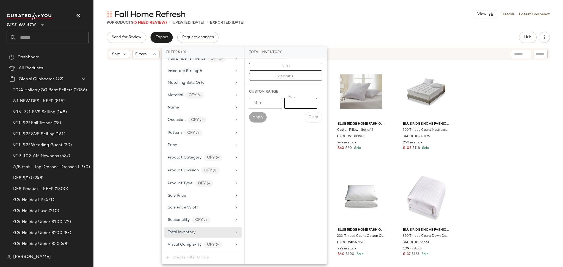
click at [296, 102] on input "Max" at bounding box center [300, 103] width 33 height 11
type input "*"
click at [260, 117] on span "Apply" at bounding box center [257, 117] width 11 height 4
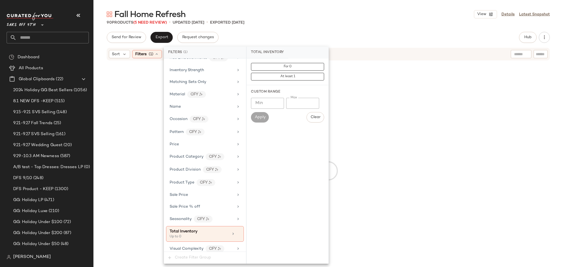
click at [333, 24] on div "90 Products (5 Need Review) • updated [DATE] • Exported [DATE]" at bounding box center [328, 22] width 470 height 5
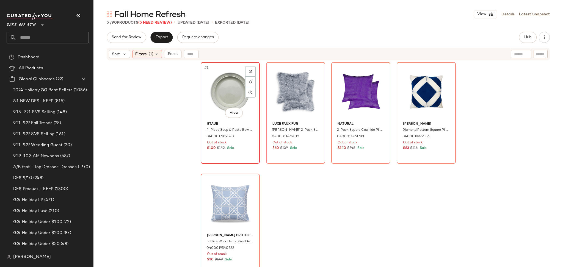
click at [226, 78] on div "#1 View" at bounding box center [230, 92] width 55 height 56
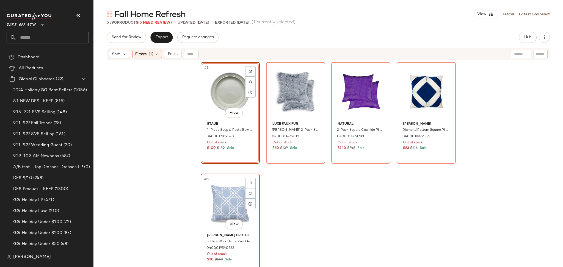
click at [221, 193] on div "#5 View" at bounding box center [230, 204] width 55 height 56
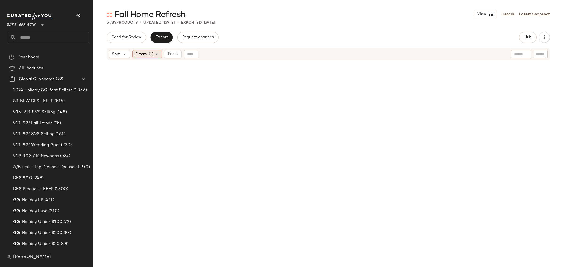
click at [150, 54] on span "(1)" at bounding box center [151, 54] width 5 height 6
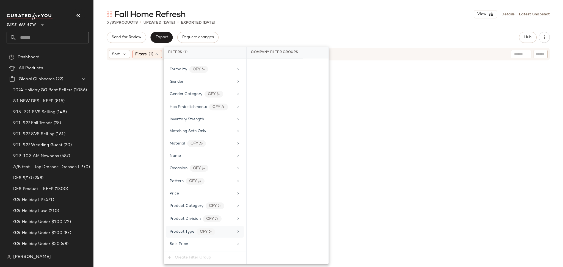
scroll to position [218, 0]
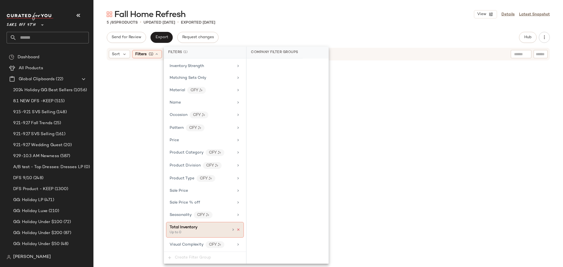
click at [238, 229] on icon at bounding box center [238, 230] width 4 height 4
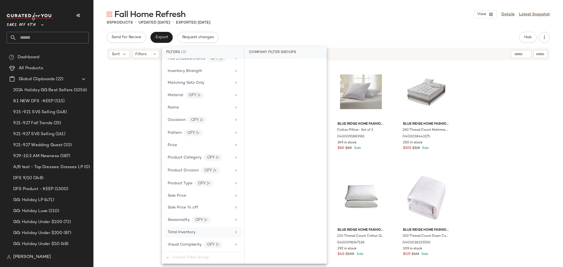
click at [352, 18] on div "Fall Home Refresh View Details Latest Snapshot" at bounding box center [328, 14] width 470 height 11
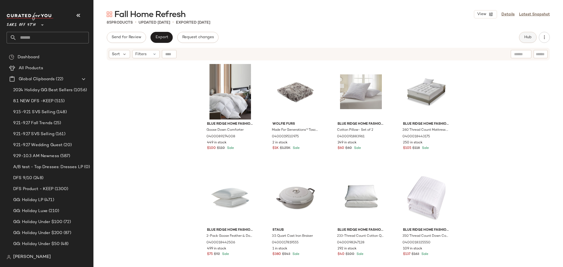
click at [530, 40] on button "Hub" at bounding box center [528, 37] width 18 height 11
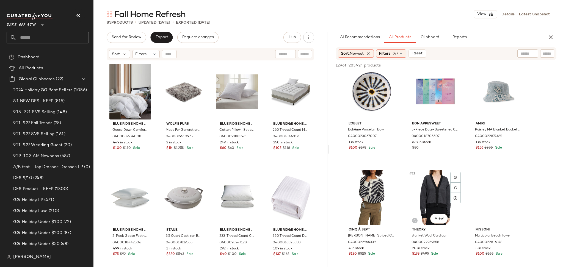
scroll to position [210, 0]
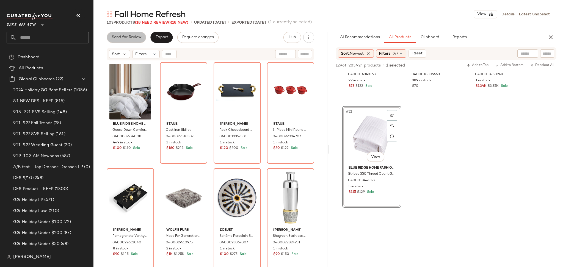
click at [133, 40] on span "Send for Review" at bounding box center [126, 37] width 30 height 4
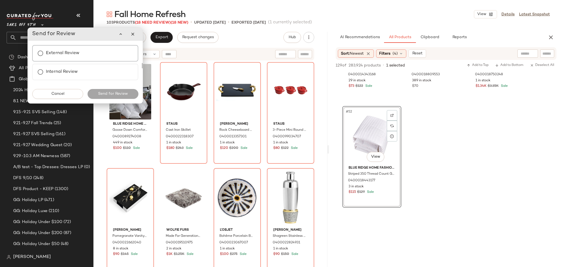
click at [78, 52] on label "External Review" at bounding box center [63, 53] width 34 height 11
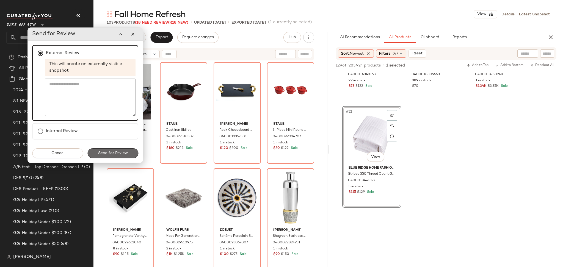
click at [122, 152] on span "Send for Review" at bounding box center [113, 153] width 30 height 4
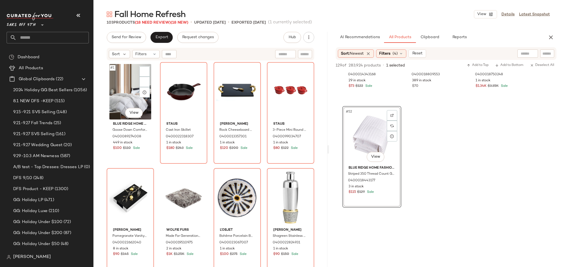
scroll to position [2620, 0]
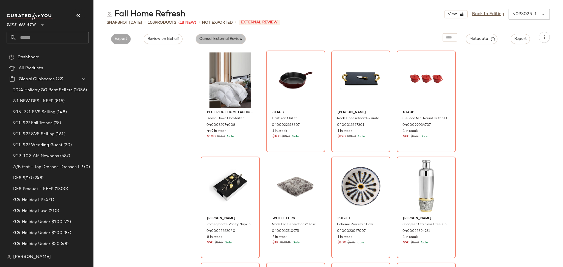
click at [212, 34] on button "Cancel External Review" at bounding box center [221, 39] width 50 height 10
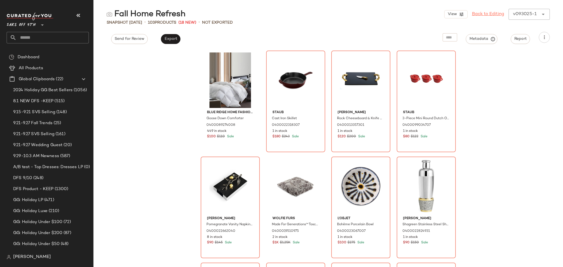
click at [485, 14] on link "Back to Editing" at bounding box center [488, 14] width 32 height 7
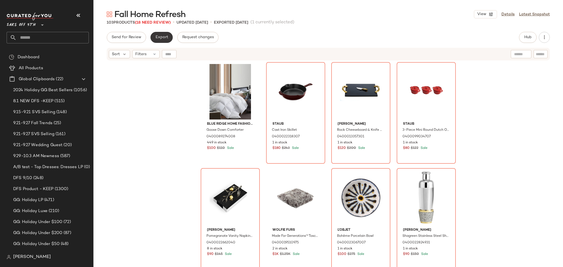
click at [162, 38] on span "Export" at bounding box center [161, 37] width 13 height 4
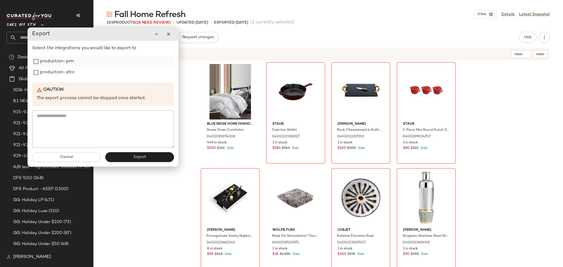
click at [57, 62] on label "production-pim" at bounding box center [57, 61] width 34 height 11
click at [134, 158] on span "Export" at bounding box center [139, 157] width 13 height 4
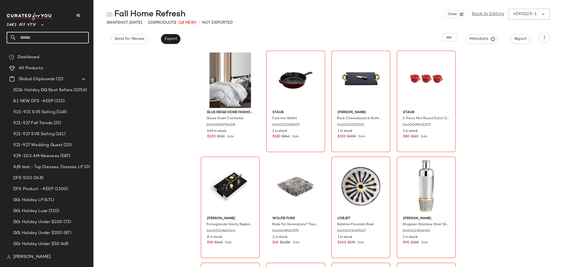
click at [56, 39] on input "text" at bounding box center [52, 38] width 72 height 12
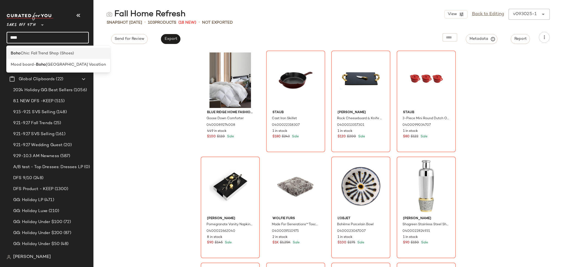
type input "****"
click at [55, 51] on span "Chic: Fall Trend Shop (Shoes)" at bounding box center [47, 54] width 53 height 6
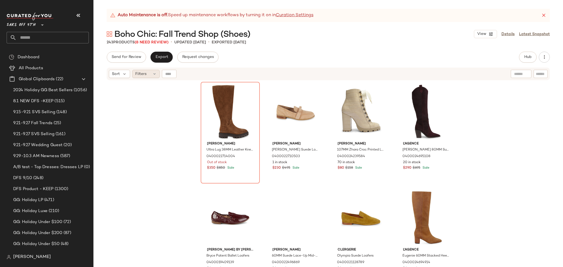
click at [150, 75] on div "Filters" at bounding box center [145, 74] width 27 height 8
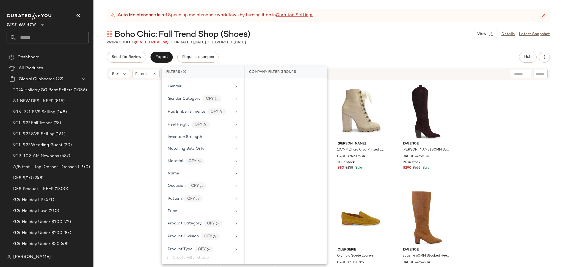
scroll to position [246, 0]
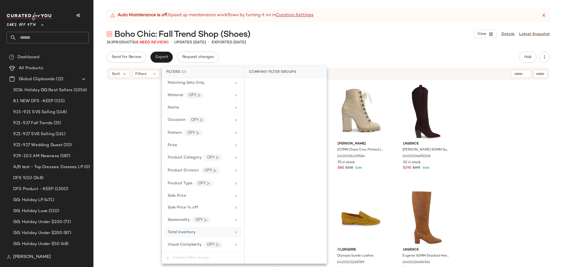
click at [197, 237] on div "Total Inventory" at bounding box center [203, 232] width 78 height 11
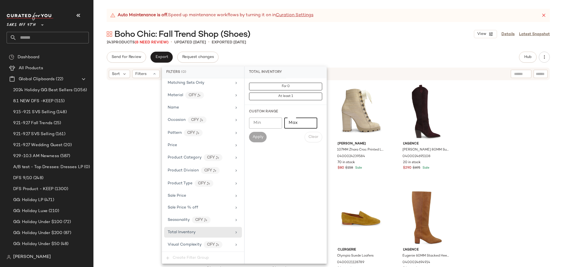
click at [292, 120] on input "Max" at bounding box center [300, 123] width 33 height 11
type input "*"
click at [258, 142] on button "Apply" at bounding box center [258, 137] width 18 height 10
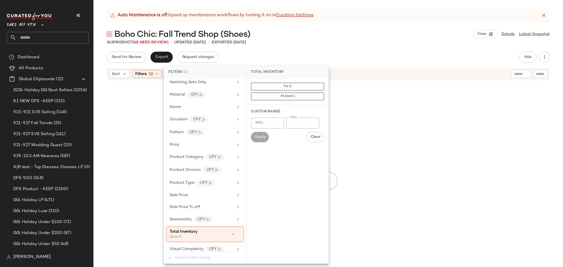
click at [342, 45] on div "Auto Maintenance is off. Speed up maintenance workflows by turning it on in Cur…" at bounding box center [328, 138] width 470 height 258
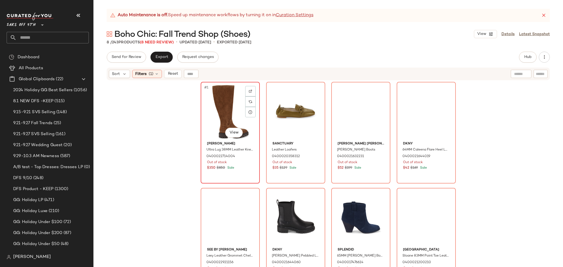
click at [206, 103] on div "#1 View" at bounding box center [230, 112] width 55 height 56
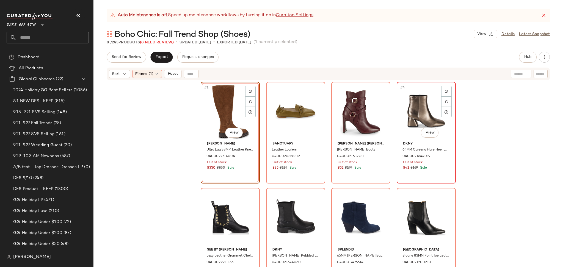
scroll to position [8, 0]
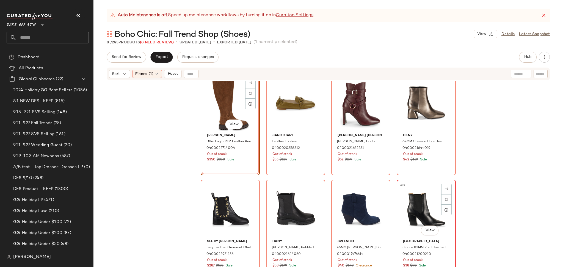
click at [428, 207] on div "#8 View" at bounding box center [426, 210] width 55 height 56
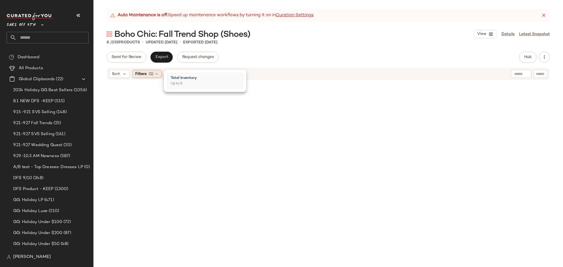
click at [153, 72] on div "Filters (1)" at bounding box center [147, 74] width 30 height 8
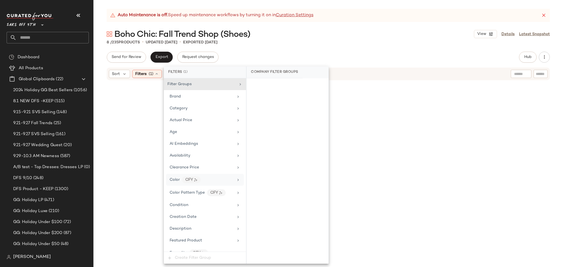
scroll to position [251, 0]
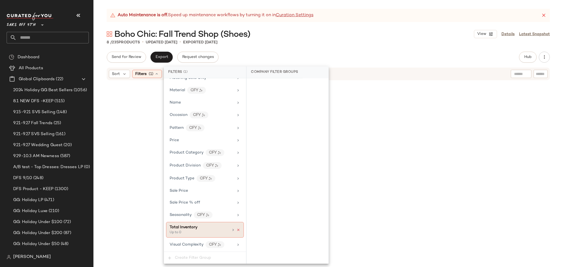
click at [236, 230] on icon at bounding box center [238, 230] width 4 height 4
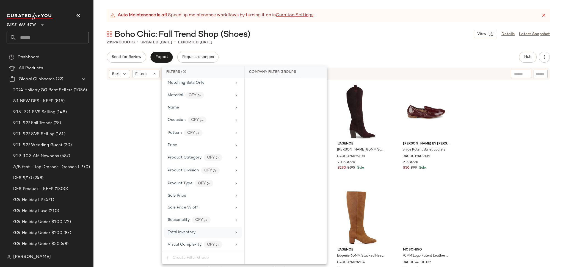
click at [393, 45] on div "235 Products • updated [DATE] • Exported [DATE]" at bounding box center [328, 42] width 470 height 5
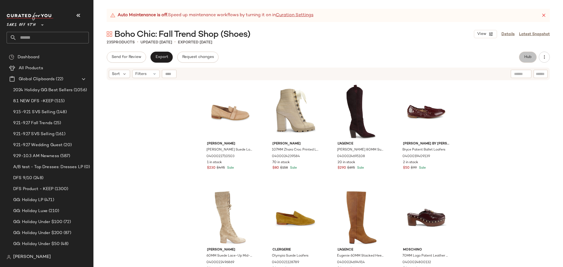
click at [522, 55] on button "Hub" at bounding box center [528, 57] width 18 height 11
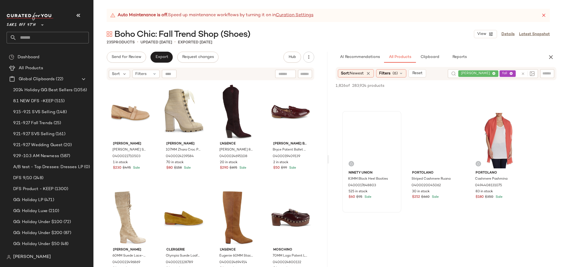
scroll to position [513, 0]
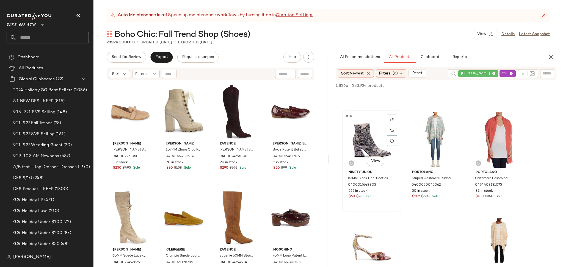
click at [353, 136] on div "#16 View" at bounding box center [371, 140] width 55 height 56
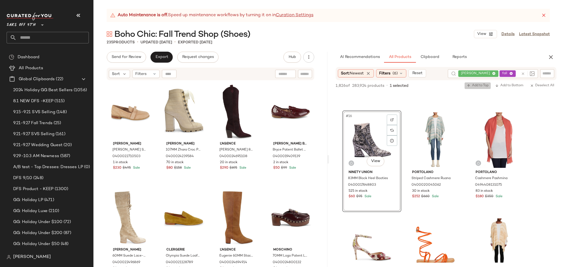
click at [474, 86] on span "Add to Top" at bounding box center [478, 86] width 22 height 4
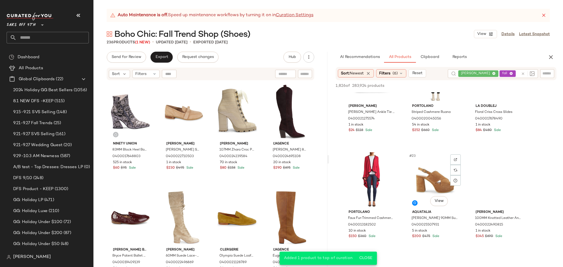
scroll to position [686, 0]
click at [433, 172] on div "#23 View" at bounding box center [435, 180] width 55 height 56
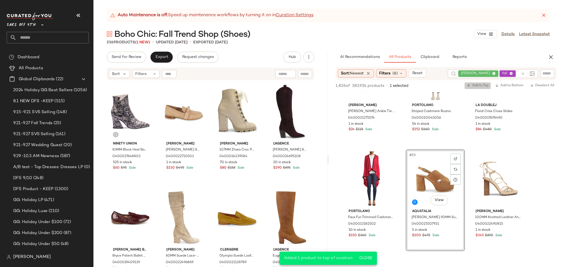
click at [475, 84] on span "Add to Top" at bounding box center [478, 86] width 22 height 4
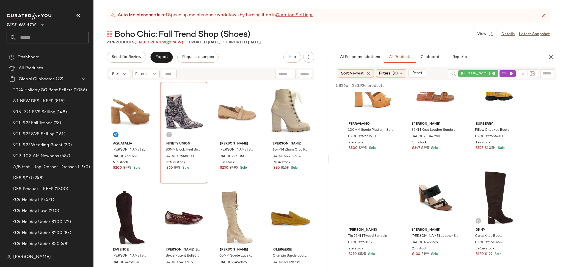
scroll to position [880, 0]
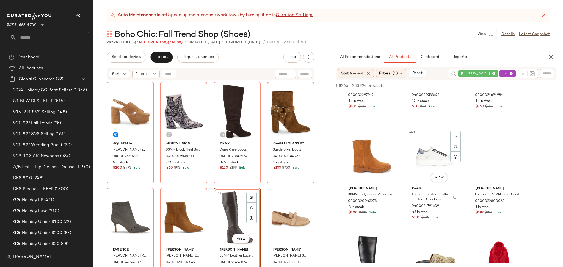
scroll to position [2407, 0]
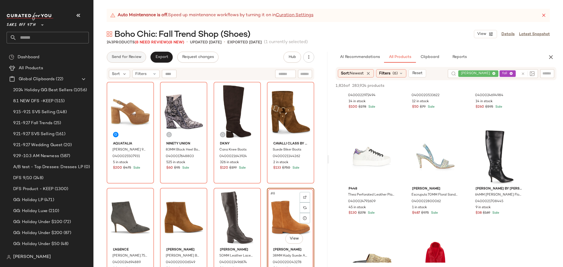
click at [123, 56] on span "Send for Review" at bounding box center [126, 57] width 30 height 4
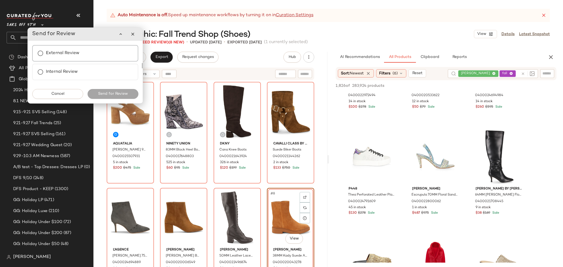
click at [70, 46] on div "External Review" at bounding box center [85, 53] width 106 height 16
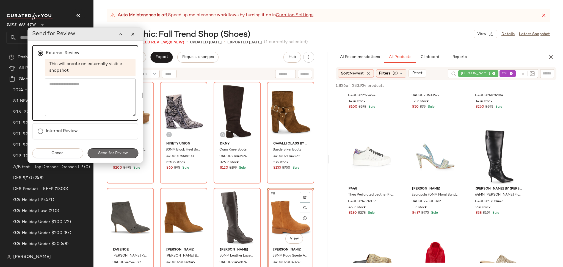
click at [123, 151] on span "Send for Review" at bounding box center [113, 153] width 30 height 4
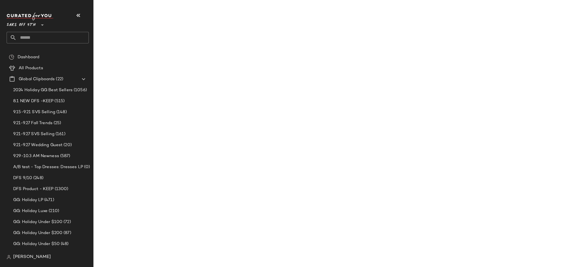
scroll to position [3574, 0]
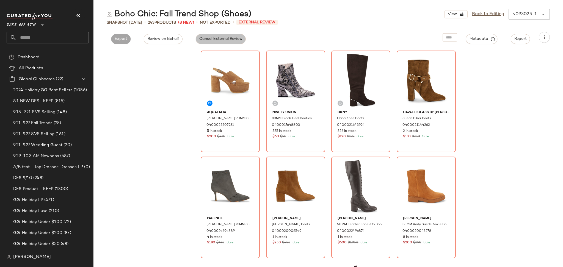
click at [233, 40] on span "Cancel External Review" at bounding box center [220, 39] width 43 height 4
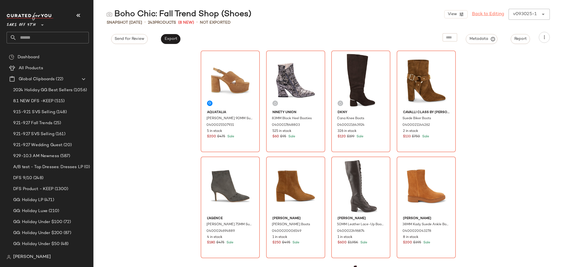
click at [481, 14] on link "Back to Editing" at bounding box center [488, 14] width 32 height 7
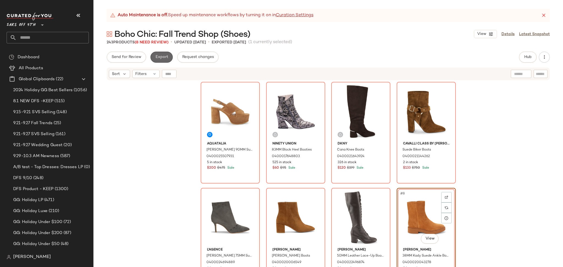
click at [155, 59] on span "Export" at bounding box center [161, 57] width 13 height 4
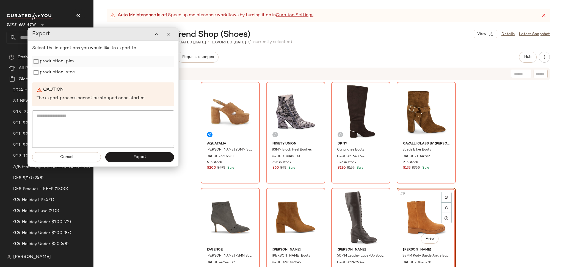
click at [64, 64] on label "production-pim" at bounding box center [57, 61] width 34 height 11
click at [60, 70] on label "production-sfcc" at bounding box center [57, 72] width 35 height 11
click at [128, 156] on button "Export" at bounding box center [139, 157] width 69 height 10
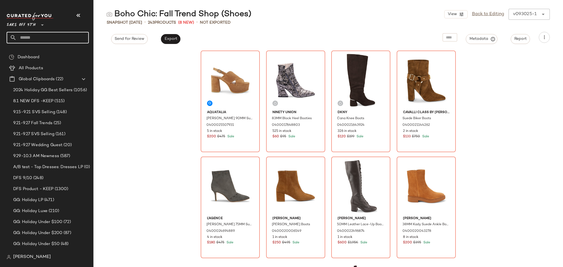
click at [51, 41] on input "text" at bounding box center [52, 38] width 72 height 12
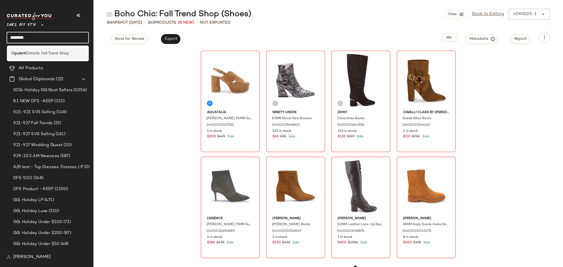
type input "*******"
click at [48, 55] on span "Details: Fall Trend Shop" at bounding box center [47, 54] width 43 height 6
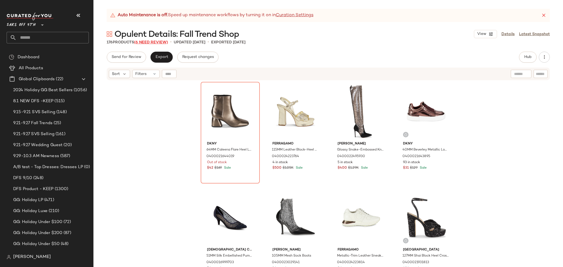
click at [150, 43] on span "(6 Need Review)" at bounding box center [151, 42] width 34 height 4
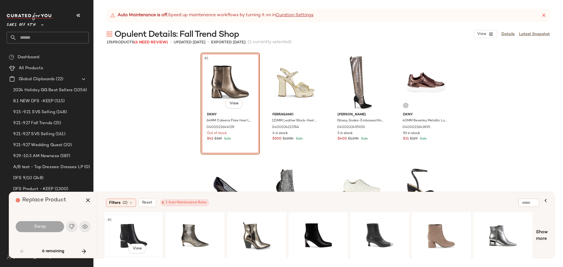
click at [120, 229] on div "#1 View" at bounding box center [133, 235] width 55 height 39
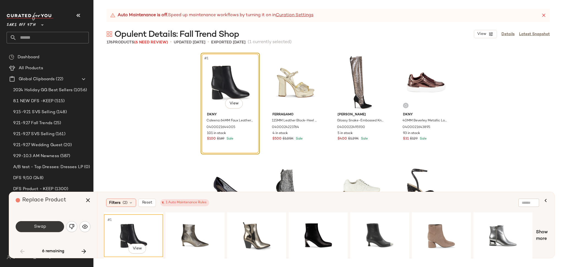
click at [51, 223] on button "Swap" at bounding box center [40, 226] width 48 height 11
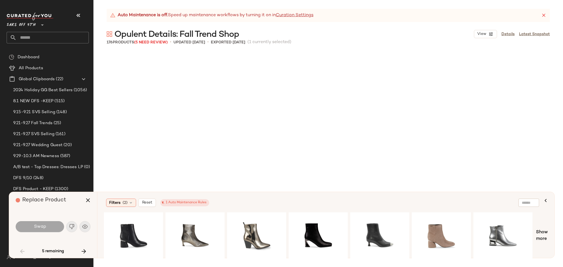
scroll to position [429, 0]
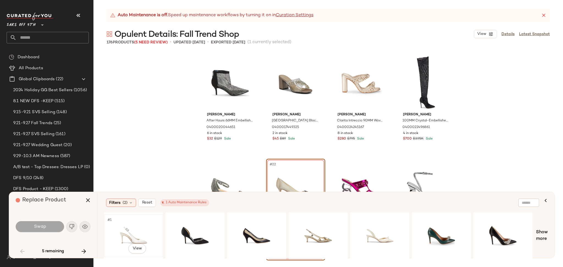
click at [130, 233] on div "#1 View" at bounding box center [133, 235] width 55 height 39
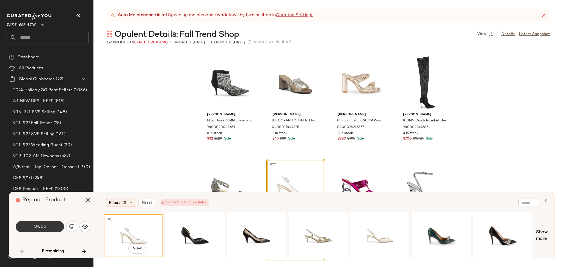
click at [51, 229] on button "Swap" at bounding box center [40, 226] width 48 height 11
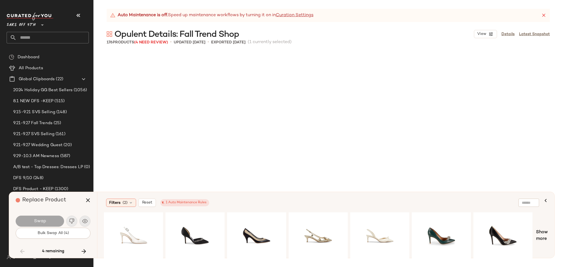
scroll to position [1911, 0]
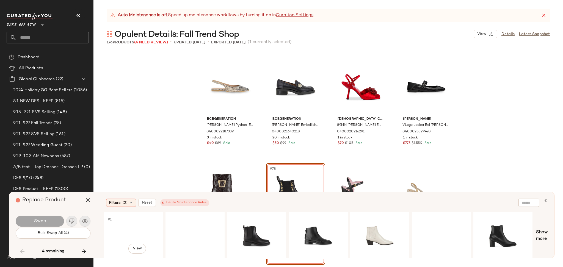
click at [118, 225] on div "#1 View" at bounding box center [133, 235] width 55 height 39
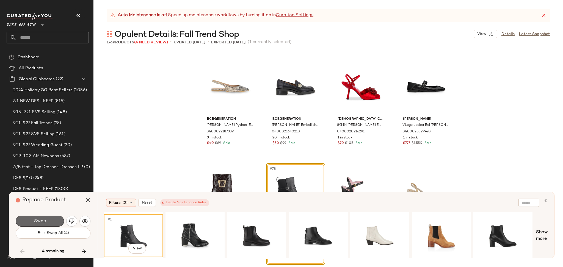
click at [40, 225] on button "Swap" at bounding box center [40, 221] width 48 height 11
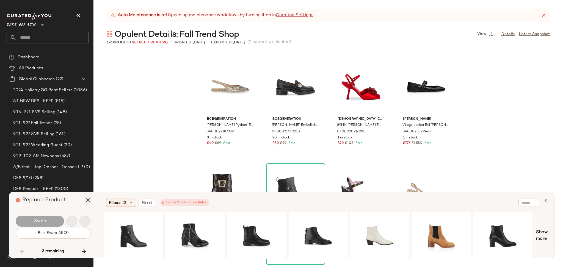
scroll to position [2760, 0]
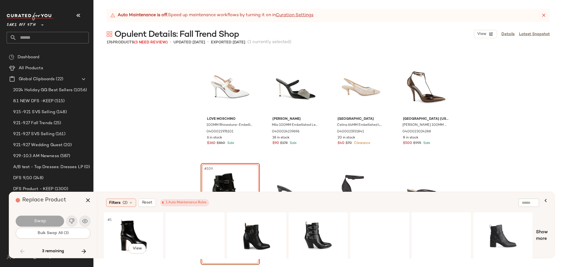
click at [111, 229] on div "#1 View" at bounding box center [133, 235] width 55 height 39
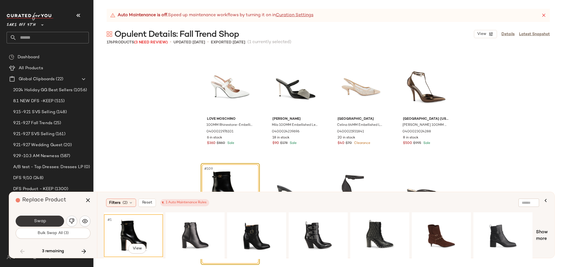
click at [41, 220] on span "Swap" at bounding box center [40, 221] width 12 height 5
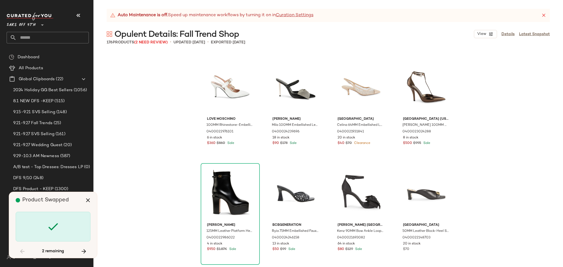
scroll to position [3609, 0]
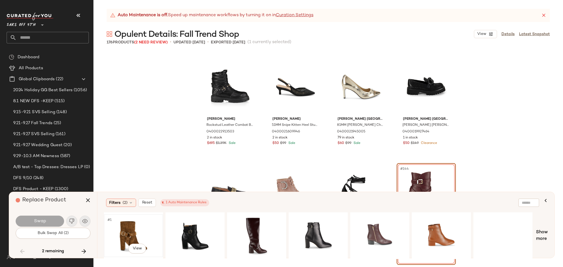
click at [123, 229] on div "#1 View" at bounding box center [133, 235] width 55 height 39
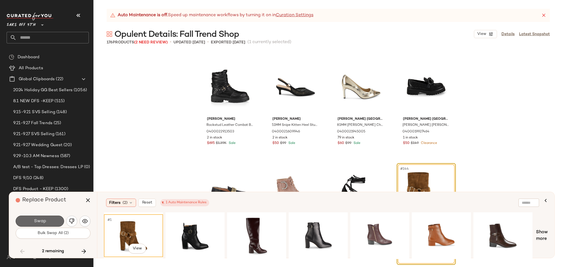
click at [55, 222] on button "Swap" at bounding box center [40, 221] width 48 height 11
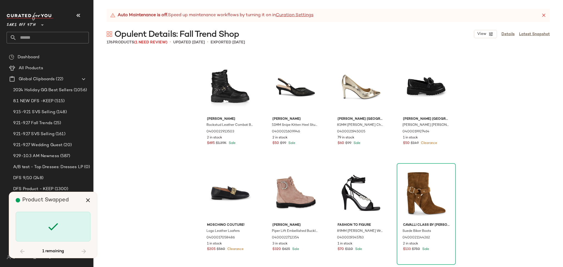
scroll to position [4033, 0]
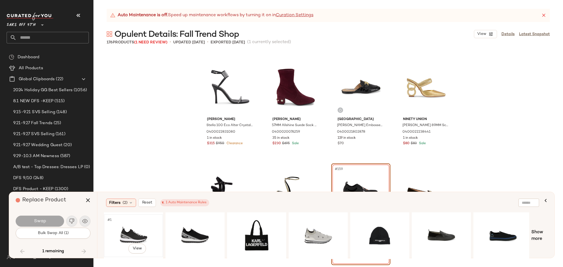
click at [125, 233] on div "#1 View" at bounding box center [133, 235] width 55 height 39
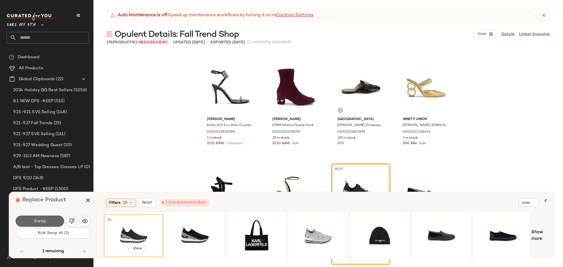
click at [32, 220] on button "Swap" at bounding box center [40, 221] width 48 height 11
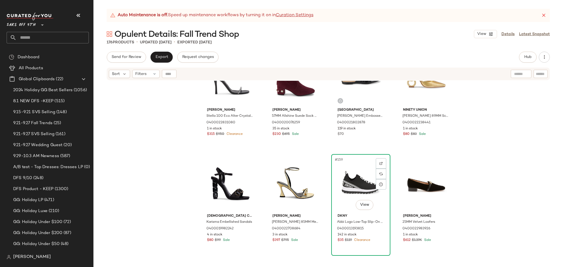
scroll to position [4074, 0]
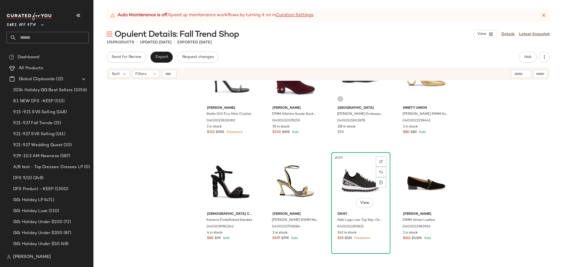
click at [348, 180] on div "#159 View" at bounding box center [360, 182] width 55 height 56
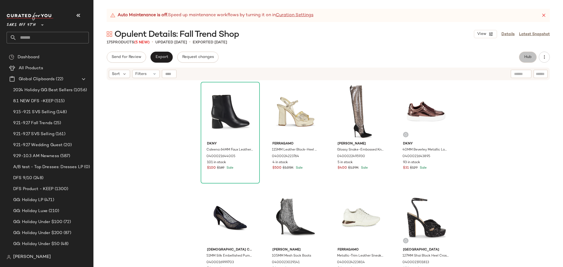
click at [522, 55] on button "Hub" at bounding box center [528, 57] width 18 height 11
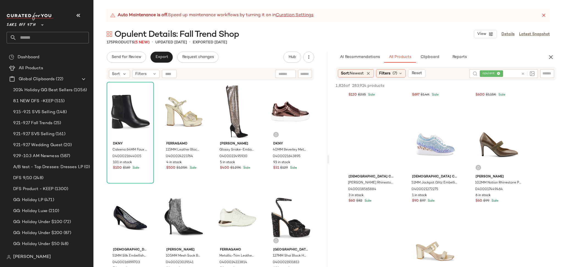
scroll to position [296, 0]
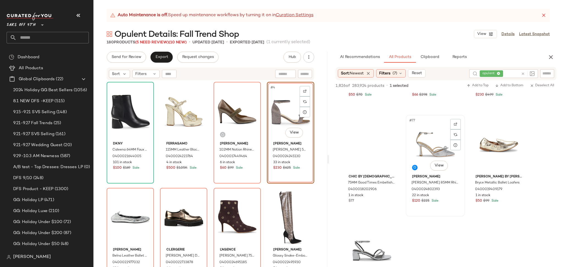
scroll to position [2631, 0]
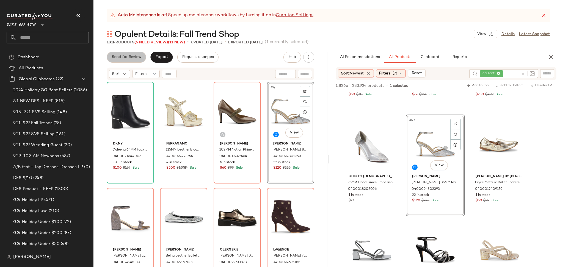
click at [112, 56] on span "Send for Review" at bounding box center [126, 57] width 30 height 4
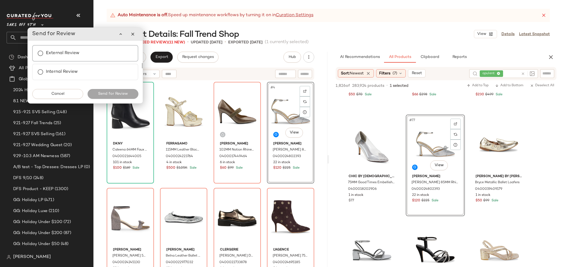
click at [74, 57] on label "External Review" at bounding box center [63, 53] width 34 height 11
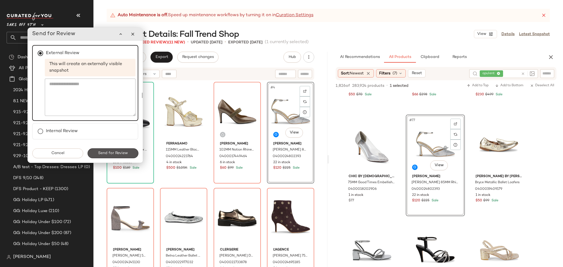
click at [121, 157] on button "Send for Review" at bounding box center [112, 153] width 51 height 10
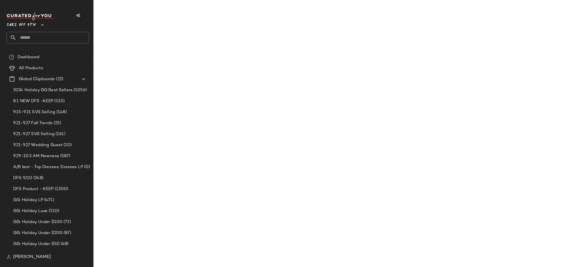
scroll to position [3905, 0]
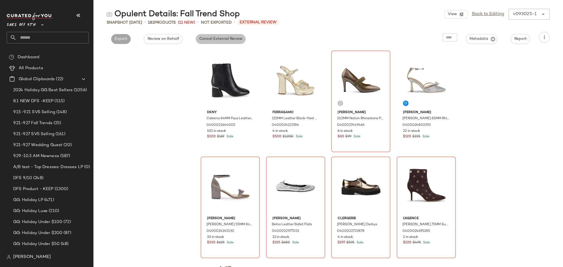
click at [209, 41] on span "Cancel External Review" at bounding box center [220, 39] width 43 height 4
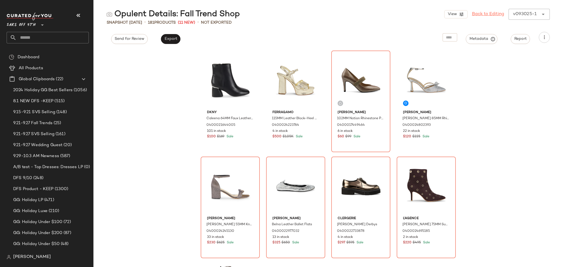
click at [486, 15] on link "Back to Editing" at bounding box center [488, 14] width 32 height 7
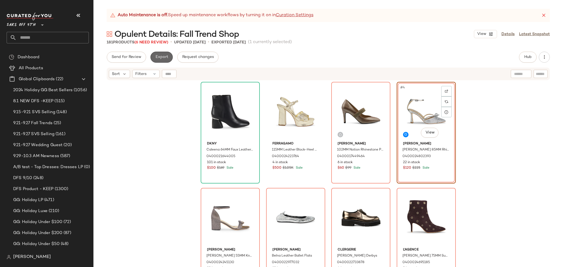
click at [166, 53] on button "Export" at bounding box center [161, 57] width 22 height 11
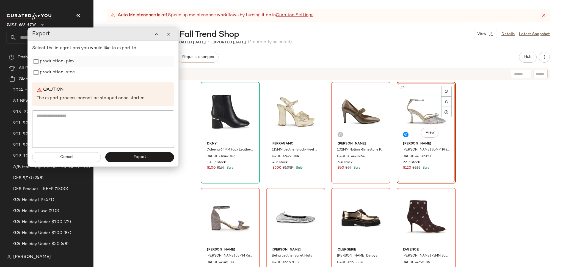
click at [65, 65] on label "production-pim" at bounding box center [57, 61] width 34 height 11
click at [57, 75] on label "production-sfcc" at bounding box center [57, 72] width 35 height 11
click at [133, 156] on span "Export" at bounding box center [139, 157] width 13 height 4
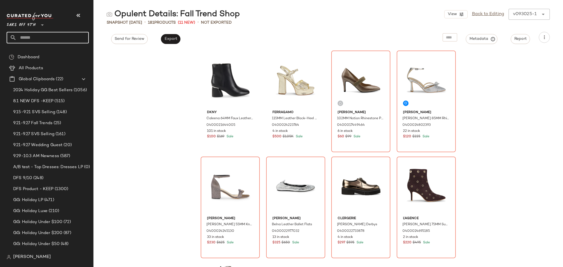
click at [62, 34] on input "text" at bounding box center [52, 38] width 72 height 12
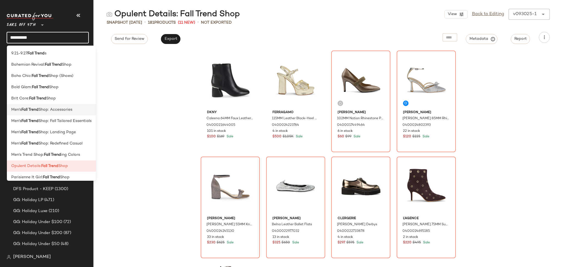
scroll to position [60, 0]
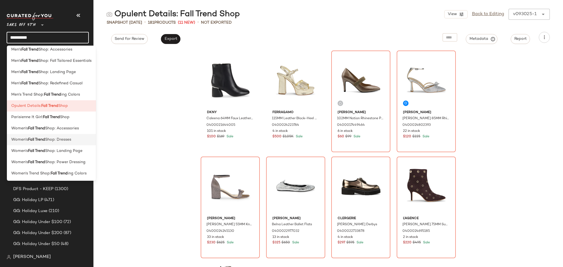
type input "**********"
click at [62, 138] on span "Shop: Dresses" at bounding box center [58, 140] width 26 height 6
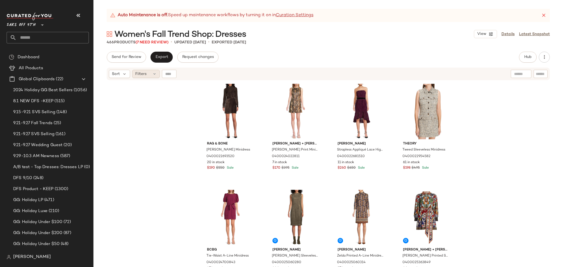
click at [140, 76] on span "Filters" at bounding box center [140, 74] width 11 height 6
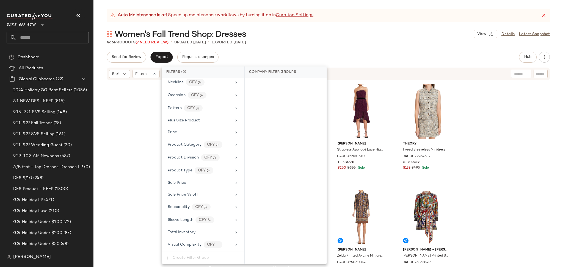
scroll to position [296, 0]
click at [188, 234] on span "Total Inventory" at bounding box center [182, 232] width 28 height 4
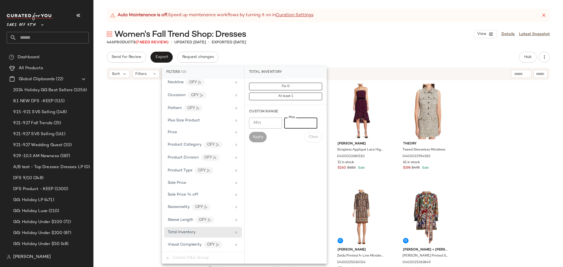
click at [296, 119] on input "Max" at bounding box center [300, 123] width 33 height 11
type input "*"
click at [262, 137] on span "Apply" at bounding box center [257, 137] width 11 height 4
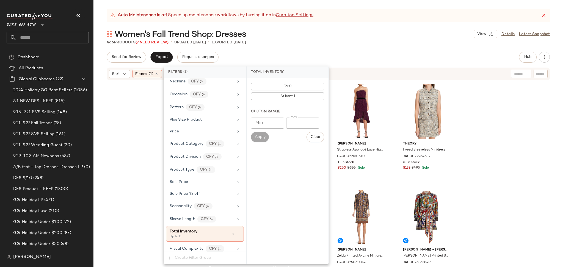
click at [356, 46] on div "Auto Maintenance is off. Speed up maintenance workflows by turning it on in Cur…" at bounding box center [328, 138] width 470 height 258
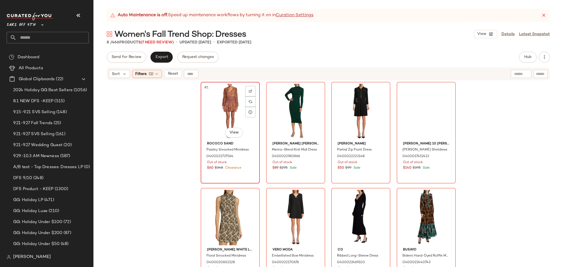
click at [225, 98] on div "#1 View" at bounding box center [230, 112] width 55 height 56
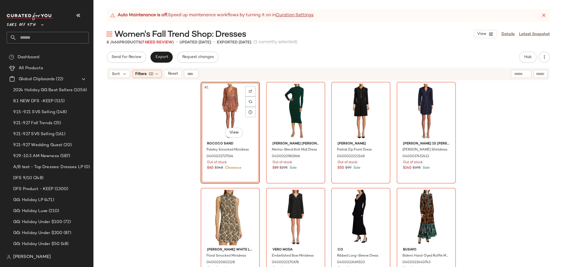
scroll to position [8, 0]
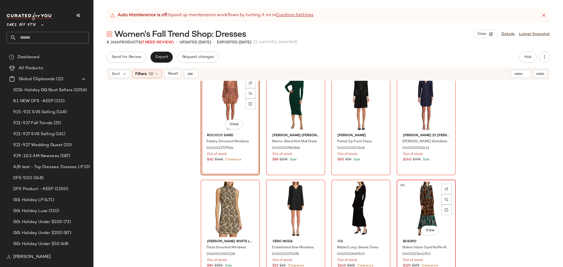
click at [413, 189] on div "#8 View" at bounding box center [426, 210] width 55 height 56
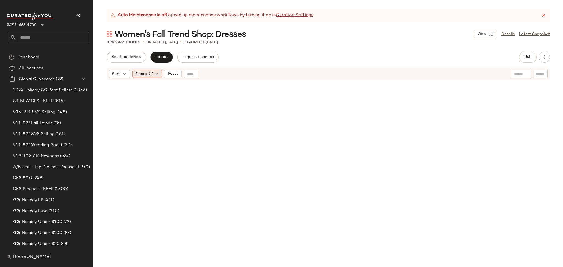
click at [155, 75] on icon at bounding box center [157, 74] width 4 height 4
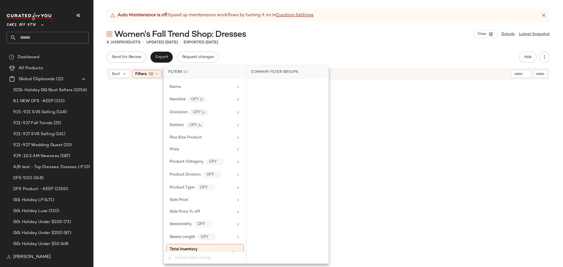
scroll to position [301, 0]
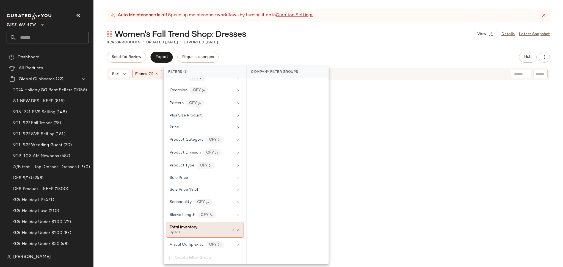
click at [236, 230] on icon at bounding box center [238, 230] width 4 height 4
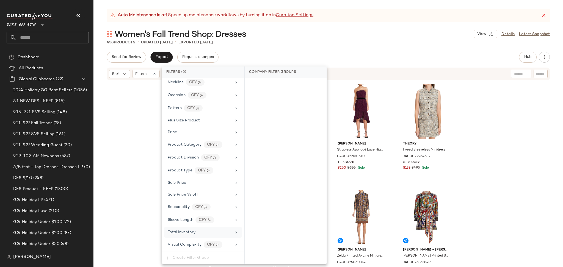
click at [363, 44] on div "458 Products • updated [DATE] • Exported [DATE]" at bounding box center [328, 42] width 470 height 5
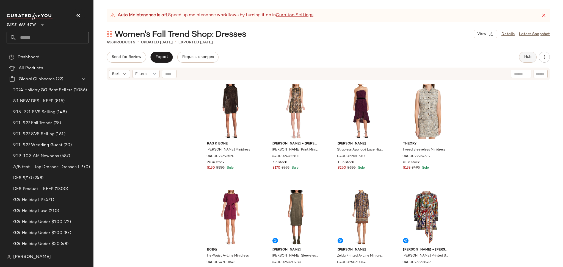
click at [524, 55] on span "Hub" at bounding box center [528, 57] width 8 height 4
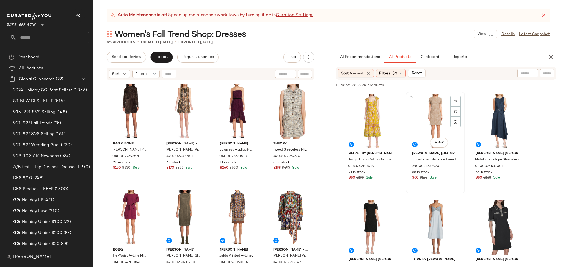
click at [427, 114] on div "#2 View" at bounding box center [435, 122] width 55 height 56
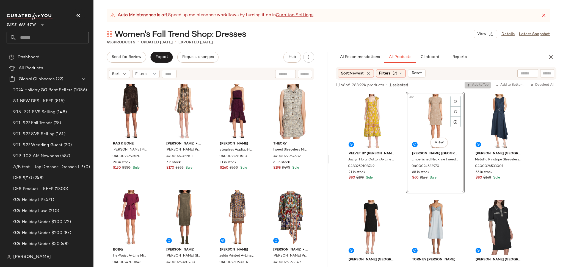
click at [481, 86] on span "Add to Top" at bounding box center [478, 85] width 22 height 4
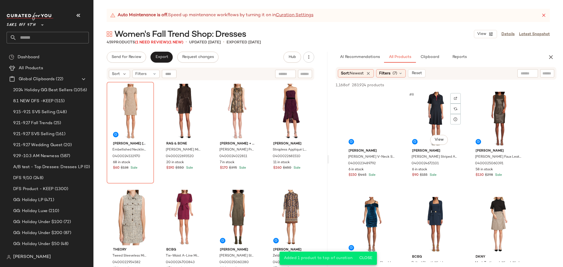
scroll to position [216, 0]
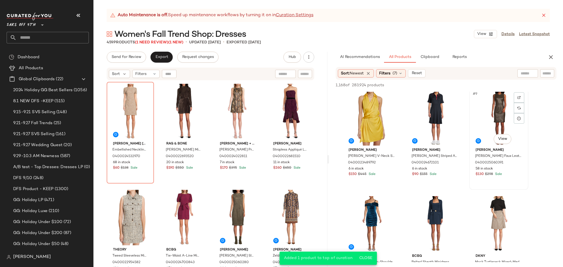
click at [498, 106] on div "#9 View" at bounding box center [498, 118] width 55 height 56
click at [481, 86] on span "Add to Top" at bounding box center [478, 85] width 22 height 4
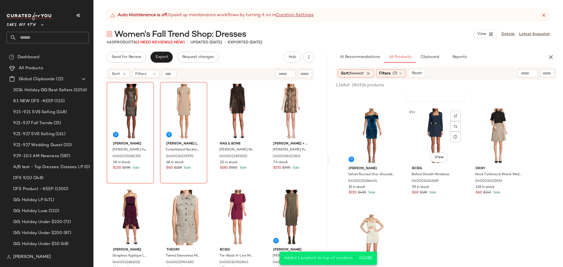
scroll to position [329, 0]
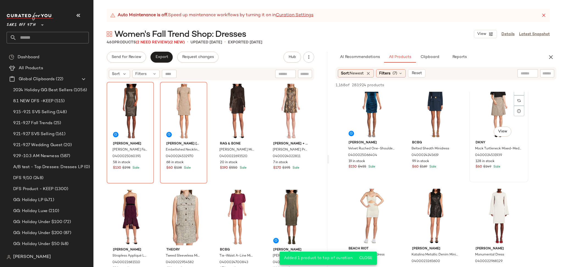
click at [497, 105] on div "#12 View" at bounding box center [498, 111] width 55 height 56
click at [482, 85] on span "Add to Top" at bounding box center [478, 85] width 22 height 4
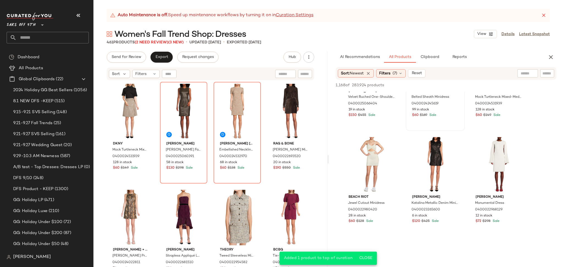
scroll to position [385, 0]
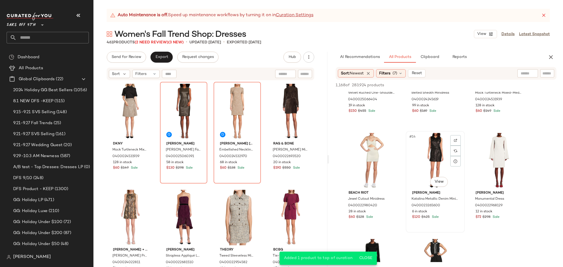
click at [435, 149] on div "#14 View" at bounding box center [435, 161] width 55 height 56
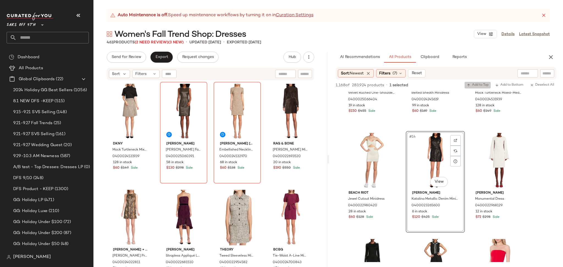
click at [477, 84] on span "Add to Top" at bounding box center [478, 85] width 22 height 4
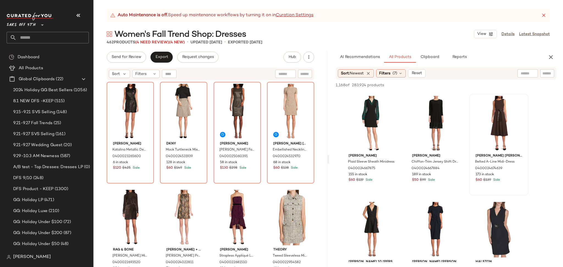
scroll to position [847, 0]
click at [495, 116] on div "#27 View" at bounding box center [498, 124] width 55 height 56
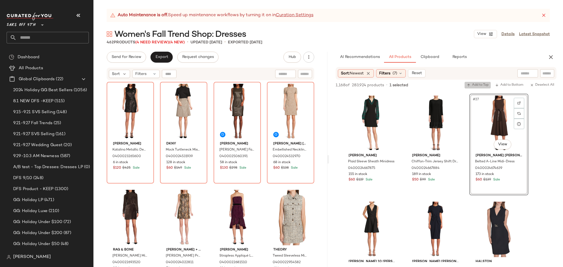
click at [482, 87] on span "Add to Top" at bounding box center [478, 85] width 22 height 4
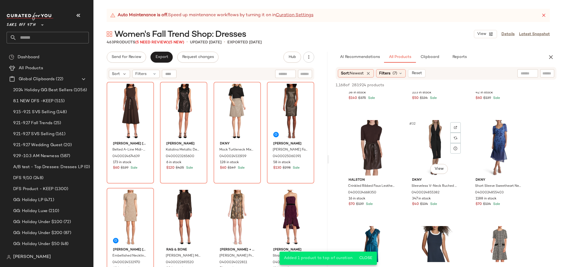
scroll to position [1067, 0]
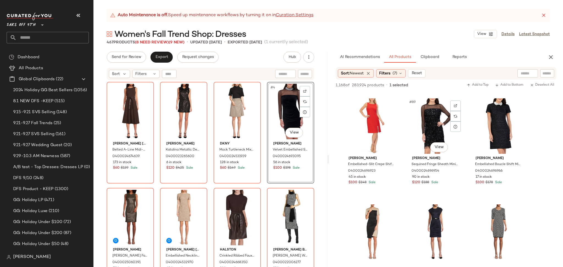
scroll to position [3084, 0]
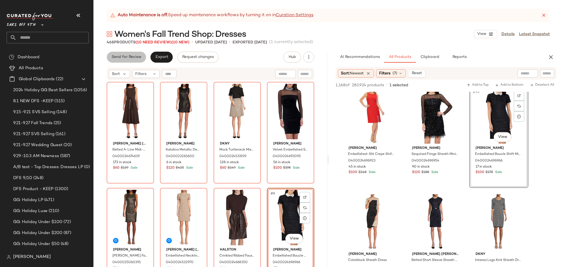
click at [131, 57] on span "Send for Review" at bounding box center [126, 57] width 30 height 4
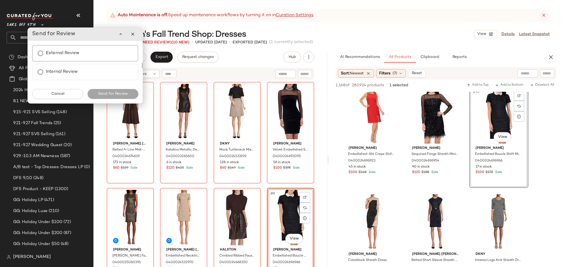
click at [55, 58] on label "External Review" at bounding box center [63, 53] width 34 height 11
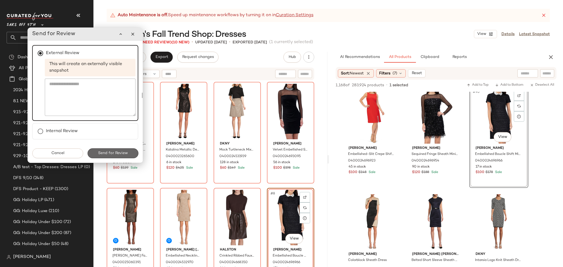
click at [107, 153] on span "Send for Review" at bounding box center [113, 153] width 30 height 4
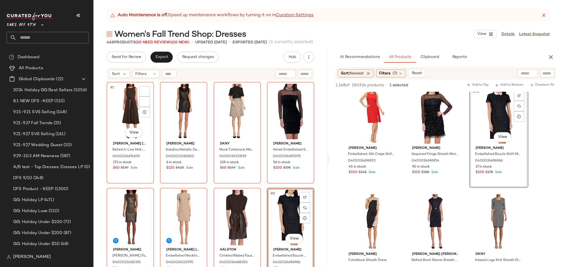
scroll to position [4570, 0]
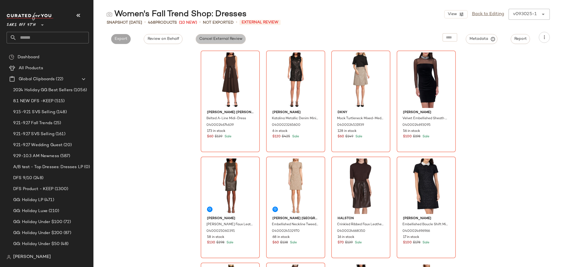
click at [214, 40] on span "Cancel External Review" at bounding box center [220, 39] width 43 height 4
click at [168, 38] on span "Export" at bounding box center [170, 39] width 13 height 4
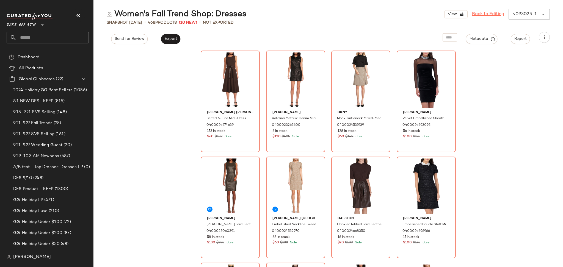
click at [478, 15] on link "Back to Editing" at bounding box center [488, 14] width 32 height 7
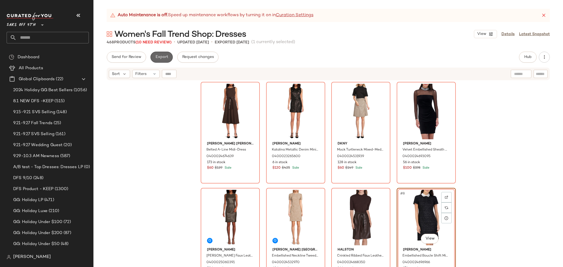
click at [163, 59] on span "Export" at bounding box center [161, 57] width 13 height 4
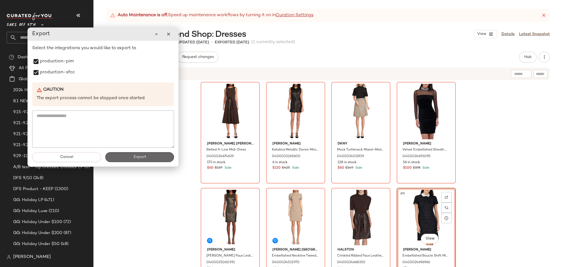
click at [121, 159] on button "Export" at bounding box center [139, 157] width 69 height 10
